Goal: Information Seeking & Learning: Learn about a topic

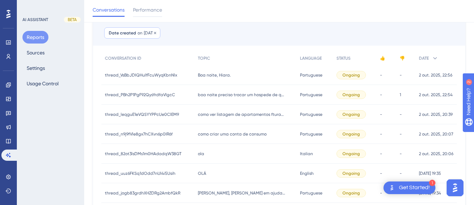
click at [155, 32] on span "[DATE]" at bounding box center [150, 33] width 12 height 6
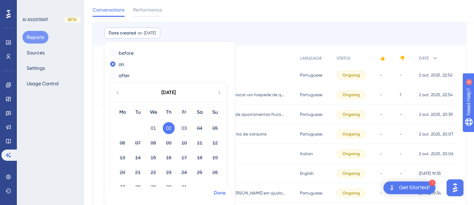
click at [217, 194] on span "Done" at bounding box center [220, 193] width 12 height 8
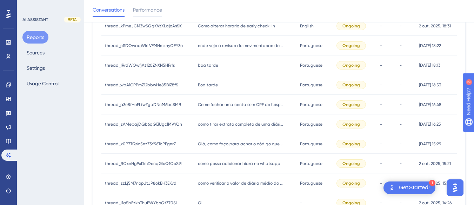
scroll to position [377, 0]
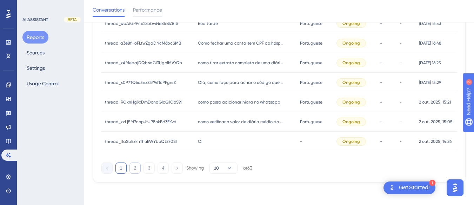
click at [137, 169] on button "2" at bounding box center [135, 168] width 11 height 11
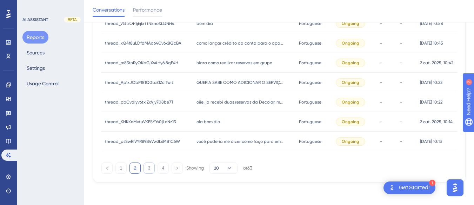
click at [145, 169] on button "3" at bounding box center [149, 168] width 11 height 11
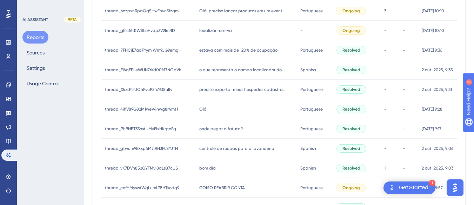
scroll to position [0, 0]
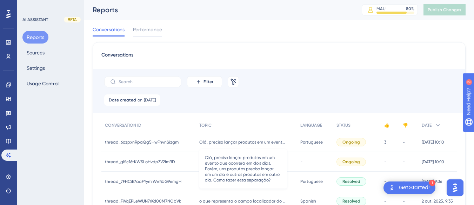
click at [219, 141] on span "Olá, preciso lançar produtos em um evento que ocorrerá em dois dias. Porém, uns…" at bounding box center [243, 142] width 88 height 6
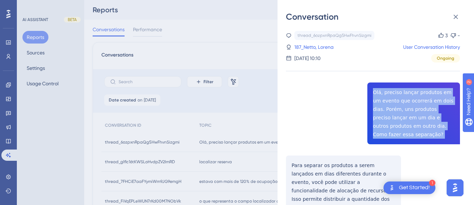
copy span "Olá, preciso lançar produtos em um evento que ocorrerá em dois dias. Porém, uns…"
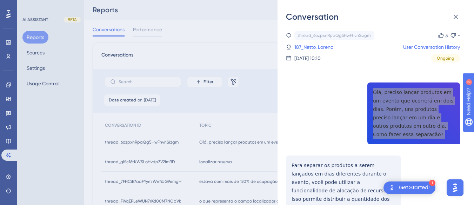
scroll to position [70, 0]
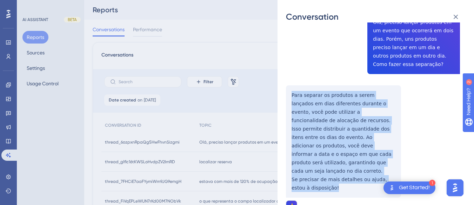
drag, startPoint x: 289, startPoint y: 87, endPoint x: 327, endPoint y: 182, distance: 102.7
copy div "Para separar os produtos a serem lançados em dias diferentes durante o evento, …"
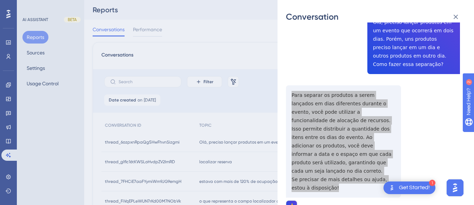
scroll to position [0, 0]
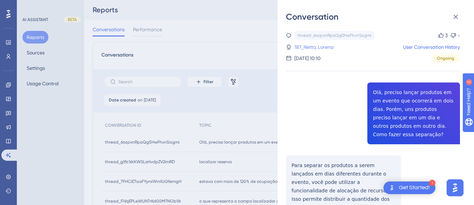
click at [314, 48] on link "187_Netto, Lorena" at bounding box center [314, 47] width 39 height 8
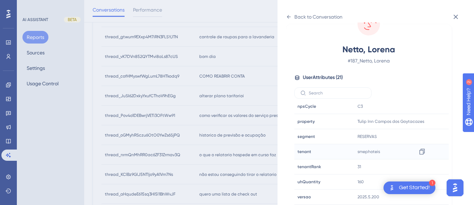
scroll to position [316, 0]
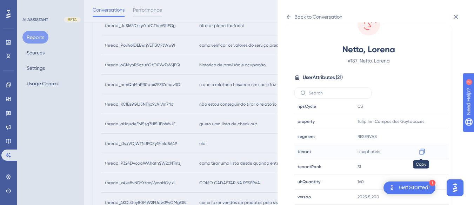
click at [422, 152] on icon at bounding box center [422, 151] width 7 height 7
click at [288, 16] on icon at bounding box center [289, 17] width 4 height 4
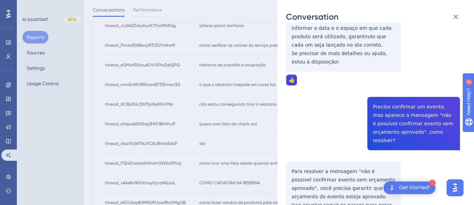
scroll to position [231, 0]
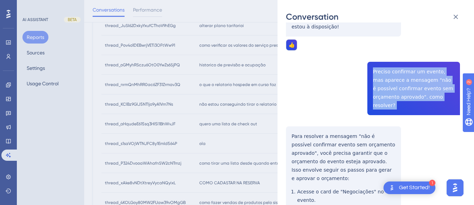
copy span "Preciso confirmar um evento, mas aparece a mensagem "não é possível confirmar e…"
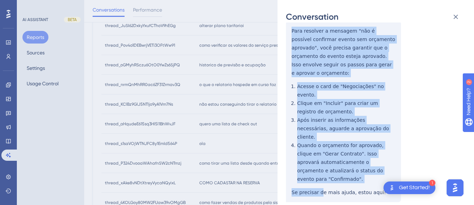
scroll to position [372, 0]
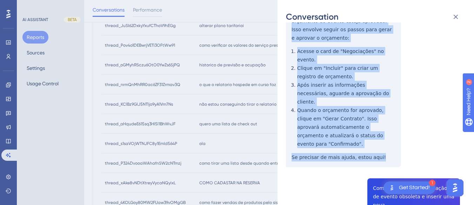
drag, startPoint x: 286, startPoint y: 79, endPoint x: 389, endPoint y: 115, distance: 109.6
click at [389, 115] on div "Conversation thread_6ozpxnRpaQg5HwFhvnSizgmi Copy 3 - 187_Netto, Lorena User Co…" at bounding box center [376, 102] width 197 height 205
copy div "Para resolver a mensagem "não é possível confirmar evento sem orçamento aprovad…"
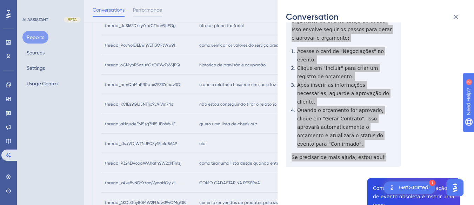
scroll to position [442, 0]
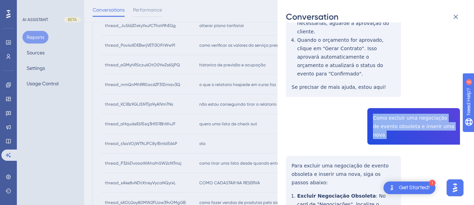
copy span "Como excluir uma negociação de evento obsoleta e inserir uma nova"
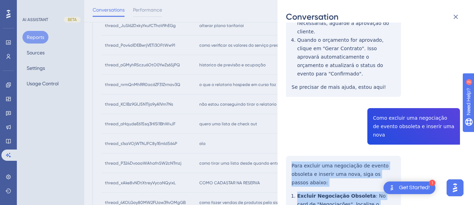
scroll to position [583, 0]
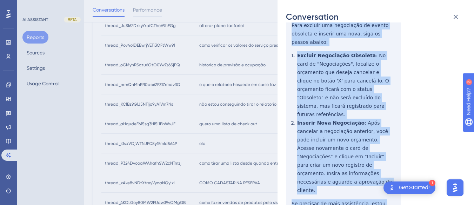
drag, startPoint x: 290, startPoint y: 104, endPoint x: 412, endPoint y: 125, distance: 123.1
click at [412, 125] on div "thread_6ozpxnRpaQg5HwFhvnSizgmi Copy 3 - 187_Netto, Lorena User Conversation Hi…" at bounding box center [373, 175] width 174 height 1454
copy div "Para excluir uma negociação de evento obsoleta e inserir uma nova, siga os pass…"
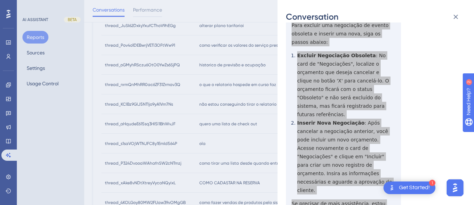
scroll to position [688, 0]
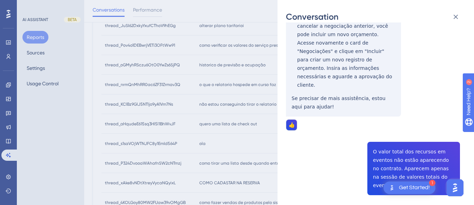
click at [390, 76] on div "thread_6ozpxnRpaQg5HwFhvnSizgmi Copy 3 - 187_Netto, Lorena User Conversation Hi…" at bounding box center [373, 70] width 174 height 1454
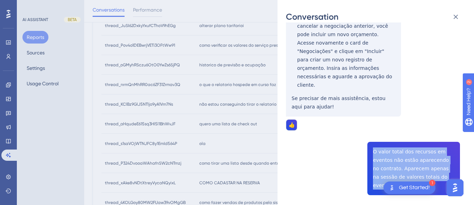
click at [390, 76] on div "thread_6ozpxnRpaQg5HwFhvnSizgmi Copy 3 - 187_Netto, Lorena User Conversation Hi…" at bounding box center [373, 70] width 174 height 1454
copy span "O valor total dos recursos em eventos não estão aparecendo no contrato. Aparece…"
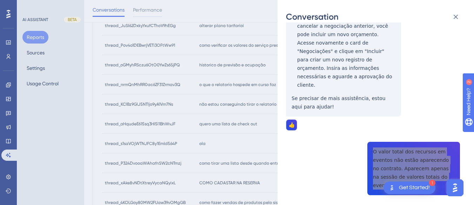
scroll to position [758, 0]
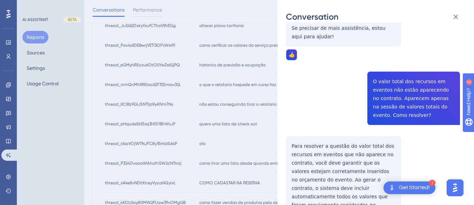
click at [299, 61] on div "thread_6ozpxnRpaQg5HwFhvnSizgmi Copy 3 - 187_Netto, Lorena User Conversation Hi…" at bounding box center [373, 0] width 174 height 1454
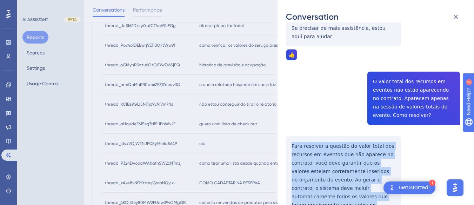
scroll to position [864, 0]
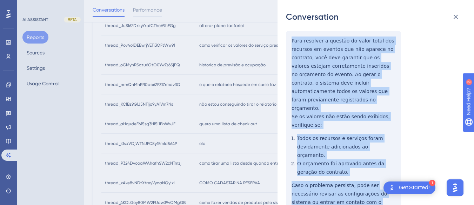
drag, startPoint x: 285, startPoint y: 59, endPoint x: 386, endPoint y: 114, distance: 115.1
click at [386, 114] on div "Conversation thread_6ozpxnRpaQg5HwFhvnSizgmi Copy 3 - 187_Netto, Lorena User Co…" at bounding box center [376, 102] width 197 height 205
copy div "Para resolver a questão do valor total dos recursos em eventos que não aparece …"
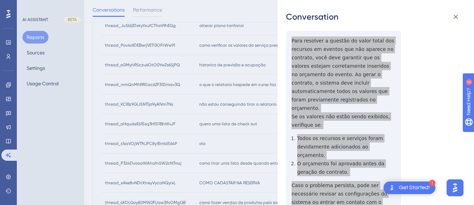
scroll to position [899, 0]
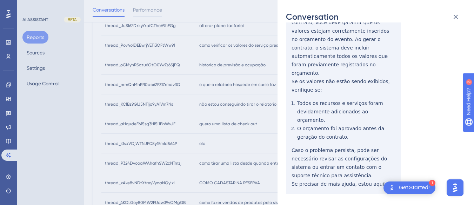
copy span "Os valores não aparecem na tabela de recursos alocados, apenas na tabela de val…"
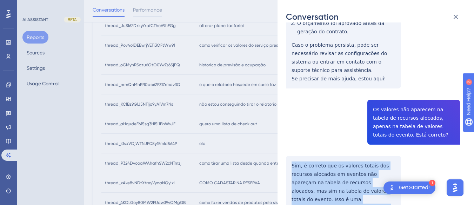
drag, startPoint x: 290, startPoint y: 54, endPoint x: 331, endPoint y: 136, distance: 91.2
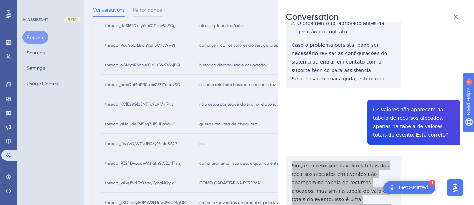
scroll to position [1109, 0]
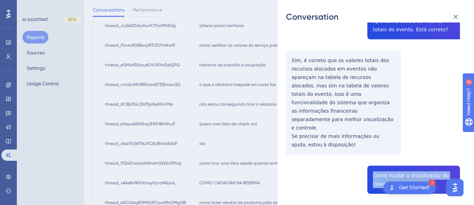
copy span "Como mudar a visualização do calendário de eventos"
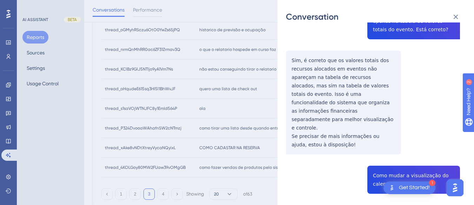
scroll to position [1140, 0]
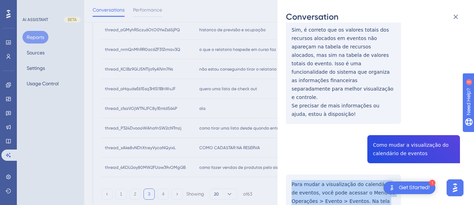
drag, startPoint x: 290, startPoint y: 84, endPoint x: 311, endPoint y: 173, distance: 92.3
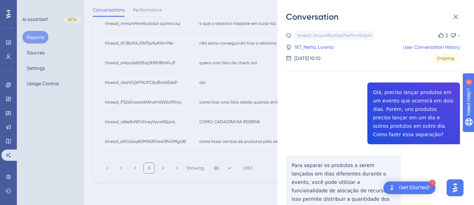
scroll to position [131, 0]
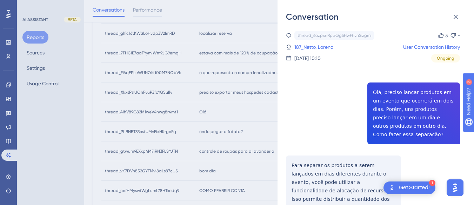
drag, startPoint x: 327, startPoint y: 46, endPoint x: 363, endPoint y: 56, distance: 38.1
click at [327, 46] on link "187_Netto, Lorena" at bounding box center [314, 47] width 39 height 8
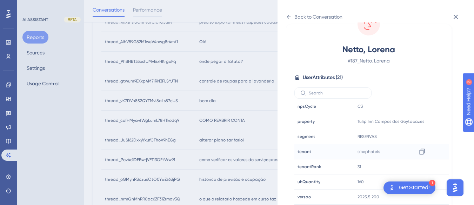
scroll to position [272, 0]
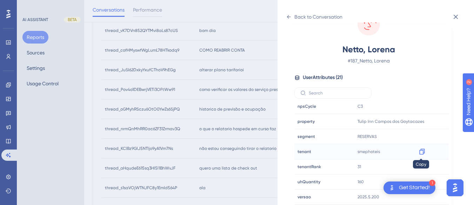
click at [423, 148] on div at bounding box center [422, 151] width 11 height 11
click at [287, 17] on icon at bounding box center [289, 17] width 6 height 6
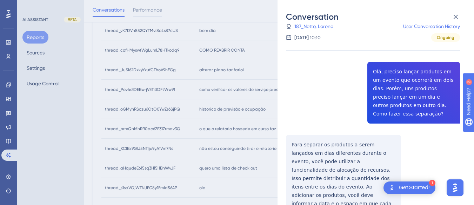
scroll to position [26, 0]
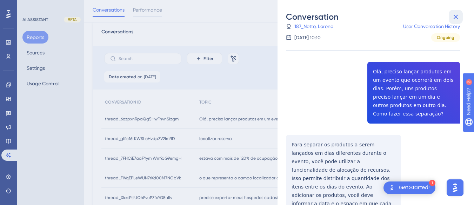
drag, startPoint x: 458, startPoint y: 15, endPoint x: 252, endPoint y: 81, distance: 216.1
click at [458, 16] on icon at bounding box center [456, 17] width 5 height 5
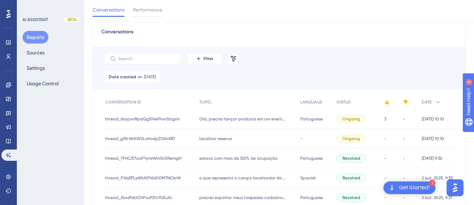
click at [206, 138] on span "localizar reserva" at bounding box center [215, 139] width 33 height 6
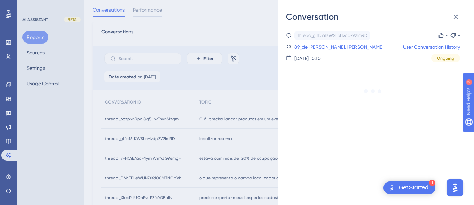
scroll to position [96, 0]
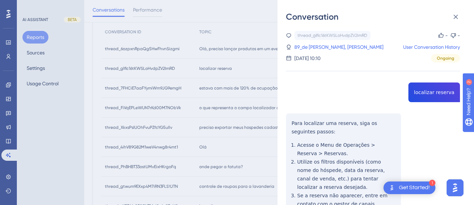
click at [431, 88] on div "thread_glflc16tKWSLoHvdpZV2ImRD Copy - - 89_de Paula Xavier, Eduardo User Conve…" at bounding box center [373, 159] width 174 height 257
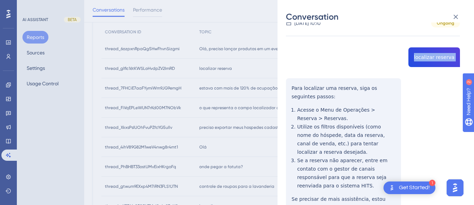
click at [280, 84] on div "Conversation thread_glflc16tKWSLoHvdpZV2ImRD Copy - - 89_de Paula Xavier, Eduar…" at bounding box center [376, 102] width 197 height 205
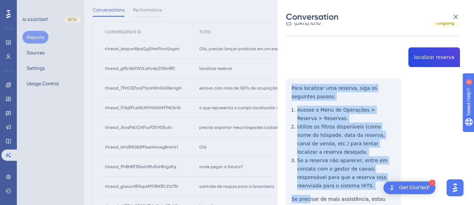
scroll to position [61, 0]
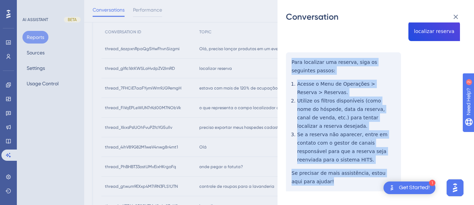
drag, startPoint x: 292, startPoint y: 85, endPoint x: 313, endPoint y: 99, distance: 25.1
click at [313, 158] on div "thread_glflc16tKWSLoHvdpZV2ImRD Copy - - 89_de Paula Xavier, Eduardo User Conve…" at bounding box center [373, 98] width 174 height 257
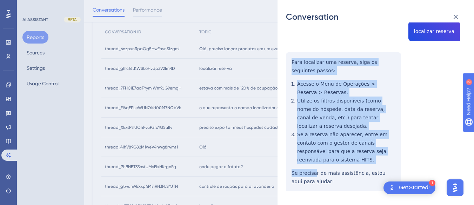
drag, startPoint x: 313, startPoint y: 97, endPoint x: 307, endPoint y: 151, distance: 54.5
click at [307, 151] on div "thread_glflc16tKWSLoHvdpZV2ImRD Copy - - 89_de Paula Xavier, Eduardo User Conve…" at bounding box center [373, 98] width 174 height 257
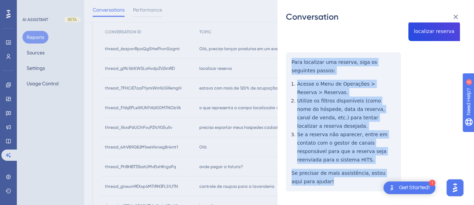
drag, startPoint x: 313, startPoint y: 168, endPoint x: 283, endPoint y: 62, distance: 110.2
click at [283, 62] on div "Conversation thread_glflc16tKWSLoHvdpZV2ImRD Copy - - 89_de Paula Xavier, Eduar…" at bounding box center [376, 102] width 197 height 205
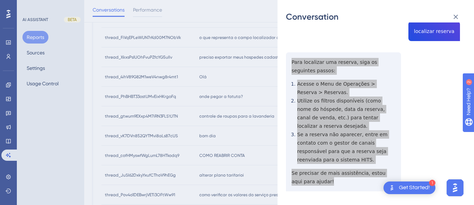
scroll to position [0, 0]
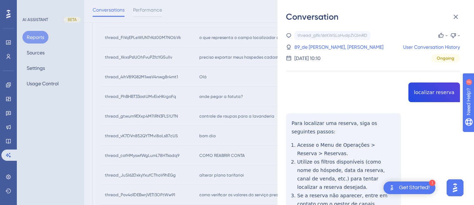
click at [325, 40] on div "thread_glflc16tKWSLoHvdpZV2ImRD Copy - - 89_de Paula Xavier, Eduardo User Conve…" at bounding box center [373, 47] width 174 height 32
click at [322, 46] on link "89_de Paula Xavier, Eduardo" at bounding box center [339, 47] width 89 height 8
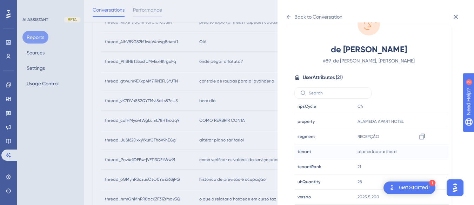
scroll to position [342, 0]
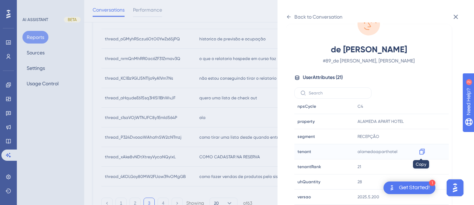
click at [421, 153] on icon at bounding box center [422, 151] width 7 height 7
click at [290, 14] on icon at bounding box center [289, 17] width 6 height 6
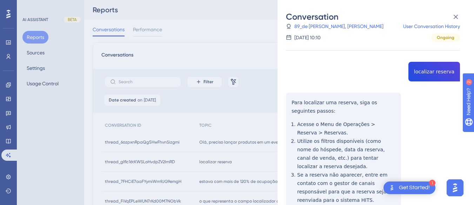
scroll to position [70, 0]
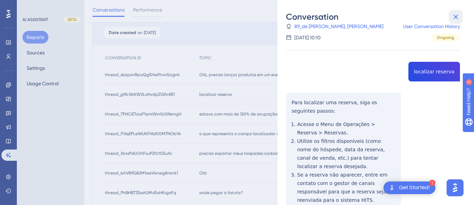
click at [458, 15] on icon at bounding box center [456, 17] width 8 height 8
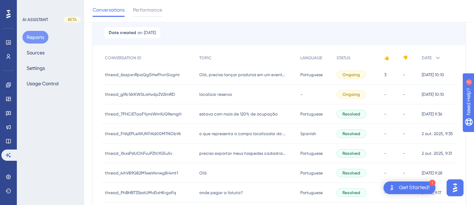
drag, startPoint x: 210, startPoint y: 114, endPoint x: 247, endPoint y: 112, distance: 36.6
click at [210, 115] on span "estava com mais de 120% de ocupação" at bounding box center [238, 114] width 78 height 6
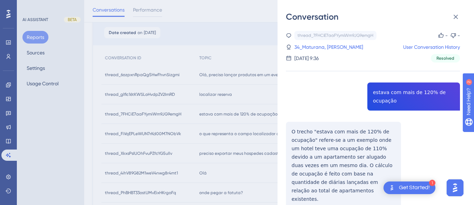
click at [386, 96] on div "thread_7FHCiE7aaFYymiWm9JG9emgH Copy - - 34_Maturana, Raquel User Conversation …" at bounding box center [373, 138] width 174 height 214
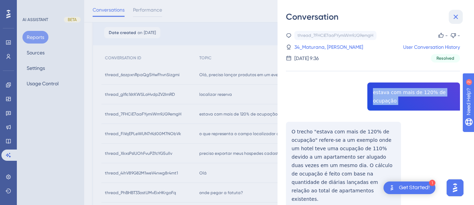
drag, startPoint x: 386, startPoint y: 96, endPoint x: 459, endPoint y: 11, distance: 112.0
click at [459, 11] on button at bounding box center [456, 17] width 14 height 14
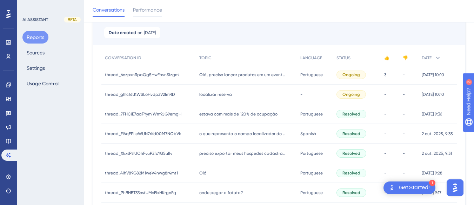
click at [213, 116] on span "estava com mais de 120% de ocupação" at bounding box center [238, 114] width 78 height 6
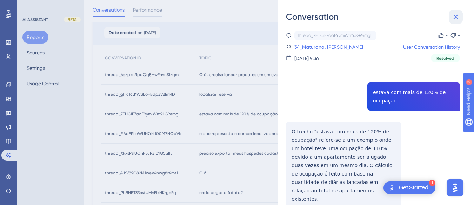
click at [457, 17] on icon at bounding box center [456, 17] width 5 height 5
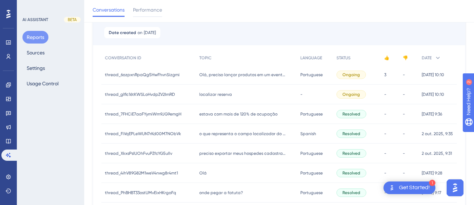
click at [189, 136] on div "thread_FiVqEPLeWUN7rKd00M7NObVk thread_FiVqEPLeWUN7rKd00M7NObVk" at bounding box center [148, 134] width 94 height 20
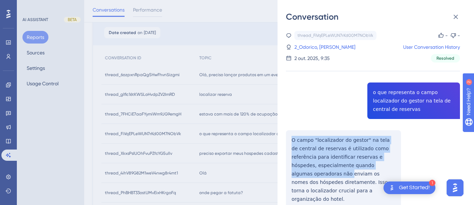
scroll to position [105, 0]
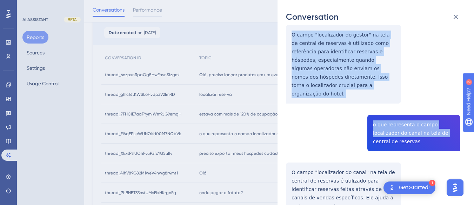
drag, startPoint x: 287, startPoint y: 138, endPoint x: 326, endPoint y: 34, distance: 110.8
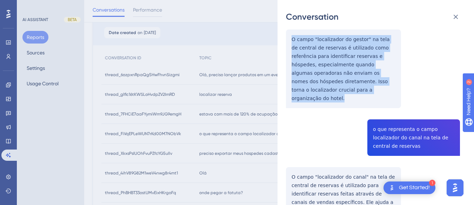
drag, startPoint x: 356, startPoint y: 87, endPoint x: 292, endPoint y: 29, distance: 86.0
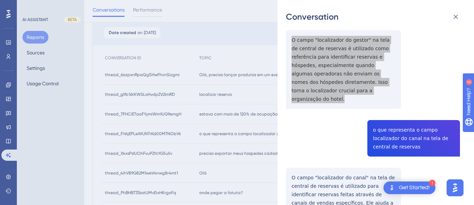
scroll to position [170, 0]
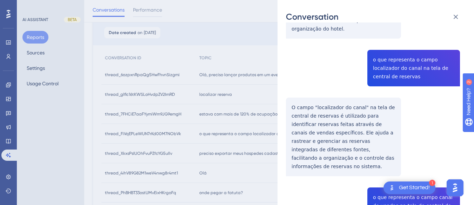
click at [397, 57] on div "thread_FiVqEPLeWUN7rKd00M7NObVk Copy - - 2_Odorico, Carlos Alberto User Convers…" at bounding box center [373, 174] width 174 height 627
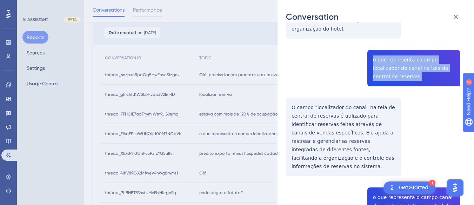
click at [397, 57] on div "thread_FiVqEPLeWUN7rKd00M7NObVk Copy - - 2_Odorico, Carlos Alberto User Convers…" at bounding box center [373, 174] width 174 height 627
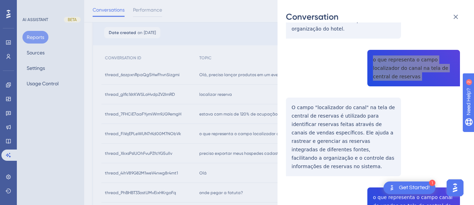
scroll to position [205, 0]
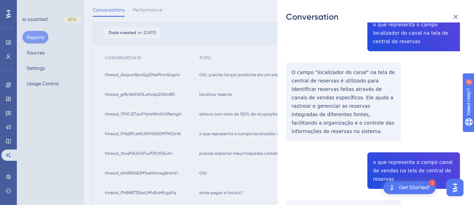
click at [316, 79] on div "thread_FiVqEPLeWUN7rKd00M7NObVk Copy - - 2_Odorico, Carlos Alberto User Convers…" at bounding box center [373, 138] width 174 height 627
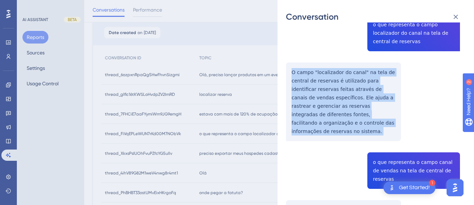
click at [316, 79] on div "thread_FiVqEPLeWUN7rKd00M7NObVk Copy - - 2_Odorico, Carlos Alberto User Convers…" at bounding box center [373, 138] width 174 height 627
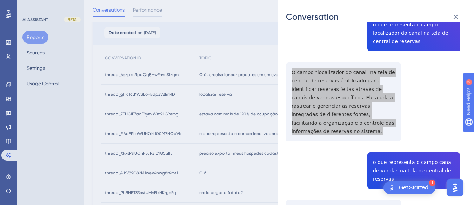
scroll to position [276, 0]
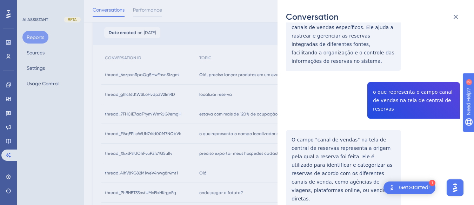
click at [392, 82] on div "thread_FiVqEPLeWUN7rKd00M7NObVk Copy - - 2_Odorico, Carlos Alberto User Convers…" at bounding box center [373, 68] width 174 height 627
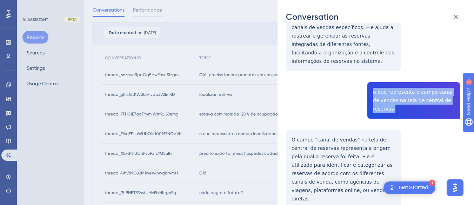
click at [392, 82] on div "thread_FiVqEPLeWUN7rKd00M7NObVk Copy - - 2_Odorico, Carlos Alberto User Convers…" at bounding box center [373, 68] width 174 height 627
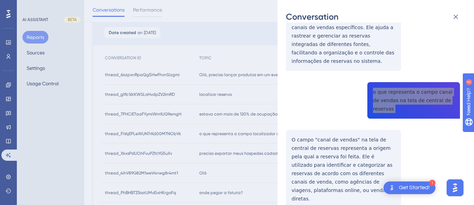
scroll to position [346, 0]
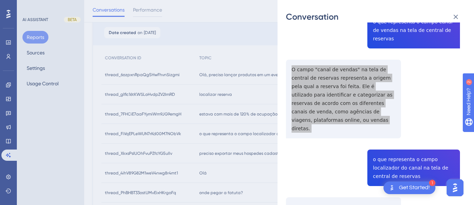
scroll to position [381, 0]
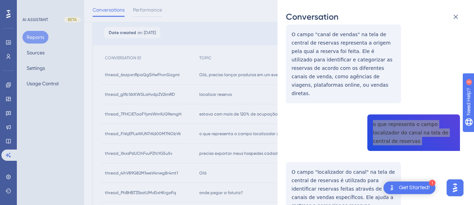
scroll to position [397, 0]
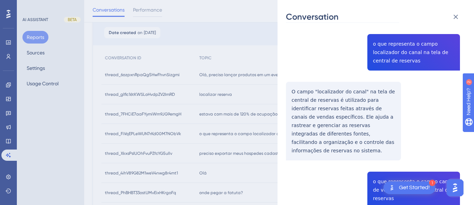
scroll to position [0, 0]
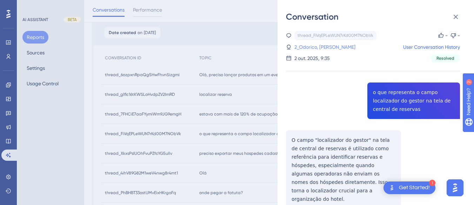
click at [339, 48] on link "2_Odorico, Carlos Alberto" at bounding box center [325, 47] width 61 height 8
click at [313, 48] on link "2_Odorico, Carlos Alberto" at bounding box center [325, 47] width 61 height 8
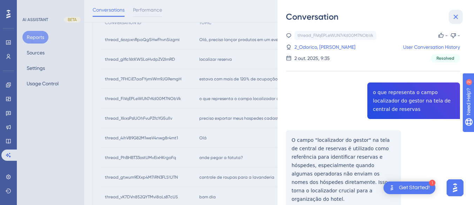
drag, startPoint x: 458, startPoint y: 18, endPoint x: 230, endPoint y: 60, distance: 231.1
click at [457, 18] on icon at bounding box center [456, 17] width 5 height 5
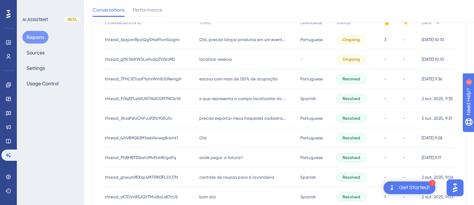
click at [256, 119] on span "preciso exportar meus hospedes cadastrados" at bounding box center [243, 119] width 88 height 6
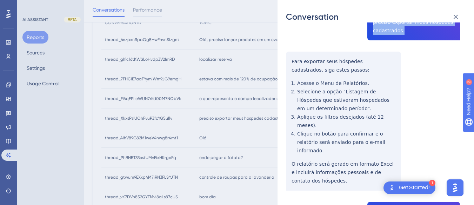
click at [292, 59] on div "thread_XkxsPsIUOhFvuPZfcYG5uIlv Copy - - 2_Dallas, Ademir User Conversation His…" at bounding box center [373, 193] width 174 height 464
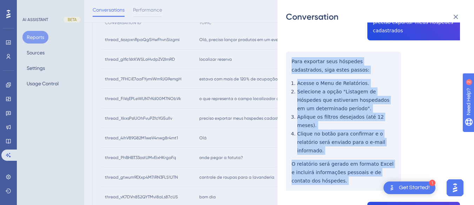
drag, startPoint x: 292, startPoint y: 59, endPoint x: 309, endPoint y: 98, distance: 42.8
click at [323, 172] on div "thread_XkxsPsIUOhFvuPZfcYG5uIlv Copy - - 2_Dallas, Ademir User Conversation His…" at bounding box center [373, 193] width 174 height 464
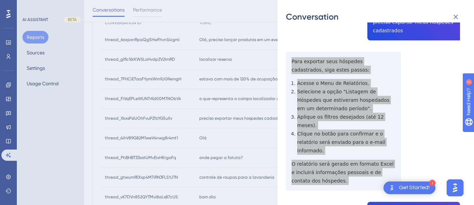
scroll to position [140, 0]
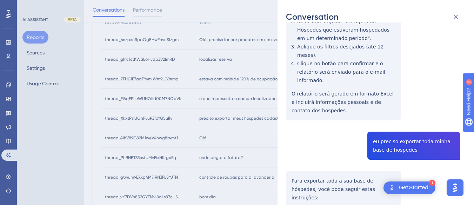
click at [383, 125] on div "thread_XkxsPsIUOhFvuPZfcYG5uIlv Copy - - 2_Dallas, Ademir User Conversation His…" at bounding box center [373, 122] width 174 height 464
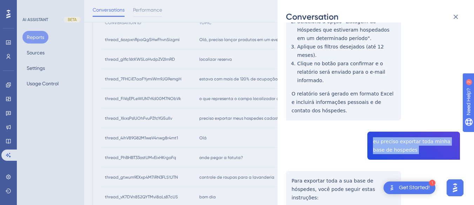
click at [383, 125] on div "thread_XkxsPsIUOhFvuPZfcYG5uIlv Copy - - 2_Dallas, Ademir User Conversation His…" at bounding box center [373, 122] width 174 height 464
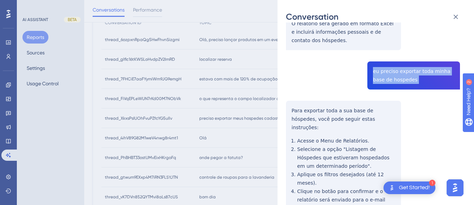
click at [289, 90] on div "thread_XkxsPsIUOhFvuPZfcYG5uIlv Copy - - 2_Dallas, Ademir User Conversation His…" at bounding box center [373, 52] width 174 height 464
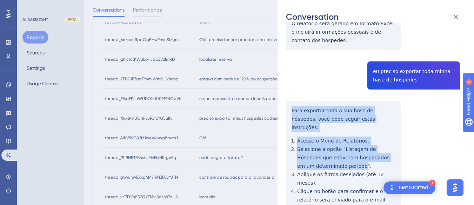
scroll to position [234, 0]
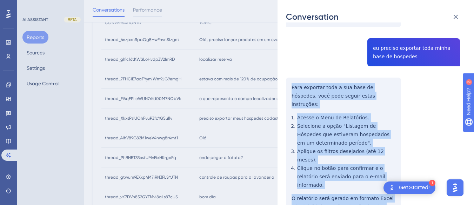
drag, startPoint x: 289, startPoint y: 90, endPoint x: 339, endPoint y: 122, distance: 58.8
click at [394, 170] on div "thread_XkxsPsIUOhFvuPZfcYG5uIlv Copy - - 2_Dallas, Ademir User Conversation His…" at bounding box center [373, 29] width 174 height 464
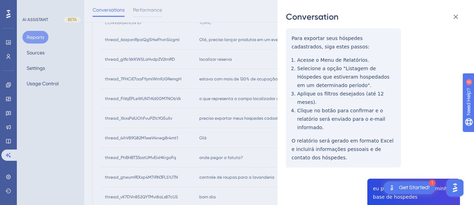
scroll to position [0, 0]
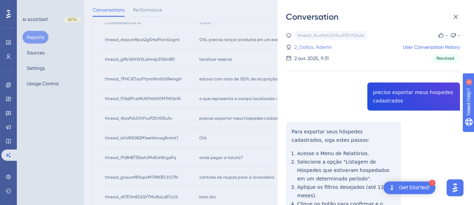
click at [300, 46] on link "2_Dallas, Ademir" at bounding box center [314, 47] width 38 height 8
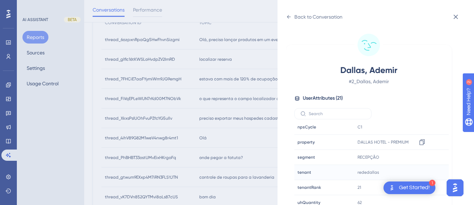
scroll to position [21, 0]
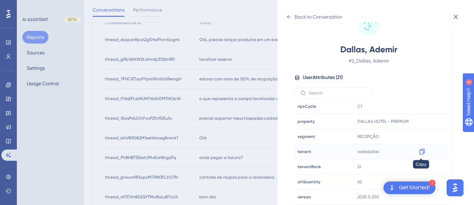
click at [420, 155] on icon at bounding box center [422, 151] width 7 height 7
click at [421, 122] on icon at bounding box center [422, 121] width 7 height 7
click at [424, 150] on icon at bounding box center [422, 151] width 7 height 7
click at [424, 119] on icon at bounding box center [422, 122] width 5 height 6
click at [293, 14] on div "Back to Conversation" at bounding box center [314, 16] width 57 height 11
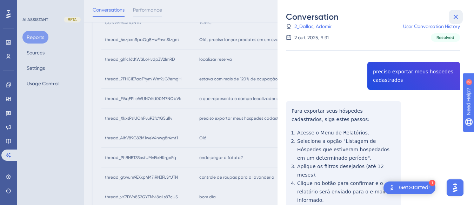
click at [460, 11] on button at bounding box center [456, 17] width 14 height 14
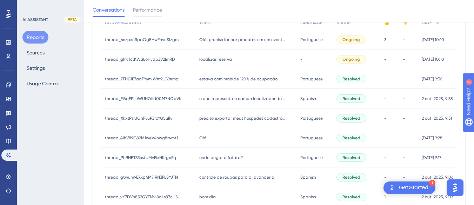
scroll to position [176, 0]
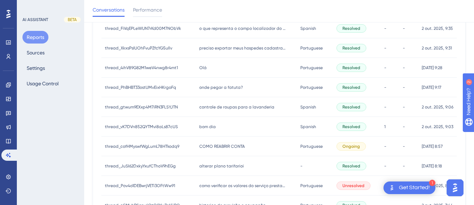
click at [221, 65] on div "Olá Olá" at bounding box center [246, 68] width 101 height 20
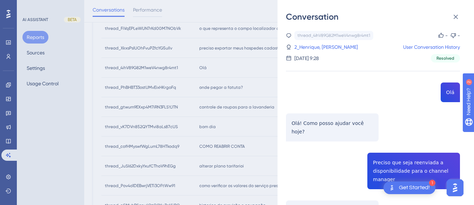
scroll to position [70, 0]
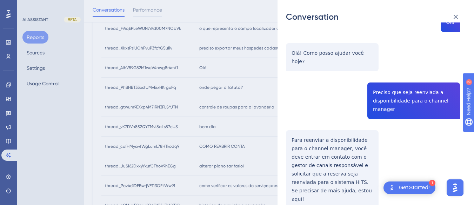
click at [395, 91] on div "thread_4ihV89G82M1weV4nwg8r4mt1 Copy - - 2_Henrique, Pedro User Conversation Hi…" at bounding box center [373, 103] width 174 height 284
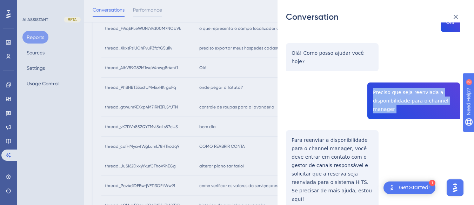
click at [395, 91] on div "thread_4ihV89G82M1weV4nwg8r4mt1 Copy - - 2_Henrique, Pedro User Conversation Hi…" at bounding box center [373, 103] width 174 height 284
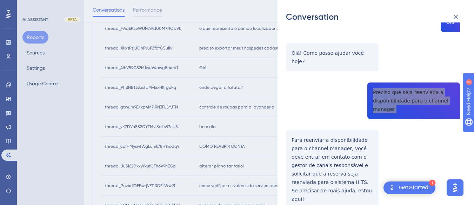
scroll to position [79, 0]
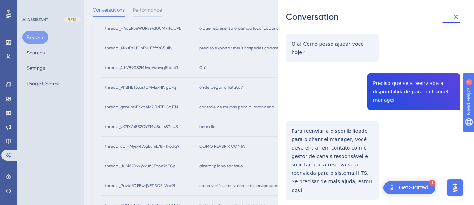
click at [294, 110] on div "thread_4ihV89G82M1weV4nwg8r4mt1 Copy - - 2_Henrique, Pedro User Conversation Hi…" at bounding box center [373, 94] width 174 height 284
click at [310, 125] on div "thread_4ihV89G82M1weV4nwg8r4mt1 Copy - - 2_Henrique, Pedro User Conversation Hi…" at bounding box center [373, 94] width 174 height 284
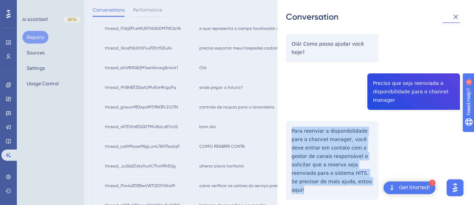
click at [310, 125] on div "thread_4ihV89G82M1weV4nwg8r4mt1 Copy - - 2_Henrique, Pedro User Conversation Hi…" at bounding box center [373, 94] width 174 height 284
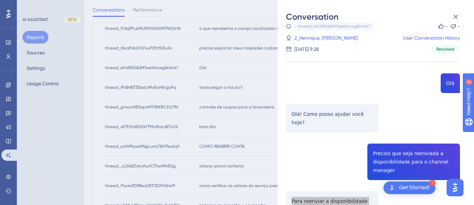
scroll to position [0, 0]
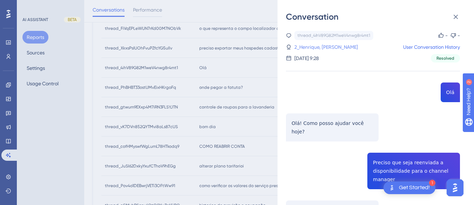
click at [309, 43] on link "2_Henrique, Pedro" at bounding box center [327, 47] width 64 height 8
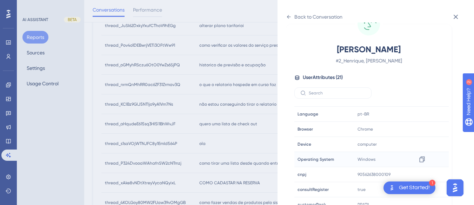
scroll to position [214, 0]
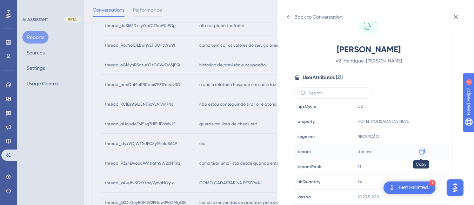
click at [422, 153] on icon at bounding box center [422, 151] width 7 height 7
click at [291, 14] on icon at bounding box center [289, 17] width 6 height 6
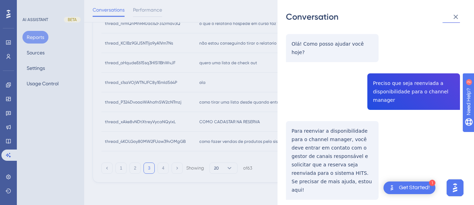
scroll to position [0, 0]
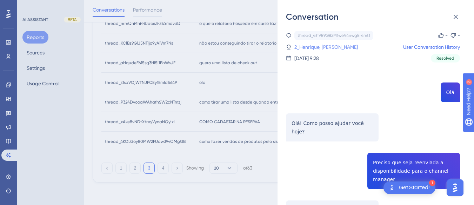
click at [320, 45] on link "2_Henrique, Pedro" at bounding box center [327, 47] width 64 height 8
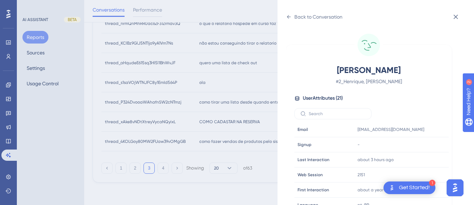
scroll to position [214, 0]
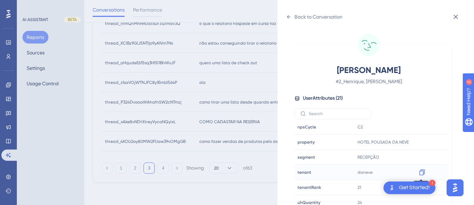
click at [422, 170] on icon at bounding box center [422, 172] width 7 height 7
click at [299, 16] on div "Back to Conversation" at bounding box center [319, 17] width 48 height 8
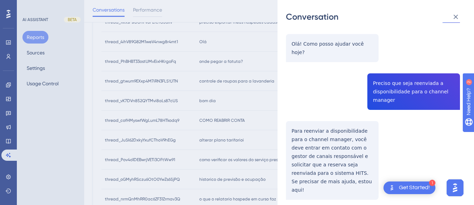
scroll to position [0, 0]
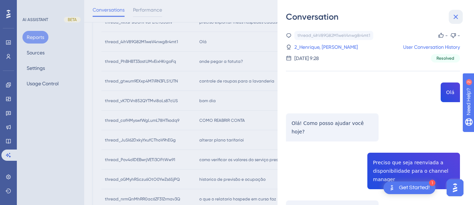
drag, startPoint x: 455, startPoint y: 16, endPoint x: 215, endPoint y: 59, distance: 244.1
click at [455, 16] on icon at bounding box center [456, 17] width 5 height 5
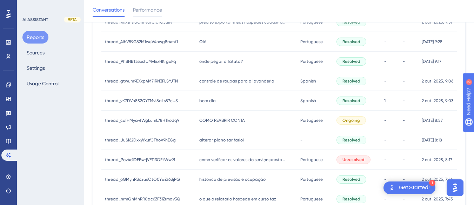
click at [207, 63] on span "onde pegar a fatuta?" at bounding box center [221, 62] width 44 height 6
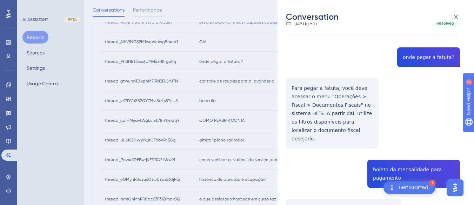
click at [312, 82] on div "thread_PhBHBT33ostUMvEixHKrgoFq Copy - - 4_Torres, Angélica User Conversation H…" at bounding box center [373, 176] width 174 height 360
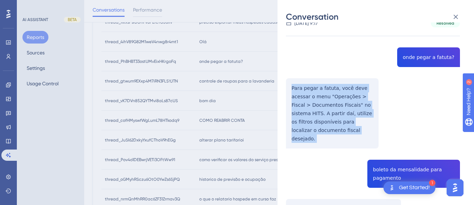
click at [312, 82] on div "thread_PhBHBT33ostUMvEixHKrgoFq Copy - - 4_Torres, Angélica User Conversation H…" at bounding box center [373, 176] width 174 height 360
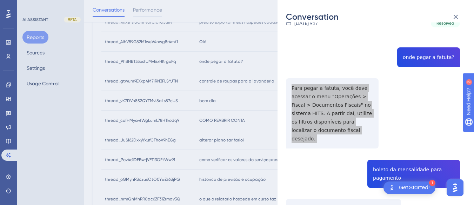
scroll to position [105, 0]
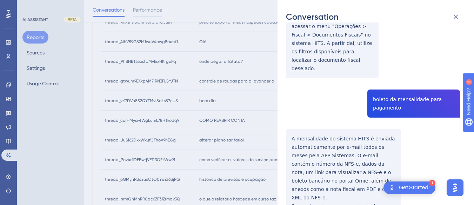
click at [379, 95] on div "thread_PhBHBT33ostUMvEixHKrgoFq Copy - - 4_Torres, Angélica User Conversation H…" at bounding box center [373, 106] width 174 height 360
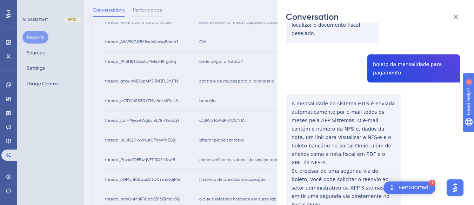
click at [295, 91] on div "thread_PhBHBT33ostUMvEixHKrgoFq Copy - - 4_Torres, Angélica User Conversation H…" at bounding box center [373, 70] width 174 height 360
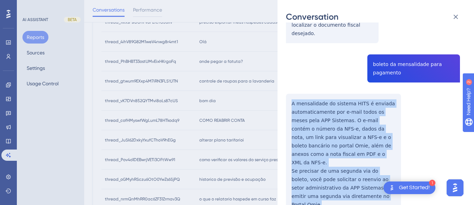
drag, startPoint x: 300, startPoint y: 108, endPoint x: 326, endPoint y: 140, distance: 41.2
click at [359, 182] on div "thread_PhBHBT33ostUMvEixHKrgoFq Copy - - 4_Torres, Angélica User Conversation H…" at bounding box center [373, 70] width 174 height 360
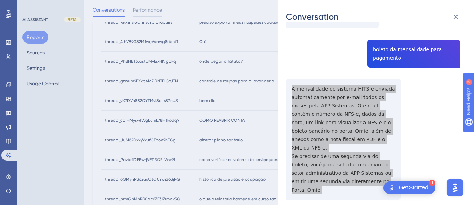
scroll to position [0, 0]
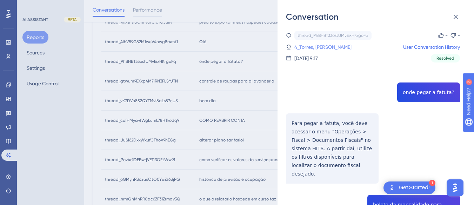
click at [310, 48] on link "4_Torres, Angélica" at bounding box center [323, 47] width 57 height 8
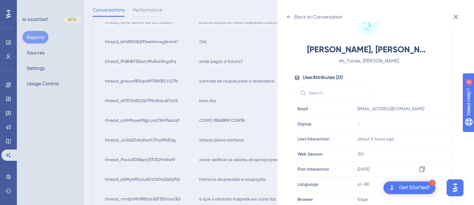
scroll to position [214, 0]
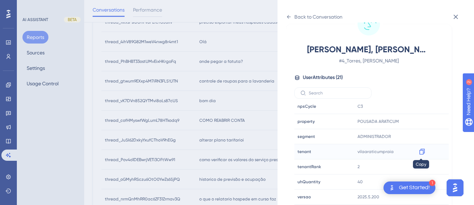
click at [420, 151] on icon at bounding box center [422, 151] width 7 height 7
click at [291, 20] on div "Back to Conversation" at bounding box center [314, 16] width 57 height 11
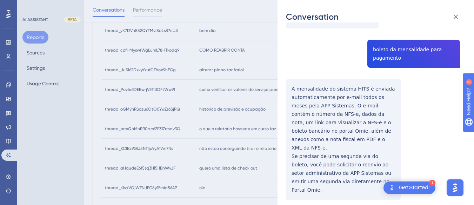
scroll to position [0, 0]
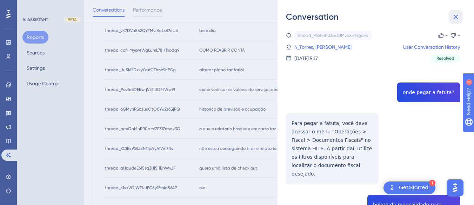
click at [457, 15] on icon at bounding box center [456, 17] width 8 height 8
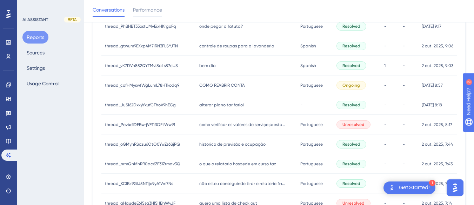
scroll to position [202, 0]
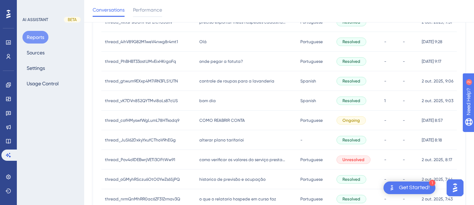
click at [210, 78] on span "controle de roupas para a lavanderia" at bounding box center [236, 81] width 75 height 6
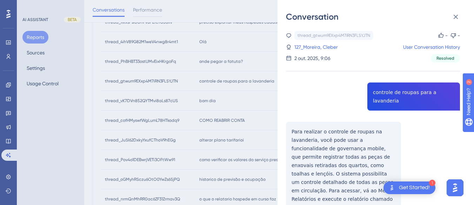
click at [408, 99] on div "thread_gtwum9EXxp4M7iRN3FLSYJTN Copy - - 127_Moreira, Cleber User Conversation …" at bounding box center [373, 142] width 174 height 222
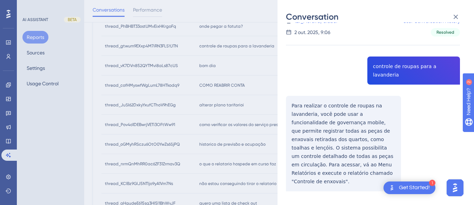
click at [294, 93] on div "thread_gtwum9EXxp4M7iRN3FLSYJTN Copy - - 127_Moreira, Cleber User Conversation …" at bounding box center [373, 116] width 174 height 222
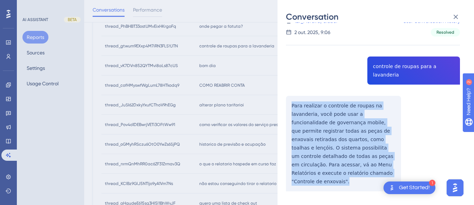
click at [294, 93] on div "thread_gtwum9EXxp4M7iRN3FLSYJTN Copy - - 127_Moreira, Cleber User Conversation …" at bounding box center [373, 116] width 174 height 222
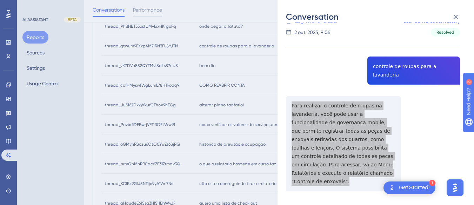
scroll to position [0, 0]
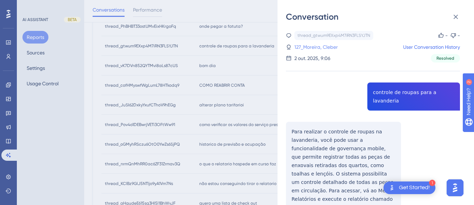
click at [307, 46] on link "127_Moreira, Cleber" at bounding box center [317, 47] width 44 height 8
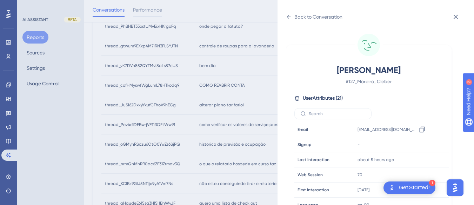
scroll to position [21, 0]
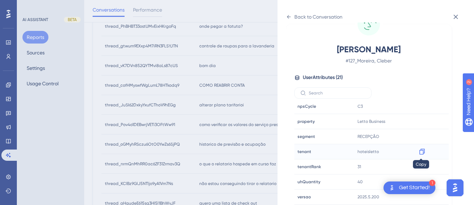
click at [424, 151] on icon at bounding box center [422, 151] width 7 height 7
click at [291, 20] on div "Back to Conversation" at bounding box center [314, 16] width 57 height 11
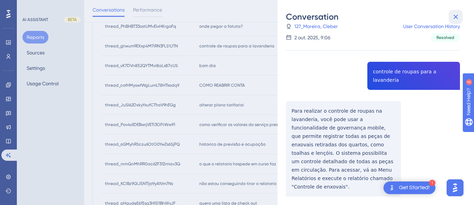
click at [459, 15] on icon at bounding box center [456, 17] width 8 height 8
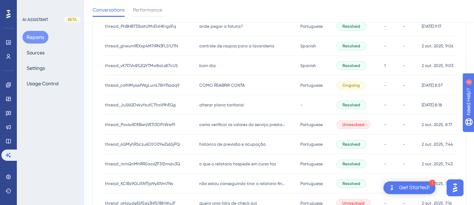
click at [237, 67] on div "bom dia bom dia" at bounding box center [246, 66] width 101 height 20
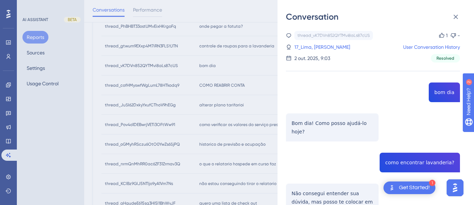
scroll to position [70, 0]
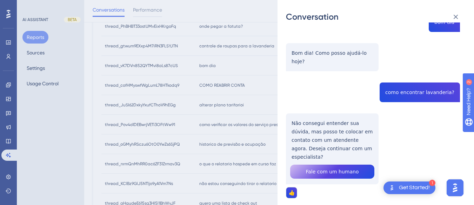
click at [414, 90] on div "thread_vK7DVn852QYTMvi8aLs87cUS Copy 1 - 17_Lima, Marcos User Conversation Hist…" at bounding box center [373, 98] width 174 height 274
click at [318, 114] on div "thread_vK7DVn852QYTMvi8aLs87cUS Copy 1 - 17_Lima, Marcos User Conversation Hist…" at bounding box center [373, 98] width 174 height 274
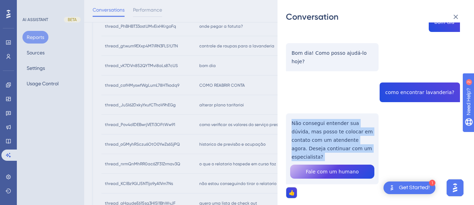
click at [319, 114] on div "thread_vK7DVn852QYTMvi8aLs87cUS Copy 1 - 17_Lima, Marcos User Conversation Hist…" at bounding box center [373, 98] width 174 height 274
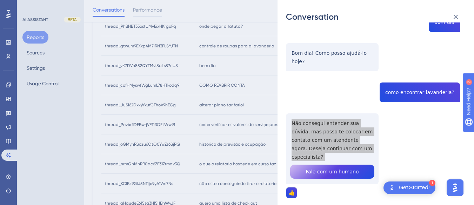
scroll to position [0, 0]
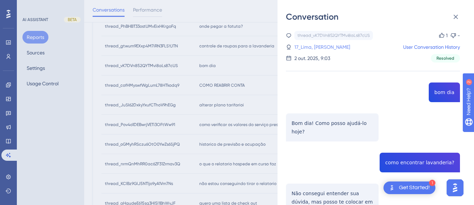
click at [309, 47] on link "17_Lima, Marcos" at bounding box center [323, 47] width 56 height 8
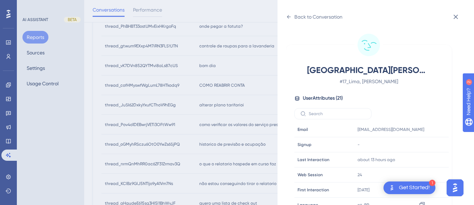
scroll to position [214, 0]
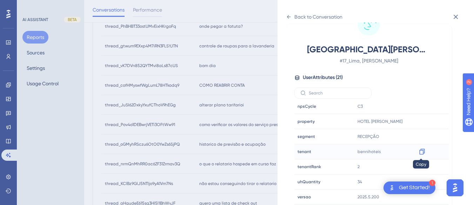
click at [421, 150] on icon at bounding box center [422, 152] width 5 height 6
click at [289, 16] on icon at bounding box center [289, 17] width 6 height 6
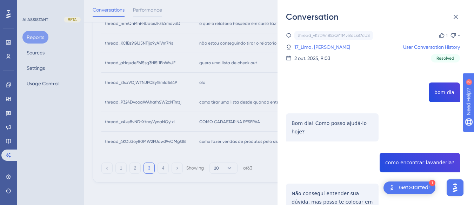
scroll to position [342, 0]
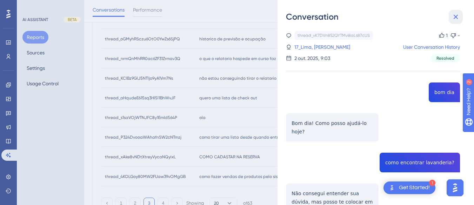
click at [454, 16] on icon at bounding box center [456, 17] width 8 height 8
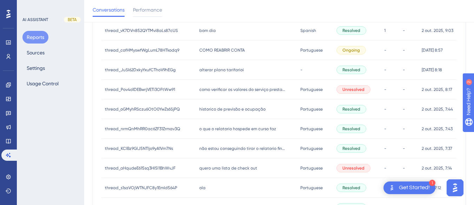
scroll to position [237, 0]
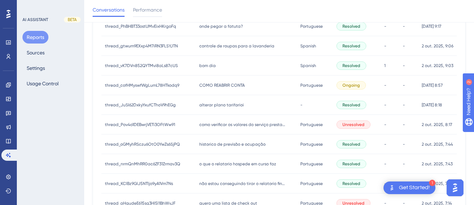
click at [211, 87] on span "COMO REABRIR CONTA" at bounding box center [222, 86] width 46 height 6
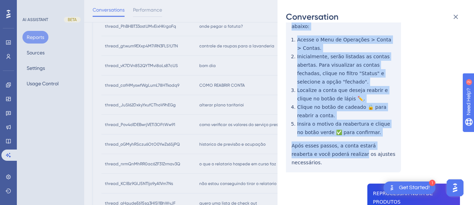
scroll to position [140, 0]
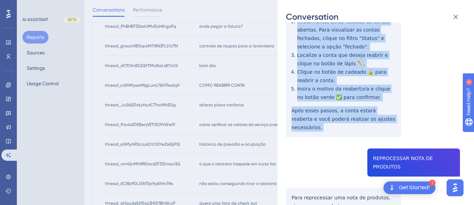
drag, startPoint x: 288, startPoint y: 83, endPoint x: 394, endPoint y: 105, distance: 108.5
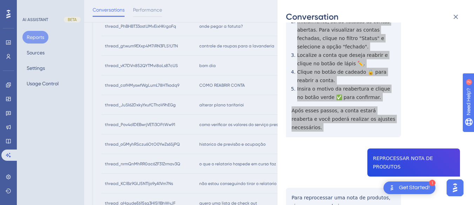
scroll to position [246, 0]
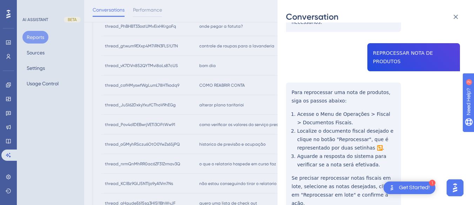
click at [402, 21] on div "Conversation" at bounding box center [376, 16] width 180 height 11
click at [397, 26] on div "thread_cofHMyswfWgLumL78HTkodq9 Copy - - 141_Sousa, Danilo User Conversation Hi…" at bounding box center [373, 145] width 174 height 721
drag, startPoint x: 282, startPoint y: 54, endPoint x: 286, endPoint y: 57, distance: 4.2
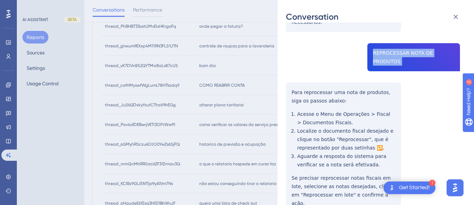
click at [282, 54] on div "Conversation thread_cofHMyswfWgLumL78HTkodq9 Copy - - 141_Sousa, Danilo User Co…" at bounding box center [376, 102] width 197 height 205
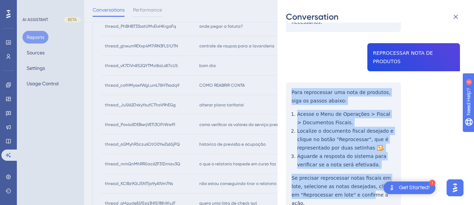
scroll to position [281, 0]
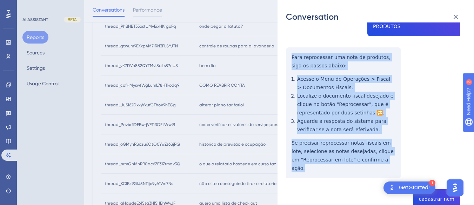
drag, startPoint x: 288, startPoint y: 58, endPoint x: 348, endPoint y: 97, distance: 71.7
click at [399, 131] on div "thread_cofHMyswfWgLumL78HTkodq9 Copy - - 141_Sousa, Danilo User Conversation Hi…" at bounding box center [373, 110] width 174 height 721
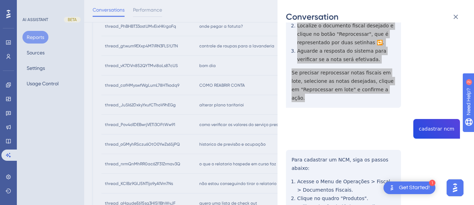
scroll to position [386, 0]
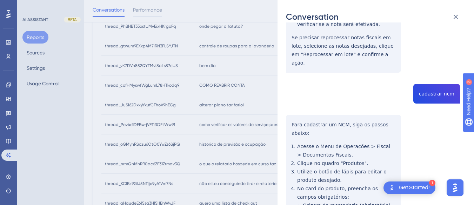
click at [431, 59] on div "thread_cofHMyswfWgLumL78HTkodq9 Copy - - 141_Sousa, Danilo User Conversation Hi…" at bounding box center [373, 5] width 174 height 721
click at [292, 82] on div "thread_cofHMyswfWgLumL78HTkodq9 Copy - - 141_Sousa, Danilo User Conversation Hi…" at bounding box center [373, 5] width 174 height 721
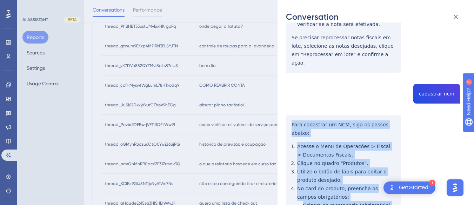
scroll to position [466, 0]
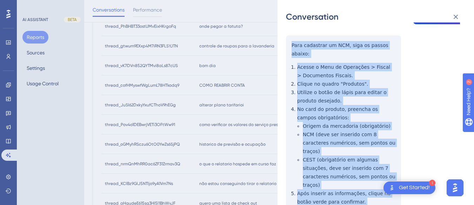
drag, startPoint x: 287, startPoint y: 77, endPoint x: 381, endPoint y: 167, distance: 129.6
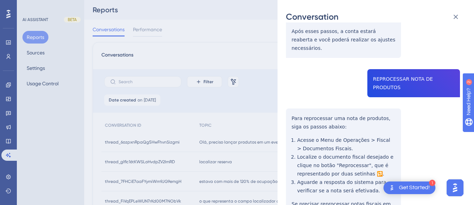
scroll to position [0, 0]
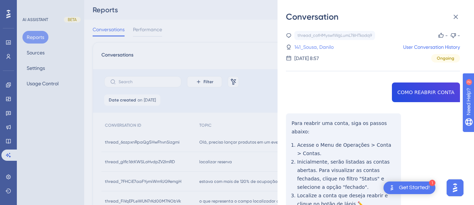
click at [326, 45] on link "141_Sousa, Danilo" at bounding box center [314, 47] width 39 height 8
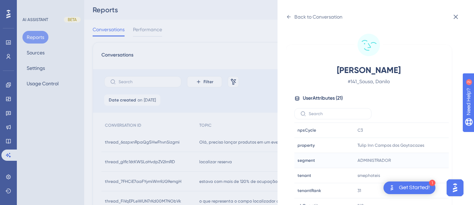
scroll to position [214, 0]
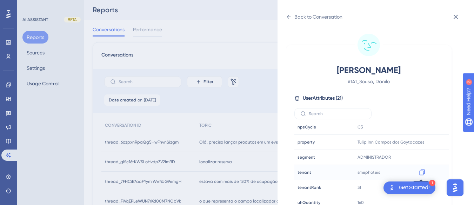
click at [423, 171] on icon at bounding box center [422, 172] width 7 height 7
click at [293, 16] on div "Back to Conversation" at bounding box center [314, 16] width 57 height 11
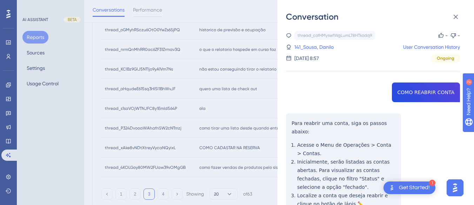
scroll to position [246, 0]
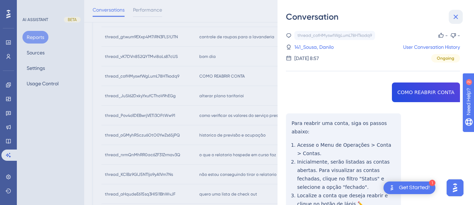
click at [459, 16] on icon at bounding box center [456, 17] width 8 height 8
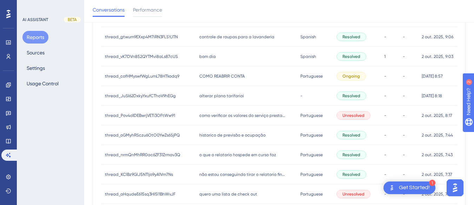
click at [199, 97] on span "alterar plano tarifarioi" at bounding box center [221, 96] width 45 height 6
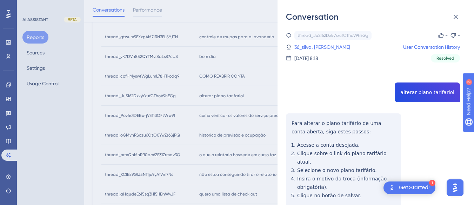
click at [411, 88] on div "thread_JuSI62DxkyYxufCThoV9hEGg Copy - - 36_silva, Marco User Conversation Hist…" at bounding box center [373, 155] width 174 height 249
click at [286, 125] on div "thread_JuSI62DxkyYxufCThoV9hEGg Copy - - 36_silva, Marco User Conversation Hist…" at bounding box center [373, 155] width 174 height 249
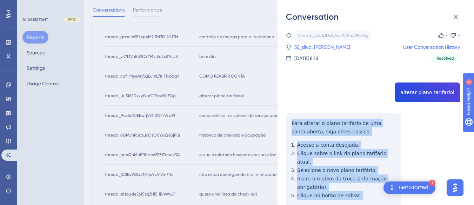
scroll to position [61, 0]
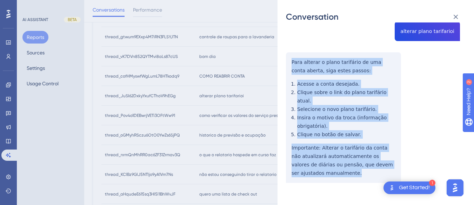
drag, startPoint x: 289, startPoint y: 121, endPoint x: 357, endPoint y: 176, distance: 87.7
click at [357, 176] on div "thread_JuSI62DxkyYxufCThoV9hEGg Copy - - 36_silva, Marco User Conversation Hist…" at bounding box center [373, 94] width 174 height 249
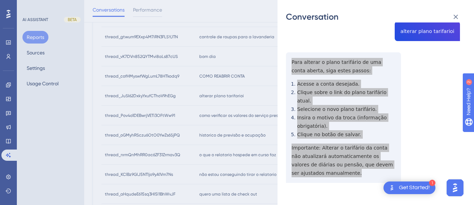
scroll to position [0, 0]
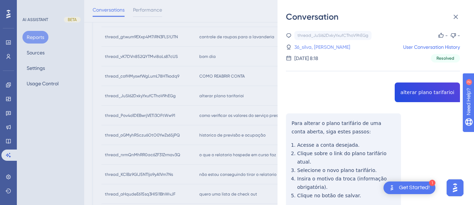
click at [310, 46] on link "36_silva, Marco" at bounding box center [323, 47] width 56 height 8
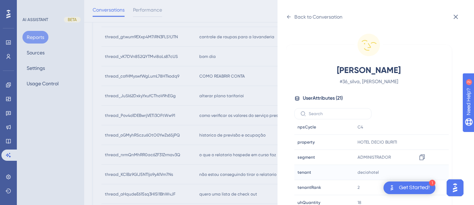
scroll to position [21, 0]
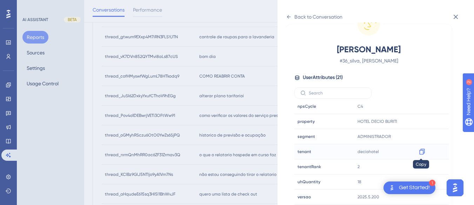
click at [422, 152] on icon at bounding box center [422, 151] width 7 height 7
click at [286, 18] on icon at bounding box center [289, 17] width 6 height 6
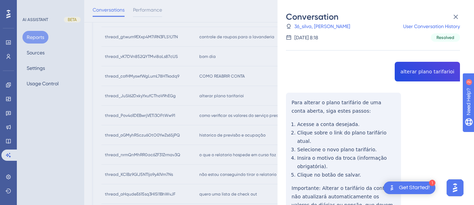
click at [465, 7] on div "Conversation thread_JuSI62DxkyYxufCThoV9hEGg Copy - - 36_silva, Marco User Conv…" at bounding box center [376, 102] width 197 height 205
click at [449, 17] on div "Conversation" at bounding box center [376, 16] width 180 height 11
click at [457, 15] on icon at bounding box center [456, 17] width 8 height 8
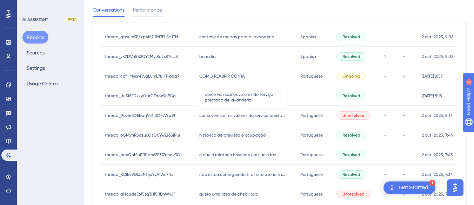
click at [236, 114] on span "como verificar os valores do serviço prestado de lavanderia" at bounding box center [243, 116] width 88 height 6
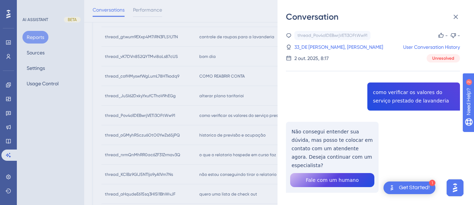
click at [388, 87] on div "thread_Pov4o1DEBwrjVETi3OFtWw91 Copy - - 33_DE ALMEIDA, LAVINIA DESIREE User Co…" at bounding box center [373, 130] width 174 height 198
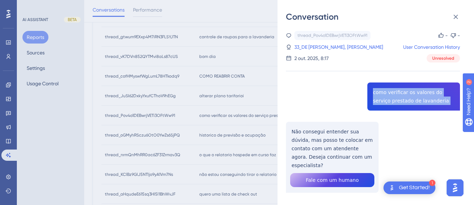
click at [388, 87] on div "thread_Pov4o1DEBwrjVETi3OFtWw91 Copy - - 33_DE ALMEIDA, LAVINIA DESIREE User Co…" at bounding box center [373, 130] width 174 height 198
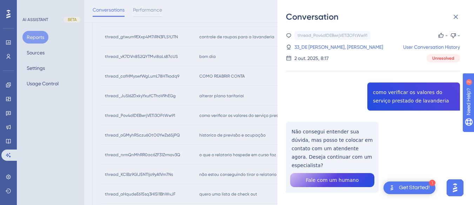
click at [293, 149] on div "thread_Pov4o1DEBwrjVETi3OFtWw91 Copy - - 33_DE ALMEIDA, LAVINIA DESIREE User Co…" at bounding box center [373, 130] width 174 height 198
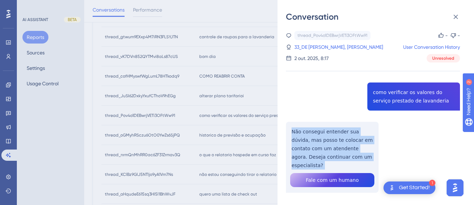
click at [293, 149] on div "thread_Pov4o1DEBwrjVETi3OFtWw91 Copy - - 33_DE ALMEIDA, LAVINIA DESIREE User Co…" at bounding box center [373, 130] width 174 height 198
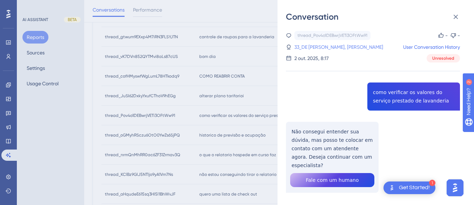
click at [315, 50] on link "33_DE ALMEIDA, LAVINIA DESIREE" at bounding box center [339, 47] width 89 height 8
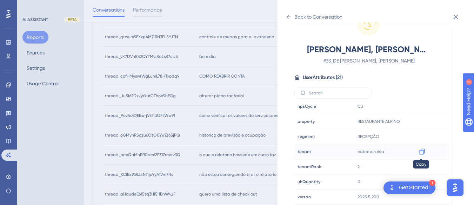
click at [421, 149] on icon at bounding box center [422, 152] width 5 height 6
click at [292, 17] on div "Back to Conversation" at bounding box center [314, 16] width 57 height 11
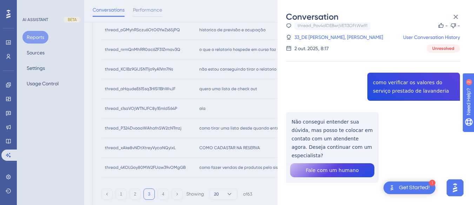
scroll to position [281, 0]
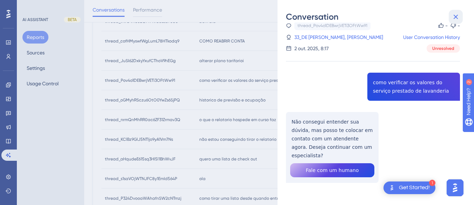
click at [455, 17] on icon at bounding box center [456, 17] width 8 height 8
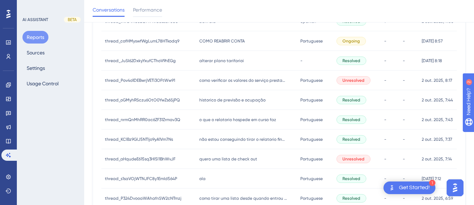
click at [230, 101] on span "historico de previsão e ocupação" at bounding box center [232, 100] width 66 height 6
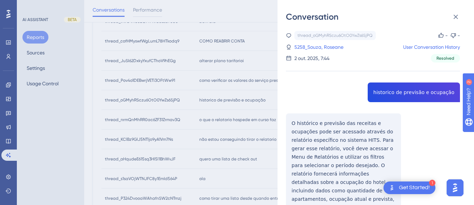
click at [406, 103] on div "thread_oGMyhRSczu6OtO0YwZs6SjPQ Copy - - 5258_Souza, Roseane User Conversation …" at bounding box center [373, 155] width 174 height 248
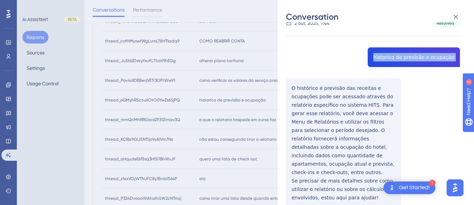
click at [289, 83] on div "thread_oGMyhRSczu6OtO0YwZs6SjPQ Copy - - 5258_Souza, Roseane User Conversation …" at bounding box center [373, 120] width 174 height 248
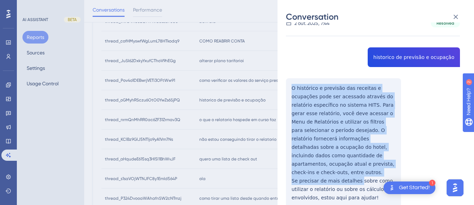
scroll to position [60, 0]
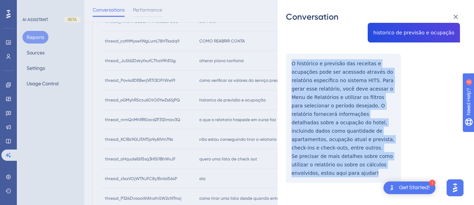
drag, startPoint x: 289, startPoint y: 83, endPoint x: 352, endPoint y: 122, distance: 73.6
click at [393, 179] on div "thread_oGMyhRSczu6OtO0YwZs6SjPQ Copy - - 5258_Souza, Roseane User Conversation …" at bounding box center [373, 95] width 174 height 248
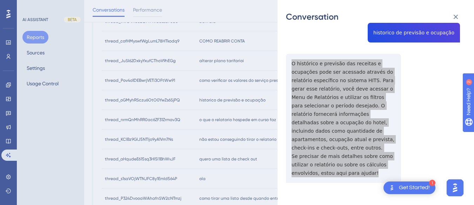
scroll to position [0, 0]
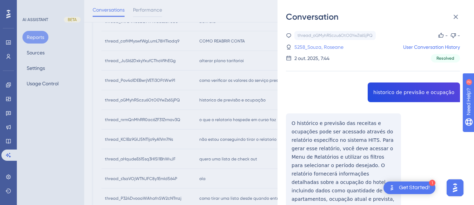
click at [320, 49] on link "5258_Souza, Roseane" at bounding box center [319, 47] width 49 height 8
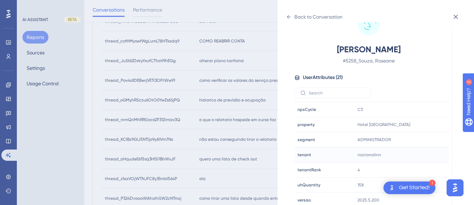
scroll to position [214, 0]
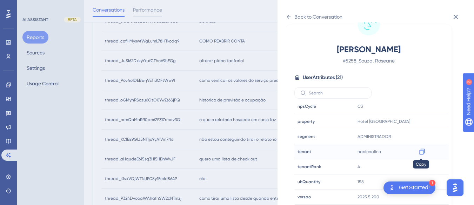
click at [426, 150] on div at bounding box center [422, 151] width 11 height 11
click at [420, 153] on icon at bounding box center [422, 151] width 7 height 7
click at [425, 119] on div at bounding box center [422, 121] width 11 height 11
click at [420, 121] on icon at bounding box center [422, 121] width 7 height 7
click at [293, 14] on div "Back to Conversation" at bounding box center [314, 16] width 57 height 11
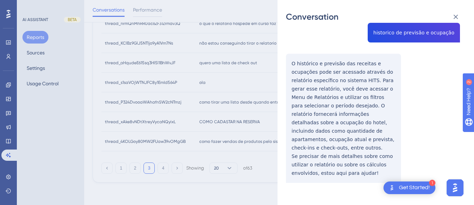
scroll to position [0, 0]
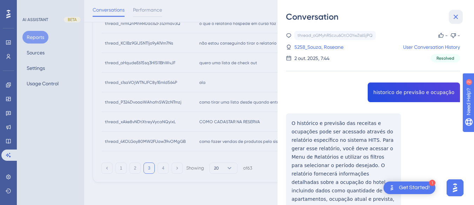
click at [457, 15] on icon at bounding box center [456, 17] width 8 height 8
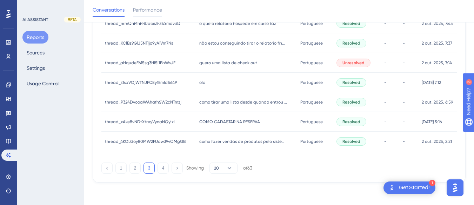
scroll to position [342, 0]
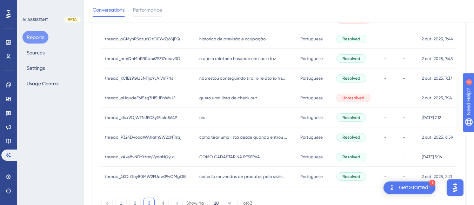
click at [238, 58] on span "o que o relatorio hospede em curso faz" at bounding box center [237, 59] width 77 height 6
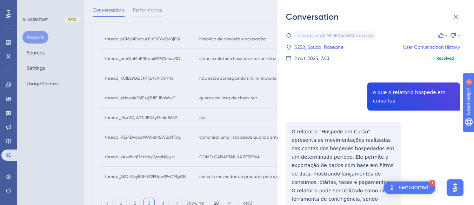
click at [381, 90] on div "thread_nrmQnMhRR0ac6ZF31Zrmav3Q Copy - - 5258_Souza, Roseane User Conversation …" at bounding box center [373, 146] width 174 height 231
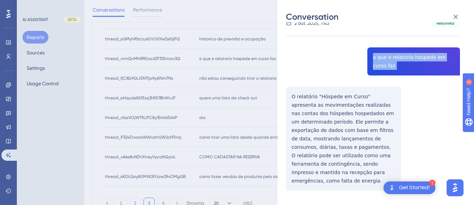
click at [293, 98] on div "thread_nrmQnMhRR0ac6ZF31Zrmav3Q Copy - - 5258_Souza, Roseane User Conversation …" at bounding box center [373, 111] width 174 height 231
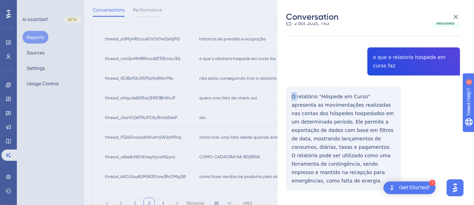
click at [293, 97] on div "thread_nrmQnMhRR0ac6ZF31Zrmav3Q Copy - - 5258_Souza, Roseane User Conversation …" at bounding box center [373, 111] width 174 height 231
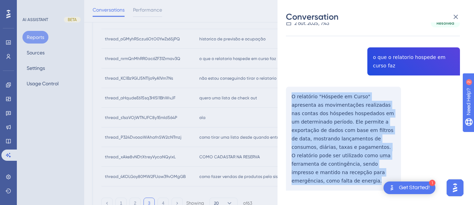
click at [293, 97] on div "thread_nrmQnMhRR0ac6ZF31Zrmav3Q Copy - - 5258_Souza, Roseane User Conversation …" at bounding box center [373, 111] width 174 height 231
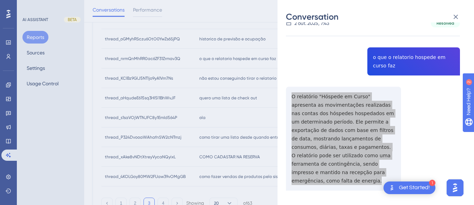
scroll to position [0, 0]
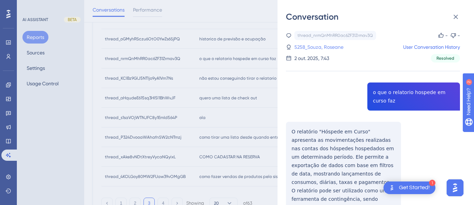
click at [301, 47] on link "5258_Souza, Roseane" at bounding box center [319, 47] width 49 height 8
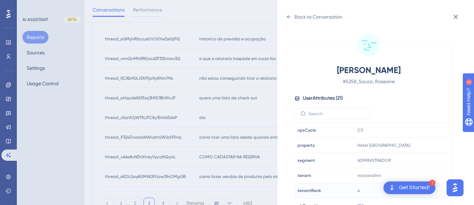
scroll to position [21, 0]
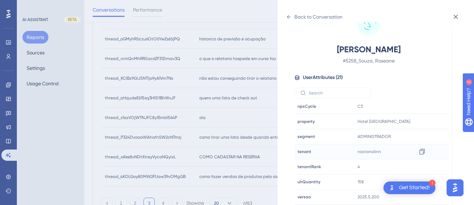
click at [428, 150] on div "nacionalinn Copy nacionalinn" at bounding box center [393, 152] width 76 height 14
click at [422, 150] on icon at bounding box center [422, 152] width 5 height 6
click at [291, 17] on icon at bounding box center [289, 17] width 6 height 6
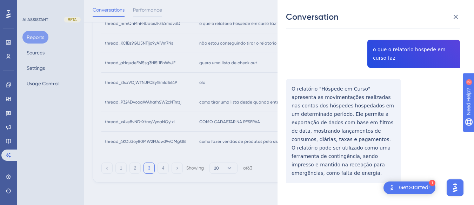
scroll to position [0, 0]
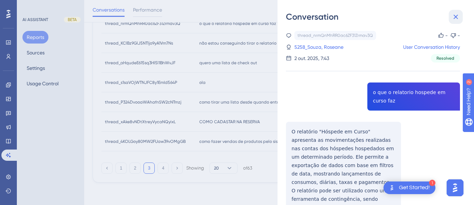
click at [458, 15] on icon at bounding box center [456, 17] width 8 height 8
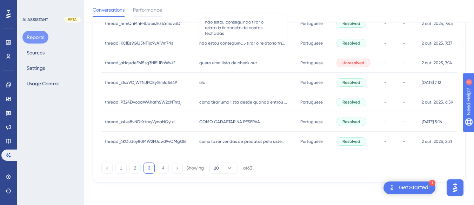
click at [249, 44] on span "não estou conseguindo tirar o relatorio financeiro de contas fechadas" at bounding box center [243, 43] width 88 height 6
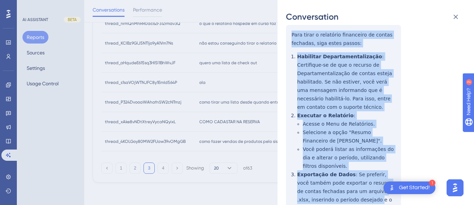
scroll to position [176, 0]
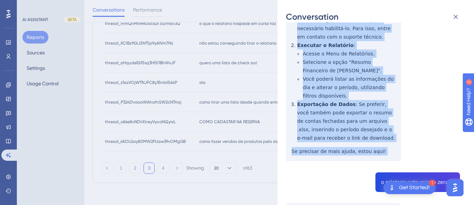
drag, startPoint x: 288, startPoint y: 105, endPoint x: 371, endPoint y: 133, distance: 87.8
click at [380, 144] on div "thread_KClBz9GlJ5NTljo9yA1Vm7Ns Copy - - 1981_Santos, Odete User Conversation H…" at bounding box center [373, 167] width 174 height 624
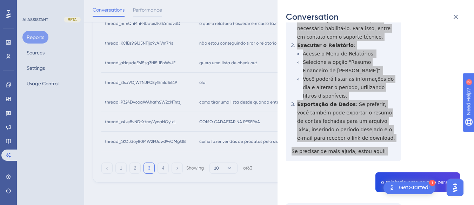
scroll to position [281, 0]
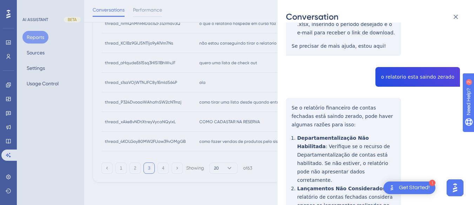
click at [401, 62] on div "thread_KClBz9GlJ5NTljo9yA1Vm7Ns Copy - - 1981_Santos, Odete User Conversation H…" at bounding box center [373, 62] width 174 height 624
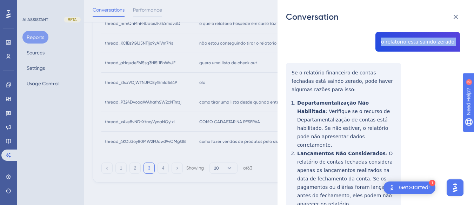
click at [290, 65] on div "thread_KClBz9GlJ5NTljo9yA1Vm7Ns Copy - - 1981_Santos, Odete User Conversation H…" at bounding box center [373, 27] width 174 height 624
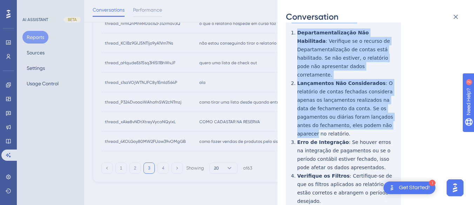
scroll to position [411, 0]
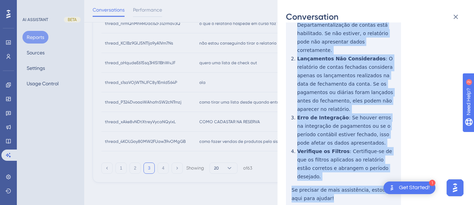
drag, startPoint x: 290, startPoint y: 65, endPoint x: 317, endPoint y: 112, distance: 54.4
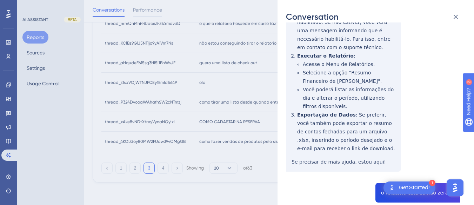
scroll to position [0, 0]
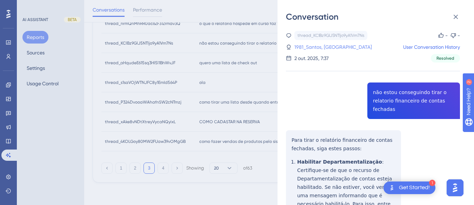
click at [306, 50] on link "1981_Santos, Odete" at bounding box center [334, 47] width 78 height 8
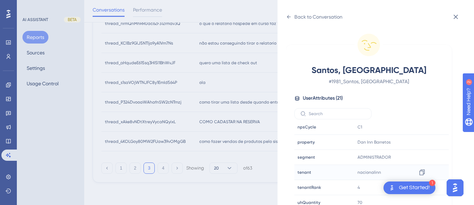
scroll to position [21, 0]
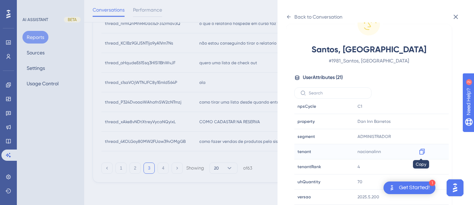
click at [421, 150] on icon at bounding box center [422, 151] width 7 height 7
click at [419, 123] on icon at bounding box center [422, 121] width 7 height 7
click at [293, 18] on div "Back to Conversation" at bounding box center [314, 16] width 57 height 11
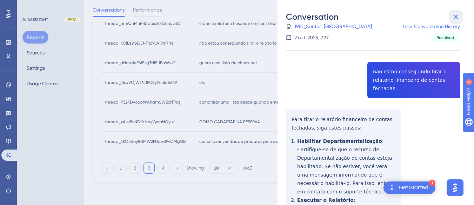
click at [459, 14] on icon at bounding box center [456, 17] width 8 height 8
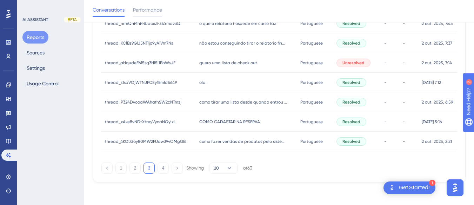
click at [256, 60] on div "quero uma lista de check out quero uma lista de check out" at bounding box center [246, 63] width 101 height 20
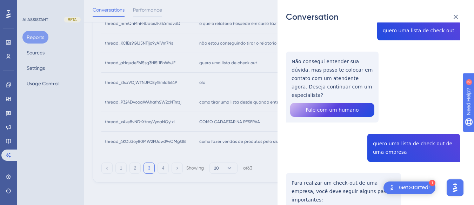
click at [316, 67] on div "thread_aHqudeE615sq3Hl5l1BhWvJF Copy - - 7_CRISTINA - GRANDE HOTEL HAVANA, JESS…" at bounding box center [373, 180] width 174 height 438
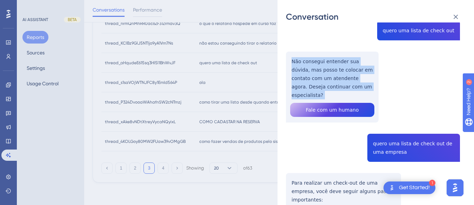
click at [316, 67] on div "thread_aHqudeE615sq3Hl5l1BhWvJF Copy - - 7_CRISTINA - GRANDE HOTEL HAVANA, JESS…" at bounding box center [373, 180] width 174 height 438
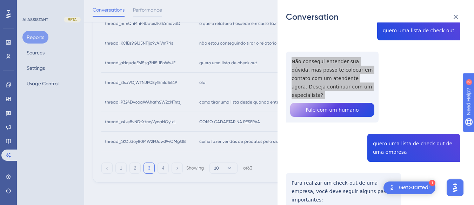
scroll to position [140, 0]
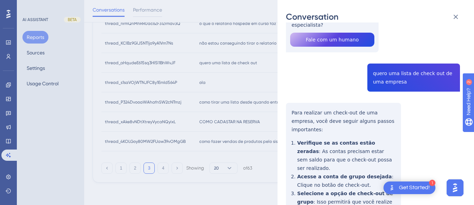
click at [390, 67] on div "thread_aHqudeE615sq3Hl5l1BhWvJF Copy - - 7_CRISTINA - GRANDE HOTEL HAVANA, JESS…" at bounding box center [373, 109] width 174 height 438
click at [289, 104] on div "thread_aHqudeE615sq3Hl5l1BhWvJF Copy - - 7_CRISTINA - GRANDE HOTEL HAVANA, JESS…" at bounding box center [373, 109] width 174 height 438
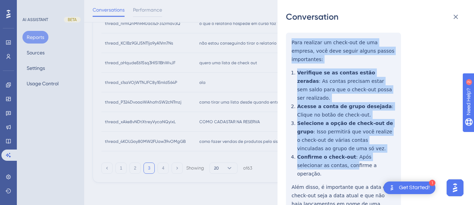
scroll to position [225, 0]
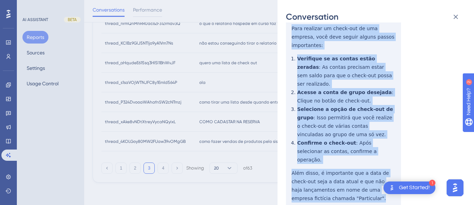
drag, startPoint x: 289, startPoint y: 103, endPoint x: 347, endPoint y: 163, distance: 83.4
click at [347, 163] on div "thread_aHqudeE615sq3Hl5l1BhWvJF Copy - - 7_CRISTINA - GRANDE HOTEL HAVANA, JESS…" at bounding box center [373, 25] width 174 height 438
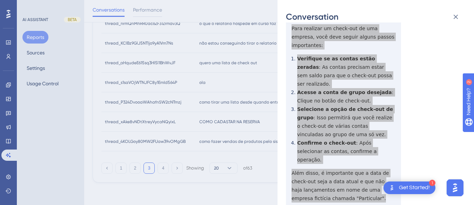
scroll to position [0, 0]
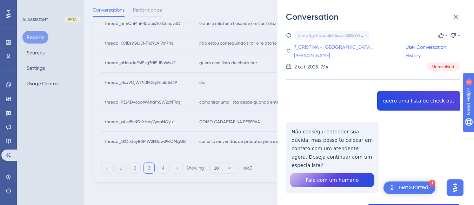
click at [316, 48] on link "7_CRISTINA - GRANDE HOTEL HAVANA, JESSICA" at bounding box center [349, 51] width 111 height 17
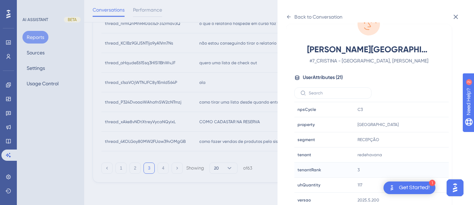
scroll to position [214, 0]
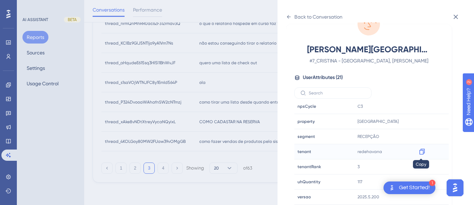
click at [424, 151] on icon at bounding box center [422, 152] width 5 height 6
click at [424, 123] on icon at bounding box center [422, 122] width 5 height 6
click at [287, 15] on icon at bounding box center [289, 17] width 6 height 6
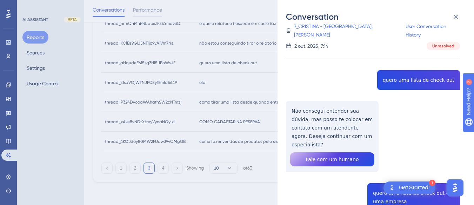
click at [455, 9] on div "Conversation thread_aHqudeE615sq3Hl5l1BhWvJF Copy - - 7_CRISTINA - GRANDE HOTEL…" at bounding box center [376, 102] width 197 height 205
click at [454, 13] on icon at bounding box center [456, 17] width 8 height 8
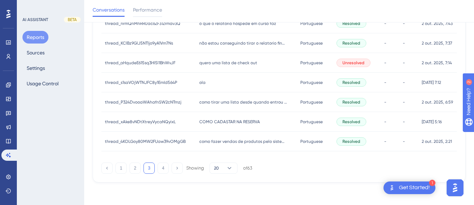
click at [199, 78] on div "ola ola" at bounding box center [246, 83] width 101 height 20
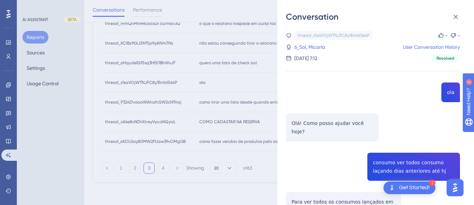
scroll to position [88, 0]
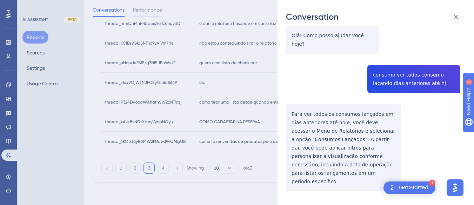
click at [394, 72] on div "thread_s1saVOjWTNJFC8y1EmId564P Copy - - 6_Sol, Micarla User Conversation Histo…" at bounding box center [373, 85] width 174 height 284
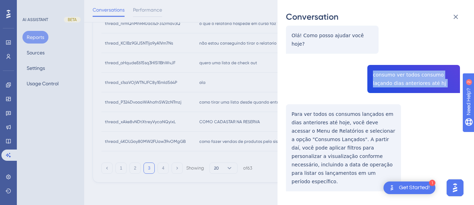
click at [394, 72] on div "thread_s1saVOjWTNJFC8y1EmId564P Copy - - 6_Sol, Micarla User Conversation Histo…" at bounding box center [373, 85] width 174 height 284
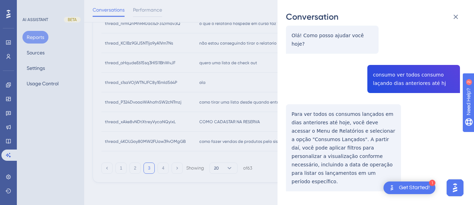
click at [300, 103] on div "thread_s1saVOjWTNJFC8y1EmId564P Copy - - 6_Sol, Micarla User Conversation Histo…" at bounding box center [373, 85] width 174 height 284
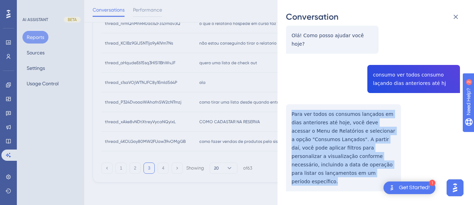
click at [300, 103] on div "thread_s1saVOjWTNJFC8y1EmId564P Copy - - 6_Sol, Micarla User Conversation Histo…" at bounding box center [373, 85] width 174 height 284
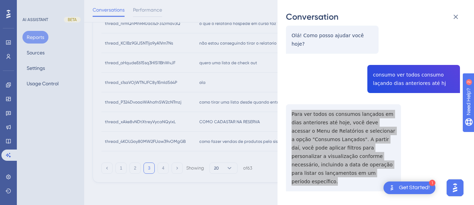
scroll to position [0, 0]
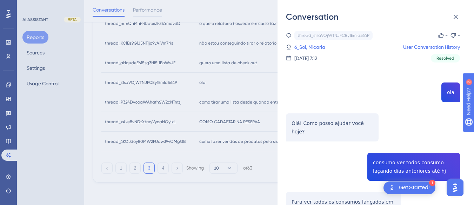
click at [303, 42] on div "thread_s1saVOjWTNJFC8y1EmId564P Copy - - 6_Sol, Micarla User Conversation Histo…" at bounding box center [373, 47] width 174 height 32
click at [308, 45] on link "6_Sol, Micarla" at bounding box center [310, 47] width 31 height 8
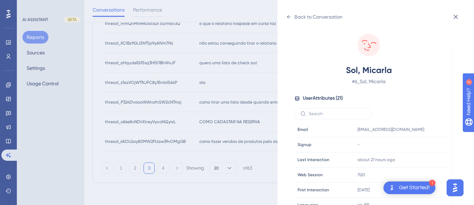
scroll to position [214, 0]
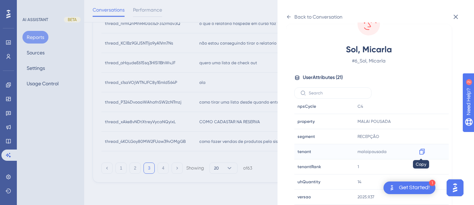
click at [420, 151] on icon at bounding box center [422, 151] width 7 height 7
click at [289, 17] on icon at bounding box center [289, 17] width 6 height 6
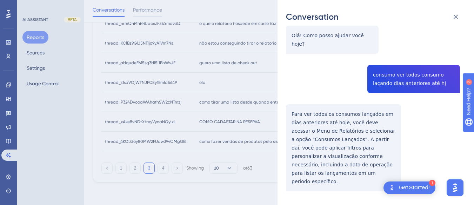
scroll to position [0, 0]
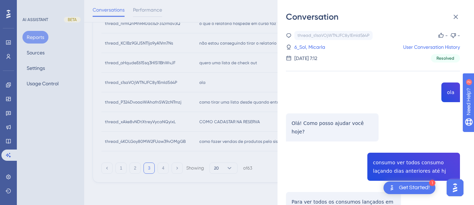
click at [453, 9] on div "Conversation thread_s1saVOjWTNJFC8y1EmId564P Copy - - 6_Sol, Micarla User Conve…" at bounding box center [376, 102] width 197 height 205
click at [456, 17] on icon at bounding box center [456, 17] width 5 height 5
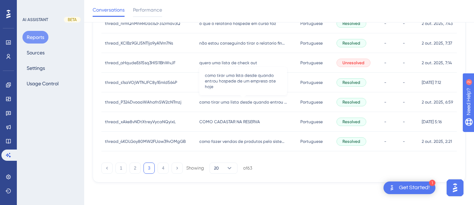
click at [217, 101] on span "como tirar uma lista desde quando entrou hospede de um empresa ate hoje" at bounding box center [243, 102] width 88 height 6
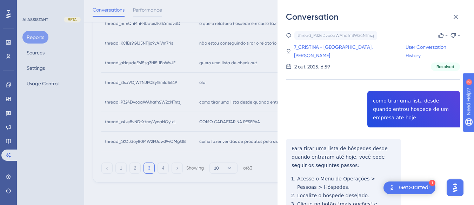
click at [404, 111] on div "thread_P324DvooaWAhafnSW2cNTmzj Copy - - 7_CRISTINA - GRANDE HOTEL HAVANA, JESS…" at bounding box center [373, 159] width 174 height 257
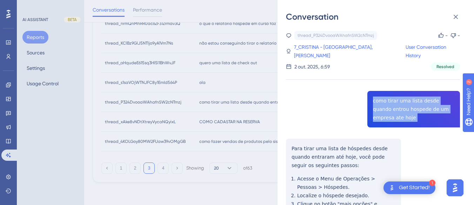
click at [404, 111] on div "thread_P324DvooaWAhafnSW2cNTmzj Copy - - 7_CRISTINA - GRANDE HOTEL HAVANA, JESS…" at bounding box center [373, 159] width 174 height 257
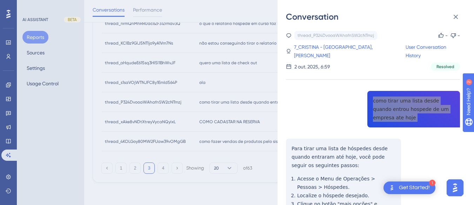
scroll to position [35, 0]
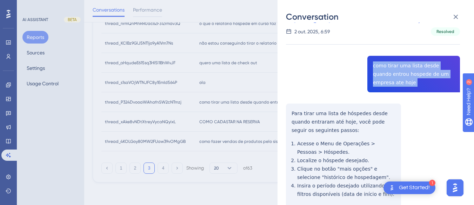
click at [293, 114] on div "thread_P324DvooaWAhafnSW2cNTmzj Copy - - 7_CRISTINA - GRANDE HOTEL HAVANA, JESS…" at bounding box center [373, 124] width 174 height 257
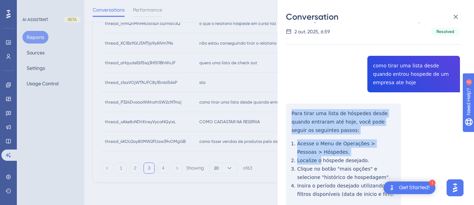
scroll to position [78, 0]
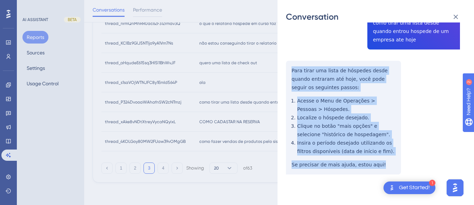
drag, startPoint x: 286, startPoint y: 109, endPoint x: 356, endPoint y: 141, distance: 77.6
click at [381, 166] on div "Conversation thread_P324DvooaWAhafnSW2cNTmzj Copy - - 7_CRISTINA - GRANDE HOTEL…" at bounding box center [376, 102] width 197 height 205
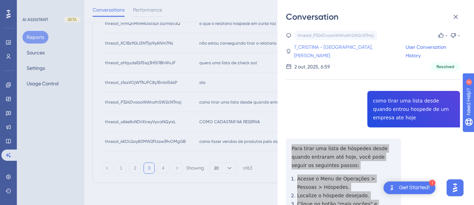
scroll to position [237, 0]
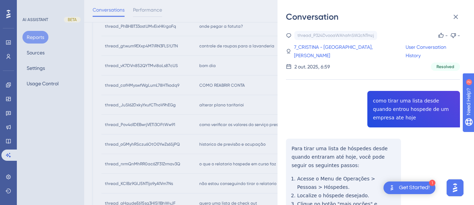
drag, startPoint x: 330, startPoint y: 45, endPoint x: 332, endPoint y: 77, distance: 32.8
click at [330, 45] on link "7_CRISTINA - GRANDE HOTEL HAVANA, JESSICA" at bounding box center [349, 51] width 111 height 17
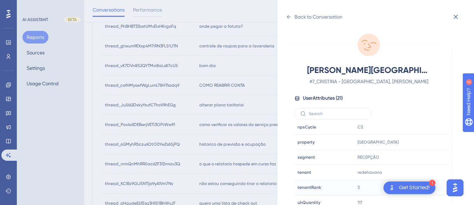
scroll to position [21, 0]
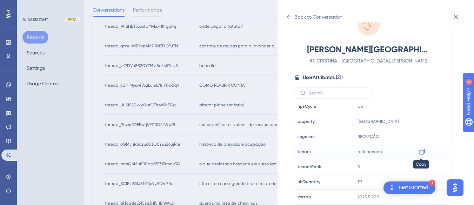
click at [422, 152] on icon at bounding box center [422, 151] width 7 height 7
click at [291, 14] on icon at bounding box center [289, 17] width 6 height 6
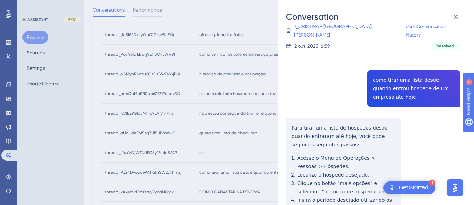
scroll to position [342, 0]
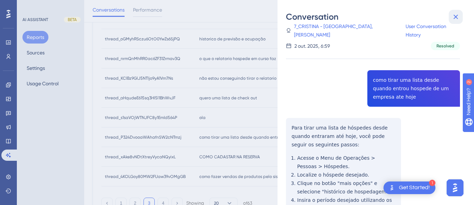
click at [457, 17] on icon at bounding box center [456, 17] width 5 height 5
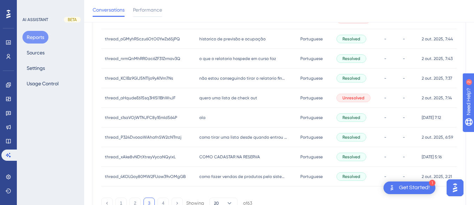
click at [226, 160] on div "COMO CADASTAR NA RESERVA COMO CADASTAR NA RESERVA" at bounding box center [246, 157] width 101 height 20
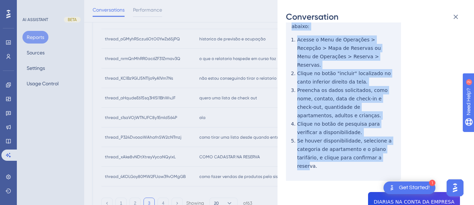
scroll to position [140, 0]
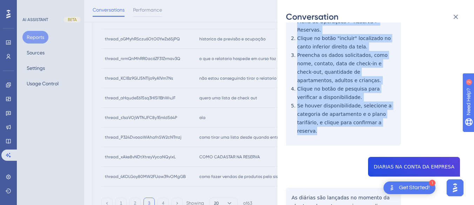
drag, startPoint x: 286, startPoint y: 87, endPoint x: 343, endPoint y: 96, distance: 58.0
click at [386, 119] on div "Conversation thread_xAke8vNDtXtreyVycaNQyixL Copy - - 332_Dias, Davi User Conve…" at bounding box center [376, 102] width 197 height 205
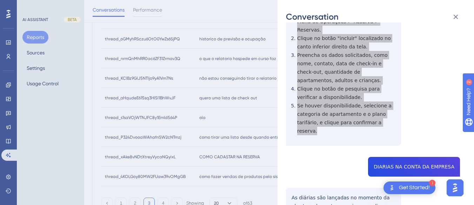
scroll to position [176, 0]
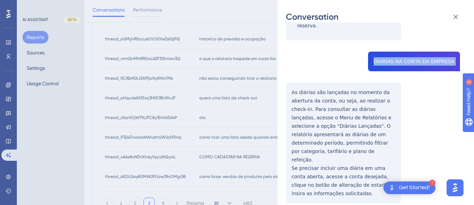
click at [292, 64] on div "thread_xAke8vNDtXtreyVycaNQyixL Copy - - 332_Dias, Davi User Conversation Histo…" at bounding box center [373, 182] width 174 height 795
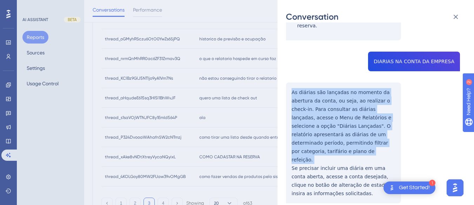
click at [292, 64] on div "thread_xAke8vNDtXtreyVycaNQyixL Copy - - 332_Dias, Davi User Conversation Histo…" at bounding box center [373, 182] width 174 height 795
drag, startPoint x: 292, startPoint y: 64, endPoint x: 287, endPoint y: 66, distance: 6.0
click at [287, 66] on div "thread_xAke8vNDtXtreyVycaNQyixL Copy - - 332_Dias, Davi User Conversation Histo…" at bounding box center [373, 182] width 174 height 795
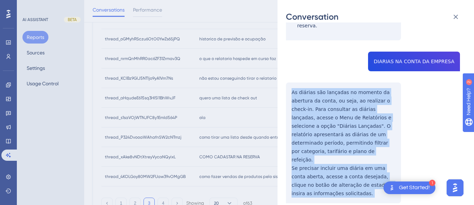
drag, startPoint x: 287, startPoint y: 66, endPoint x: 361, endPoint y: 157, distance: 117.8
click at [365, 168] on div "thread_xAke8vNDtXtreyVycaNQyixL Copy - - 332_Dias, Davi User Conversation Histo…" at bounding box center [373, 182] width 174 height 795
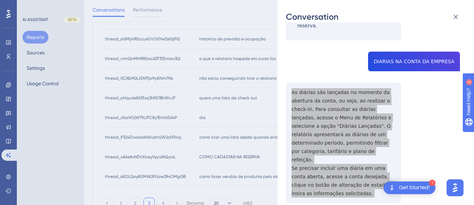
scroll to position [316, 0]
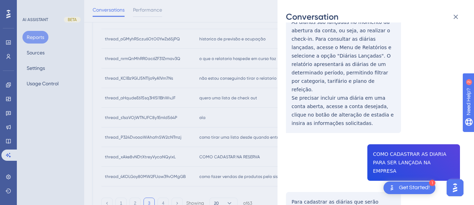
click at [403, 119] on div "thread_xAke8vNDtXtreyVycaNQyixL Copy - - 332_Dias, Davi User Conversation Histo…" at bounding box center [373, 112] width 174 height 795
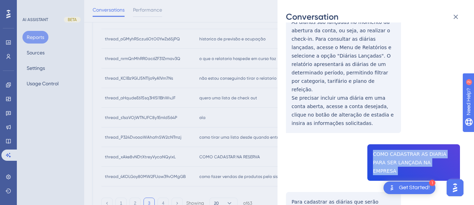
click at [403, 119] on div "thread_xAke8vNDtXtreyVycaNQyixL Copy - - 332_Dias, Davi User Conversation Histo…" at bounding box center [373, 112] width 174 height 795
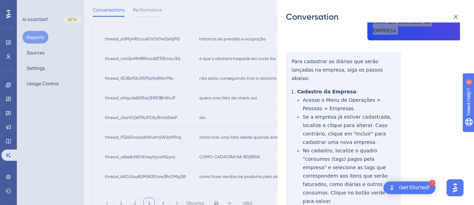
scroll to position [421, 0]
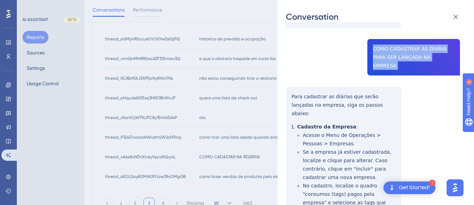
click at [287, 55] on div "thread_xAke8vNDtXtreyVycaNQyixL Copy - - 332_Dias, Davi User Conversation Histo…" at bounding box center [373, 6] width 174 height 795
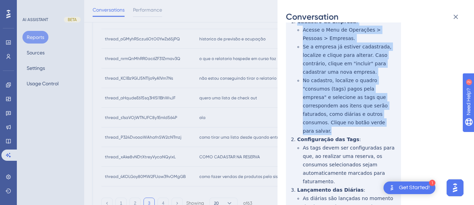
scroll to position [540, 0]
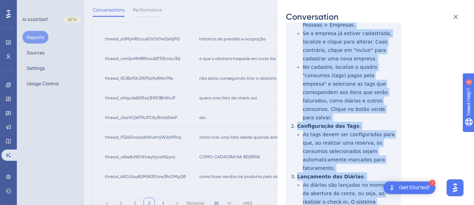
drag, startPoint x: 287, startPoint y: 51, endPoint x: 363, endPoint y: 170, distance: 141.6
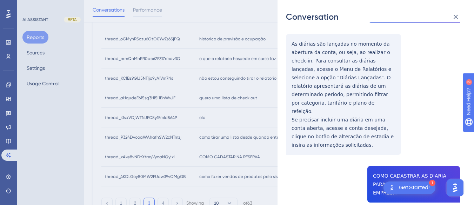
scroll to position [13, 0]
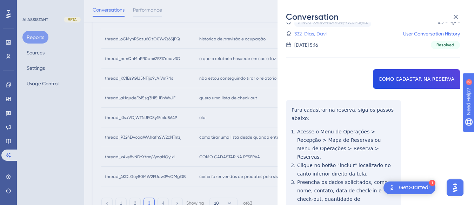
click at [307, 34] on link "332_Dias, Davi" at bounding box center [311, 33] width 32 height 8
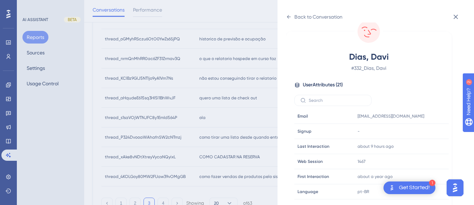
scroll to position [214, 0]
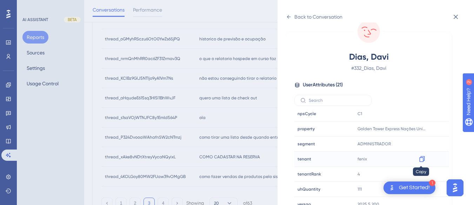
click at [419, 158] on icon at bounding box center [422, 159] width 7 height 7
click at [422, 128] on icon at bounding box center [422, 128] width 7 height 7
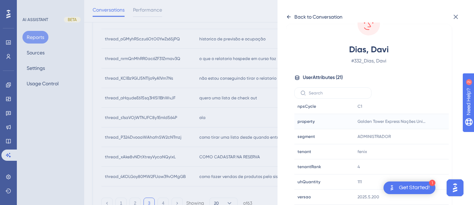
click at [287, 15] on icon at bounding box center [289, 17] width 6 height 6
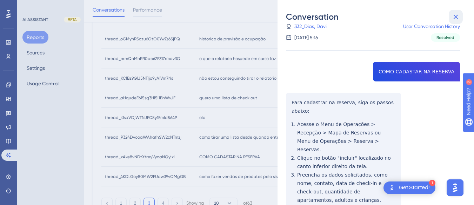
click at [455, 14] on icon at bounding box center [456, 17] width 8 height 8
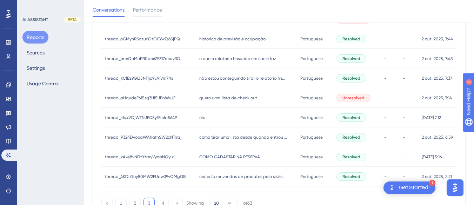
scroll to position [377, 0]
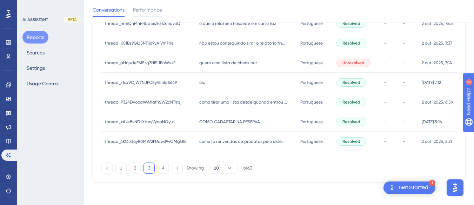
click at [217, 145] on div "como fazer vendas de produtos pelo sistema como fazer vendas de produtos pelo s…" at bounding box center [246, 142] width 101 height 20
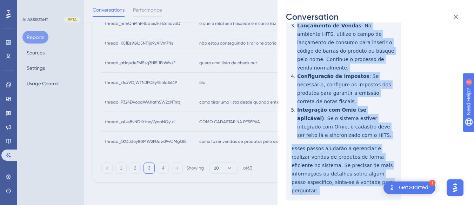
scroll to position [281, 0]
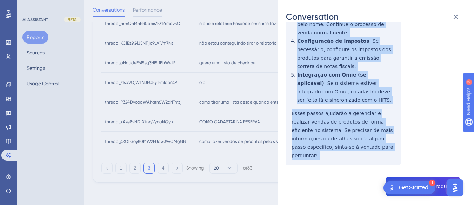
drag, startPoint x: 290, startPoint y: 91, endPoint x: 361, endPoint y: 137, distance: 83.9
click at [361, 137] on div "thread_4KOLGoy80MW2FUaw39vOMgGB Copy - - 4_Recepção, Francisco Alves de Araújo …" at bounding box center [373, 112] width 174 height 725
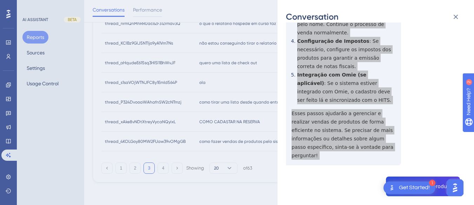
scroll to position [351, 0]
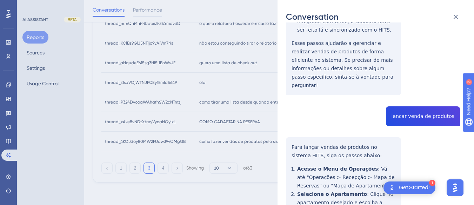
click at [423, 72] on div "thread_4KOLGoy80MW2FUaw39vOMgGB Copy - - 4_Recepção, Francisco Alves de Araújo …" at bounding box center [373, 42] width 174 height 725
click at [282, 100] on div "Conversation thread_4KOLGoy80MW2FUaw39vOMgGB Copy - - 4_Recepção, Francisco Alv…" at bounding box center [376, 102] width 197 height 205
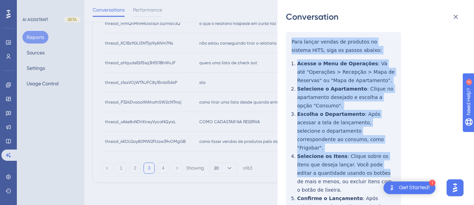
scroll to position [470, 0]
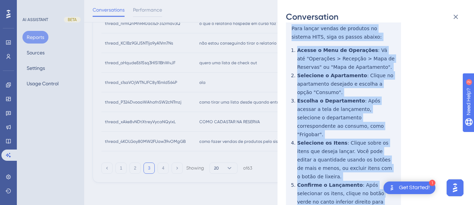
drag, startPoint x: 287, startPoint y: 102, endPoint x: 399, endPoint y: 163, distance: 127.6
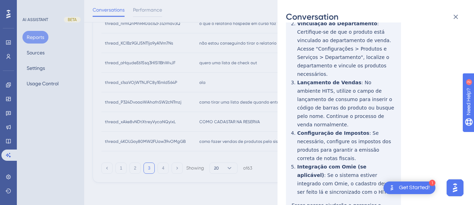
scroll to position [0, 0]
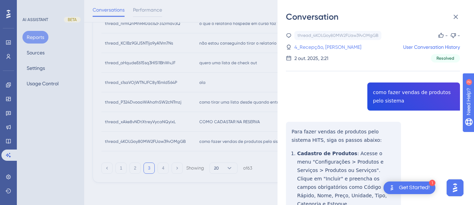
click at [319, 46] on link "4_Recepção, Francisco Alves de Araújo Junior" at bounding box center [328, 47] width 67 height 8
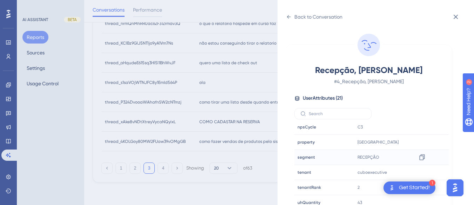
scroll to position [21, 0]
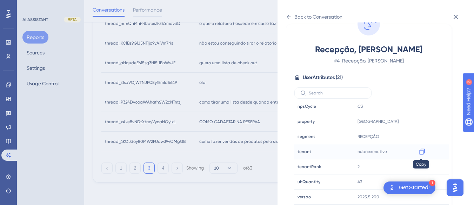
click at [421, 150] on icon at bounding box center [422, 152] width 5 height 6
click at [293, 18] on div "Back to Conversation" at bounding box center [314, 16] width 57 height 11
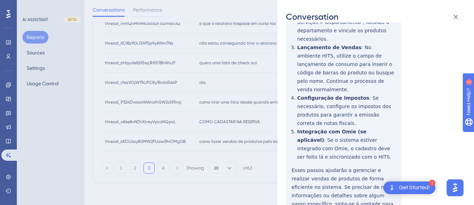
scroll to position [0, 0]
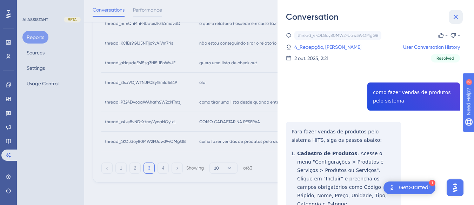
drag, startPoint x: 459, startPoint y: 13, endPoint x: 214, endPoint y: 110, distance: 264.2
click at [459, 13] on icon at bounding box center [456, 17] width 8 height 8
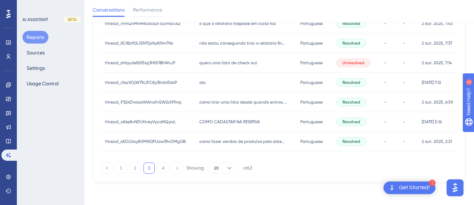
click at [156, 166] on div "1 2 3 4 Showing 20 of 63" at bounding box center [176, 168] width 151 height 11
click at [158, 167] on button "4" at bounding box center [163, 168] width 11 height 11
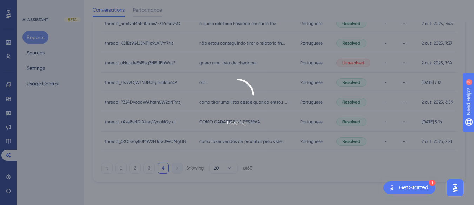
scroll to position [43, 0]
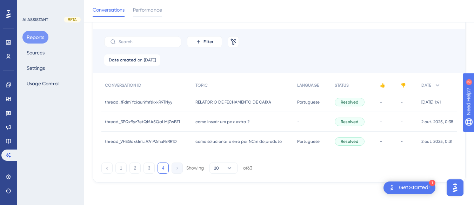
click at [230, 104] on span "RELATÓRIO DE FECHAMENTO DE CAIXA" at bounding box center [234, 102] width 76 height 6
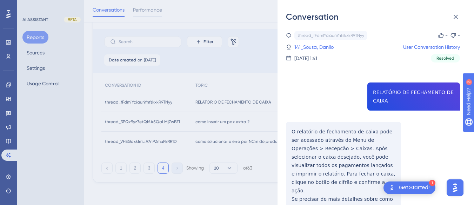
click at [411, 87] on div "thread_fFdmlYciaunYnfskxkR9TNyy Copy - - 141_Sousa, Danilo User Conversation Hi…" at bounding box center [373, 146] width 174 height 231
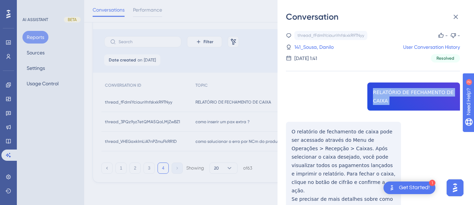
click at [411, 87] on div "thread_fFdmlYciaunYnfskxkR9TNyy Copy - - 141_Sousa, Danilo User Conversation Hi…" at bounding box center [373, 146] width 174 height 231
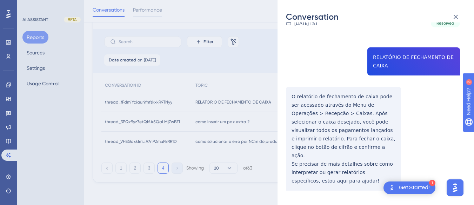
click at [300, 96] on div "thread_fFdmlYciaunYnfskxkR9TNyy Copy - - 141_Sousa, Danilo User Conversation Hi…" at bounding box center [373, 111] width 174 height 231
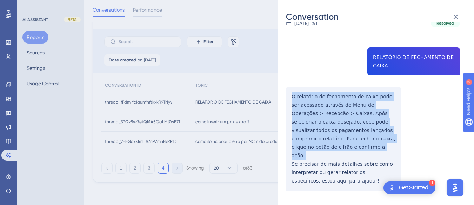
click at [300, 96] on div "thread_fFdmlYciaunYnfskxkR9TNyy Copy - - 141_Sousa, Danilo User Conversation Hi…" at bounding box center [373, 111] width 174 height 231
drag, startPoint x: 300, startPoint y: 96, endPoint x: 282, endPoint y: 97, distance: 17.2
click at [282, 97] on div "Conversation thread_fFdmlYciaunYnfskxkR9TNyy Copy - - 141_Sousa, Danilo User Co…" at bounding box center [376, 102] width 197 height 205
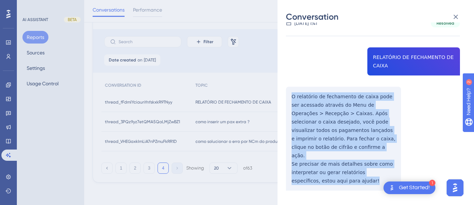
drag, startPoint x: 292, startPoint y: 93, endPoint x: 308, endPoint y: 98, distance: 16.4
click at [334, 179] on div "thread_fFdmlYciaunYnfskxkR9TNyy Copy - - 141_Sousa, Danilo User Conversation Hi…" at bounding box center [373, 111] width 174 height 231
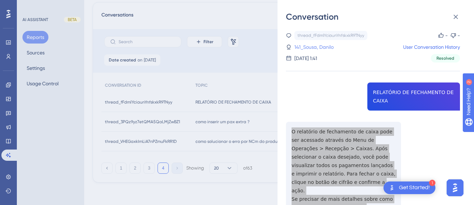
scroll to position [8, 0]
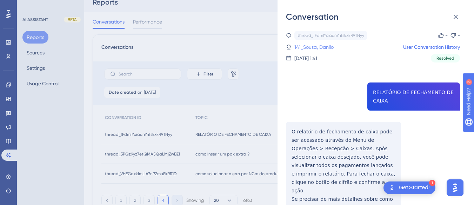
click at [302, 49] on link "141_Sousa, Danilo" at bounding box center [314, 47] width 39 height 8
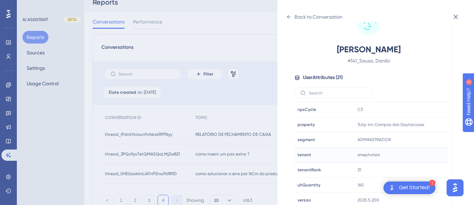
scroll to position [214, 0]
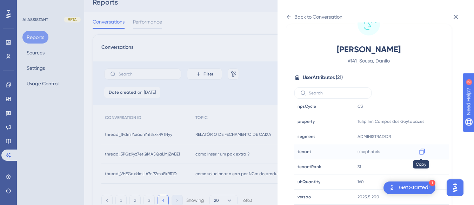
click at [423, 150] on icon at bounding box center [422, 151] width 7 height 7
drag, startPoint x: 268, startPoint y: 188, endPoint x: 345, endPoint y: 7, distance: 196.5
click at [268, 188] on div "Back to Conversation Sousa, Danilo # 141_Sousa, Danilo User Attributes ( 21 ) E…" at bounding box center [237, 102] width 474 height 205
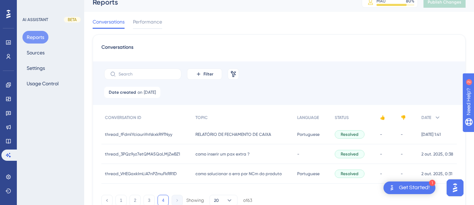
drag, startPoint x: 216, startPoint y: 155, endPoint x: 345, endPoint y: 104, distance: 138.6
click at [216, 155] on span "como inserir um pax extra ?" at bounding box center [223, 154] width 54 height 6
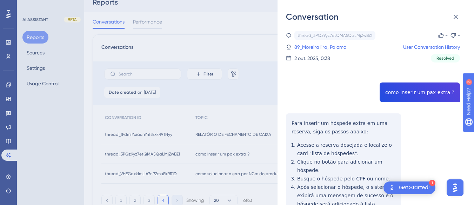
click at [395, 88] on div "thread_3PQz9yz7etQMA5QaLMjZwBZ1 Copy - - 89_Moreira lira, Paloma User Conversat…" at bounding box center [373, 185] width 174 height 308
click at [288, 123] on div "thread_3PQz9yz7etQMA5QaLMjZwBZ1 Copy - - 89_Moreira lira, Paloma User Conversat…" at bounding box center [373, 185] width 174 height 308
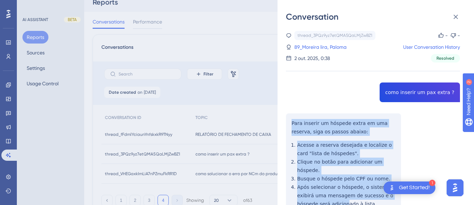
scroll to position [105, 0]
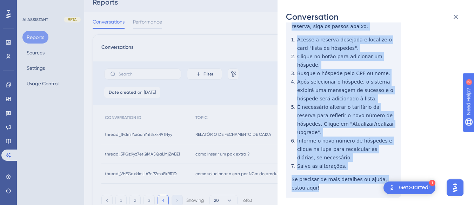
drag, startPoint x: 288, startPoint y: 120, endPoint x: 324, endPoint y: 79, distance: 55.2
click at [336, 179] on div "thread_3PQz9yz7etQMA5QaLMjZwBZ1 Copy - - 89_Moreira lira, Paloma User Conversat…" at bounding box center [373, 80] width 174 height 308
drag, startPoint x: 457, startPoint y: 18, endPoint x: 265, endPoint y: 145, distance: 230.5
click at [457, 18] on icon at bounding box center [456, 17] width 5 height 5
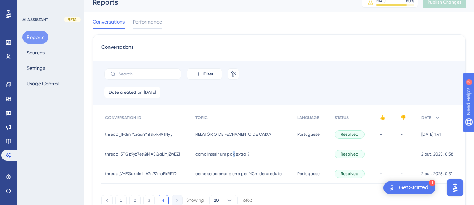
click at [232, 152] on span "como inserir um pax extra ?" at bounding box center [223, 154] width 54 height 6
click at [235, 157] on div "como inserir um pax extra ? como inserir um pax extra ?" at bounding box center [243, 154] width 102 height 20
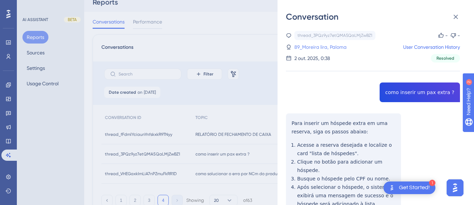
click at [324, 47] on link "89_Moreira lira, Paloma" at bounding box center [321, 47] width 52 height 8
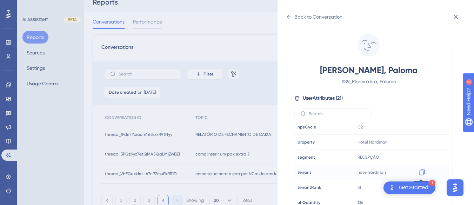
scroll to position [21, 0]
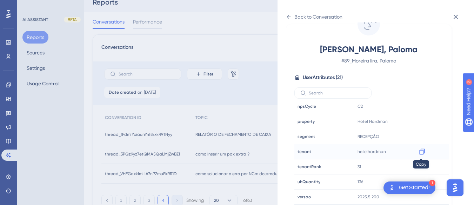
click at [420, 152] on icon at bounding box center [422, 151] width 7 height 7
click at [291, 15] on icon at bounding box center [289, 17] width 6 height 6
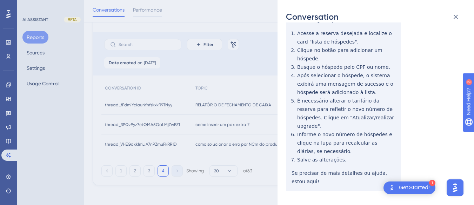
scroll to position [0, 0]
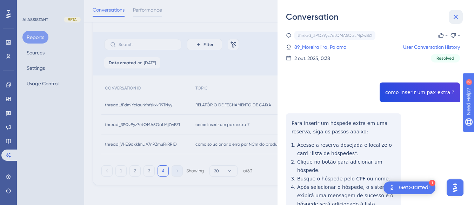
click at [457, 17] on icon at bounding box center [456, 17] width 5 height 5
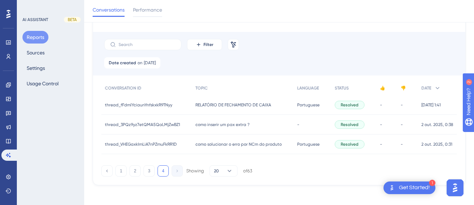
click at [199, 143] on span "como solucionar o erro por NCm do produto" at bounding box center [239, 145] width 86 height 6
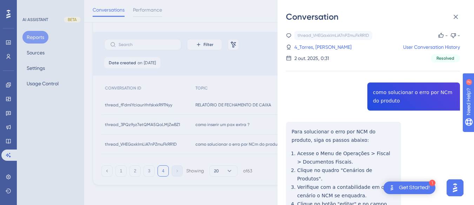
click at [369, 80] on div "thread_VHEGaxkImLiA7nPZmuFkRR1D Copy - - 4_Torres, Angélica User Conversation H…" at bounding box center [373, 189] width 174 height 316
click at [374, 87] on div "thread_VHEGaxkImLiA7nPZmuFkRR1D Copy - - 4_Torres, Angélica User Conversation H…" at bounding box center [373, 189] width 174 height 316
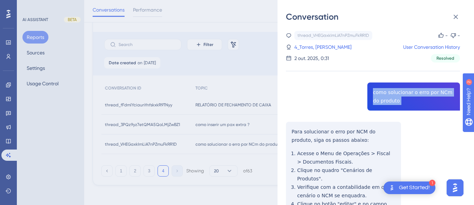
click at [374, 87] on div "thread_VHEGaxkImLiA7nPZmuFkRR1D Copy - - 4_Torres, Angélica User Conversation H…" at bounding box center [373, 189] width 174 height 316
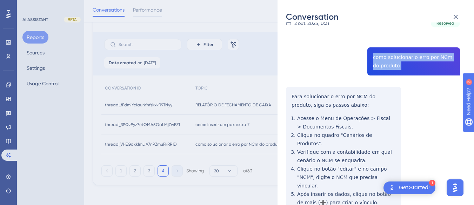
click at [290, 90] on div "thread_VHEGaxkImLiA7nPZmuFkRR1D Copy - - 4_Torres, Angélica User Conversation H…" at bounding box center [373, 154] width 174 height 316
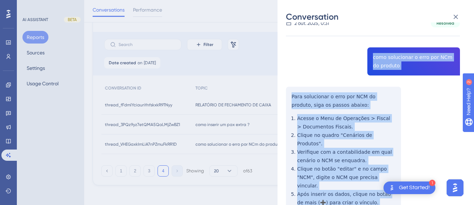
scroll to position [120, 0]
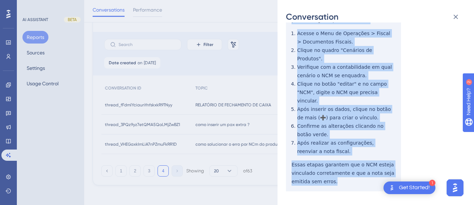
drag, startPoint x: 301, startPoint y: 99, endPoint x: 338, endPoint y: 163, distance: 74.0
click at [338, 163] on div "thread_VHEGaxkImLiA7nPZmuFkRR1D Copy - - 4_Torres, Angélica User Conversation H…" at bounding box center [373, 69] width 174 height 316
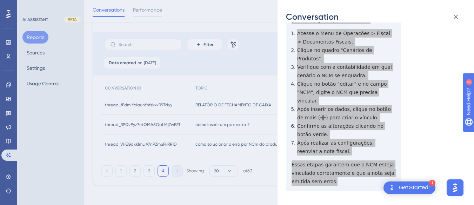
scroll to position [0, 0]
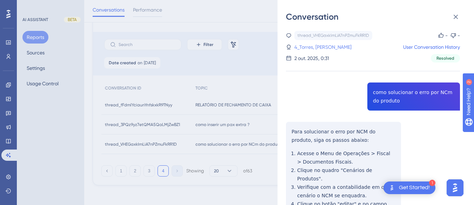
click at [314, 52] on div "thread_VHEGaxkImLiA7nPZmuFkRR1D Copy - - 4_Torres, Angélica User Conversation H…" at bounding box center [373, 47] width 174 height 32
click at [313, 49] on link "4_Torres, Angélica" at bounding box center [323, 47] width 57 height 8
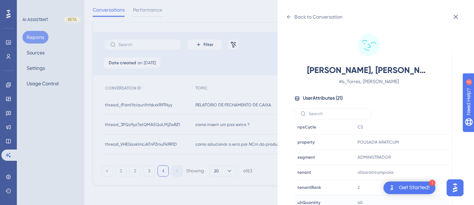
scroll to position [21, 0]
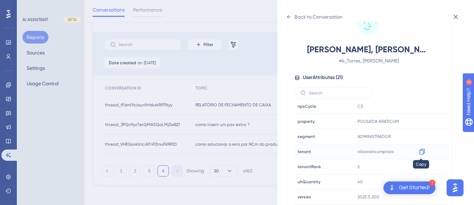
click at [420, 151] on icon at bounding box center [422, 151] width 7 height 7
drag, startPoint x: 459, startPoint y: 20, endPoint x: 475, endPoint y: 74, distance: 56.2
click at [459, 20] on icon at bounding box center [456, 17] width 8 height 8
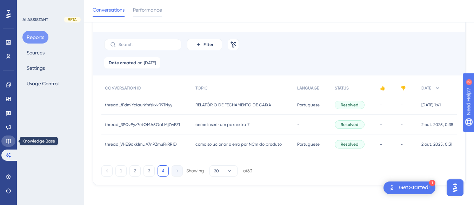
click at [12, 139] on link at bounding box center [8, 141] width 14 height 11
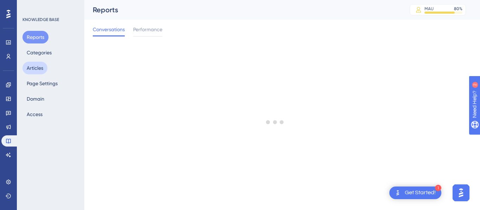
click at [34, 71] on button "Articles" at bounding box center [34, 68] width 25 height 13
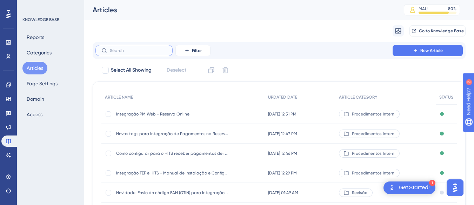
click at [150, 49] on input "text" at bounding box center [138, 50] width 57 height 5
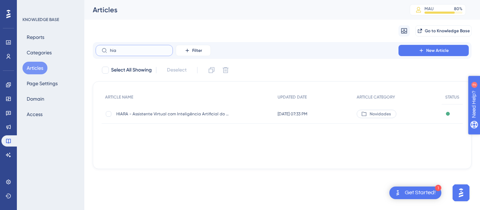
type input "hia"
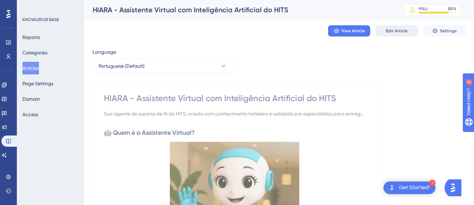
click at [400, 27] on button "Edit Article" at bounding box center [397, 30] width 42 height 11
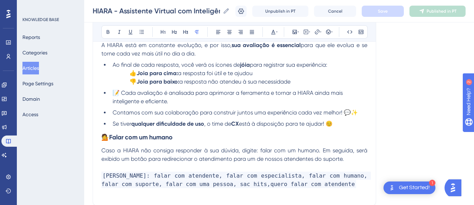
scroll to position [1349, 0]
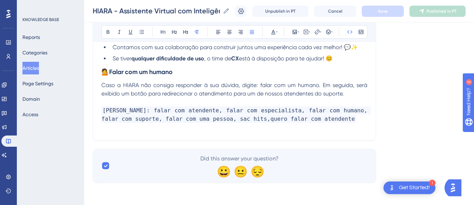
click at [350, 119] on p "[PERSON_NAME]: falar com atendente, falar com especialista, falar com humano, f…" at bounding box center [234, 114] width 266 height 17
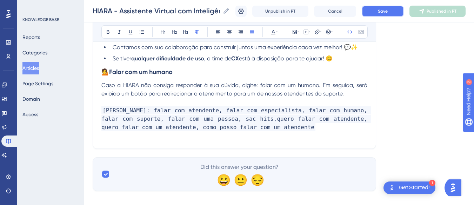
click at [385, 7] on button "Save" at bounding box center [383, 11] width 42 height 11
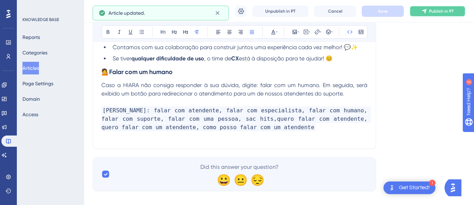
click at [443, 13] on span "Publish in PT" at bounding box center [441, 11] width 25 height 6
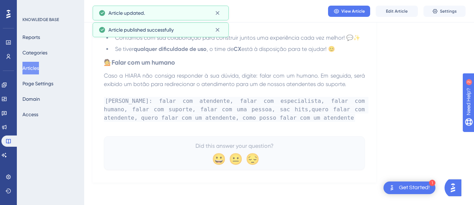
scroll to position [1328, 0]
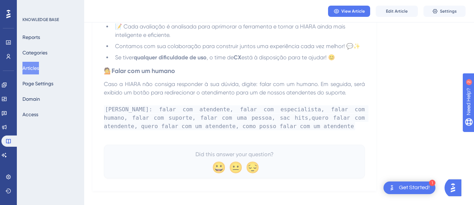
click at [39, 68] on button "Articles" at bounding box center [30, 68] width 17 height 13
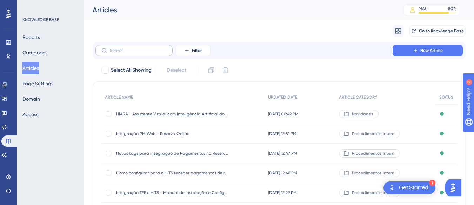
click at [128, 55] on label at bounding box center [134, 50] width 77 height 11
click at [128, 53] on input "text" at bounding box center [138, 50] width 57 height 5
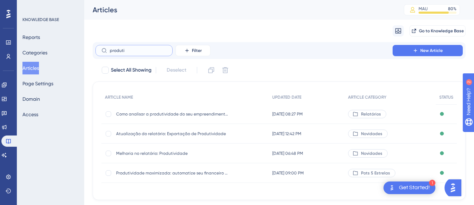
type input "produti"
click at [181, 114] on span "Como analisar a produtividade do seu empreendimento?" at bounding box center [172, 114] width 112 height 6
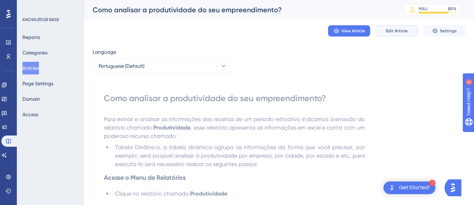
click at [394, 33] on span "Edit Article" at bounding box center [397, 31] width 22 height 6
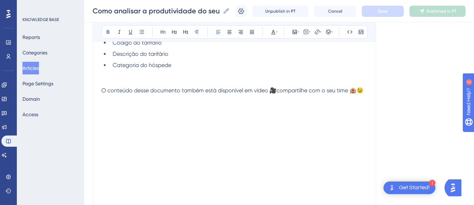
scroll to position [1622, 0]
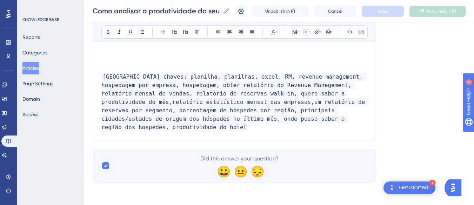
click at [332, 116] on p "[GEOGRAPHIC_DATA] chaves: planilha, planilhas, excel, RM, revenue management, h…" at bounding box center [234, 102] width 266 height 59
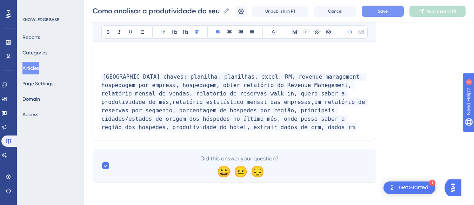
click at [386, 11] on span "Save" at bounding box center [383, 11] width 10 height 6
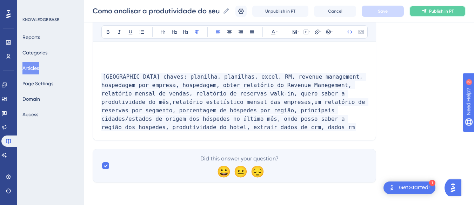
click at [452, 11] on span "Publish in PT" at bounding box center [441, 11] width 25 height 6
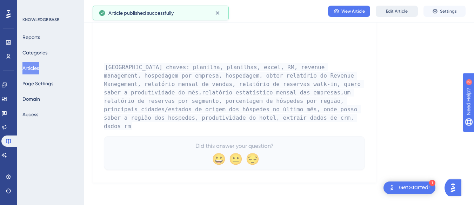
scroll to position [1600, 0]
click at [352, 16] on button "View Article" at bounding box center [349, 11] width 42 height 11
click at [398, 9] on span "Edit Article" at bounding box center [397, 11] width 22 height 6
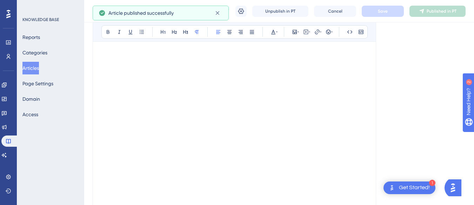
scroll to position [1630, 0]
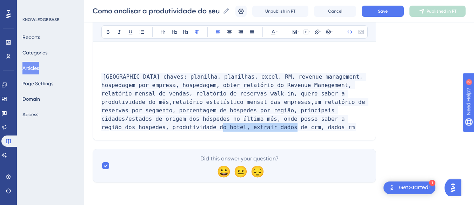
drag, startPoint x: 300, startPoint y: 113, endPoint x: 380, endPoint y: 113, distance: 79.7
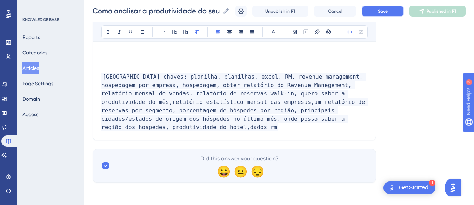
click at [384, 11] on span "Save" at bounding box center [383, 11] width 10 height 6
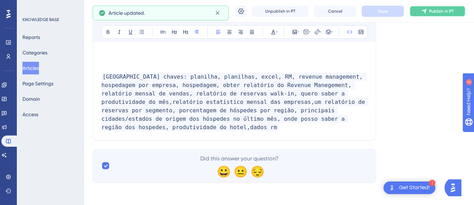
click at [453, 16] on button "Publish in PT" at bounding box center [438, 11] width 56 height 11
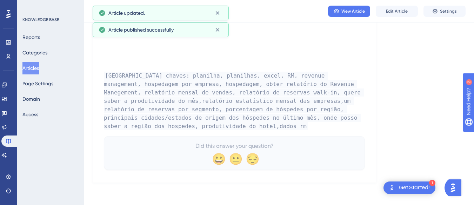
click at [35, 71] on button "Articles" at bounding box center [30, 68] width 17 height 13
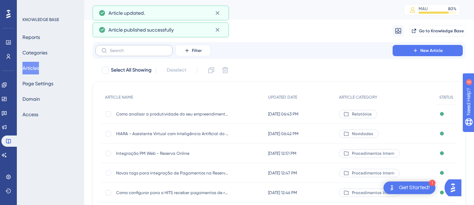
click at [146, 46] on label at bounding box center [134, 50] width 77 height 11
click at [146, 48] on input "text" at bounding box center [138, 50] width 57 height 5
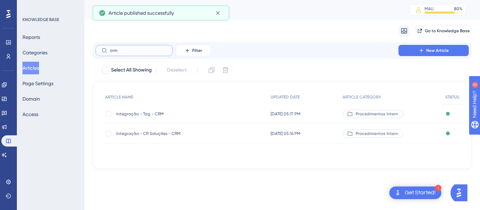
type input "crm"
click at [158, 116] on span "Integração - Tag - CRM" at bounding box center [172, 114] width 112 height 6
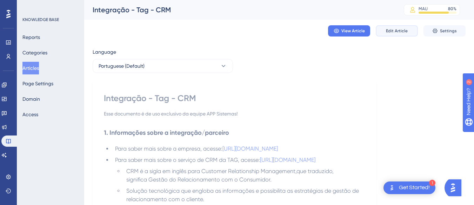
click at [390, 33] on span "Edit Article" at bounding box center [397, 31] width 22 height 6
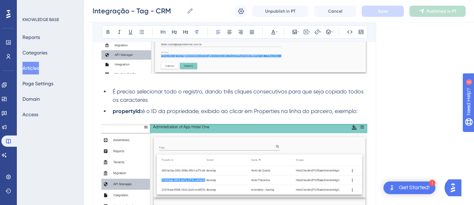
scroll to position [900, 0]
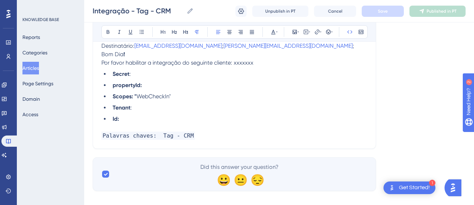
click at [206, 132] on p "Palavras chaves: Tag - CRM" at bounding box center [234, 136] width 266 height 8
click at [204, 132] on p "Palavras chaves: Tag - CRM," at bounding box center [234, 136] width 266 height 8
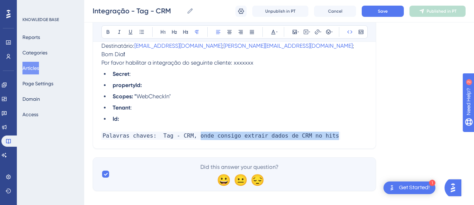
drag, startPoint x: 336, startPoint y: 127, endPoint x: 192, endPoint y: 129, distance: 144.0
click at [192, 132] on p "Palavras chaves: Tag - CRM, onde consigo extrair dados de CRM no hits" at bounding box center [234, 136] width 266 height 8
click at [306, 132] on span "Palavras chaves: Tag - CRM, onde consigo extrair dados de CRM no hits" at bounding box center [220, 136] width 239 height 8
drag, startPoint x: 295, startPoint y: 127, endPoint x: 327, endPoint y: 127, distance: 32.3
click at [327, 132] on p "Palavras chaves: Tag - CRM, onde consigo extrair dados de CRM no hits" at bounding box center [234, 136] width 266 height 8
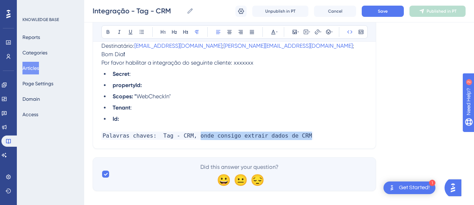
drag, startPoint x: 239, startPoint y: 129, endPoint x: 192, endPoint y: 130, distance: 46.7
click at [192, 132] on p "Palavras chaves: Tag - CRM, onde consigo extrair dados de CRM" at bounding box center [234, 136] width 266 height 8
copy span "onde consigo extrair dados de CRM"
click at [383, 13] on span "Save" at bounding box center [383, 11] width 10 height 6
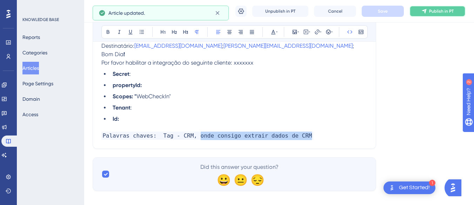
click at [426, 9] on icon at bounding box center [424, 11] width 5 height 5
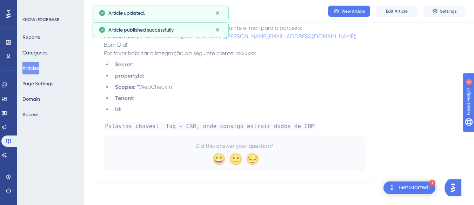
scroll to position [866, 0]
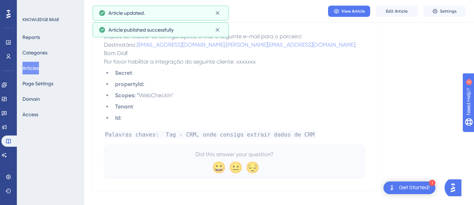
click at [39, 67] on button "Articles" at bounding box center [30, 68] width 17 height 13
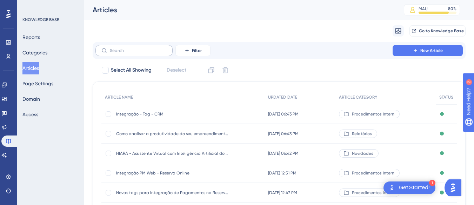
click at [154, 54] on label at bounding box center [134, 50] width 77 height 11
click at [154, 53] on input "text" at bounding box center [138, 50] width 57 height 5
type input "r"
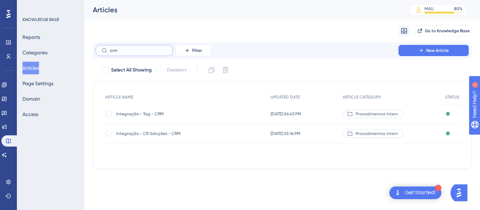
type input "crm"
click at [175, 138] on div "Integração - CR Soluções - CRM Integração - CR Soluções - CRM" at bounding box center [172, 134] width 112 height 20
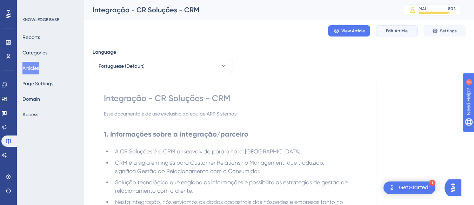
click at [392, 35] on button "Edit Article" at bounding box center [397, 30] width 42 height 11
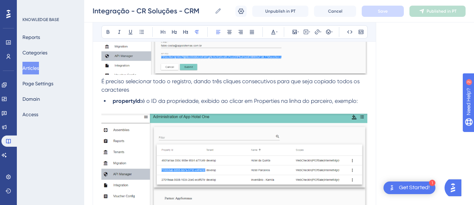
scroll to position [898, 0]
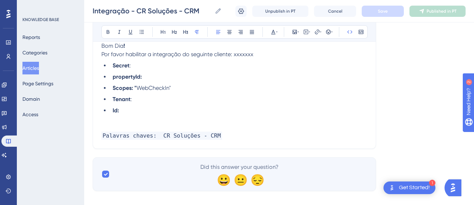
click at [218, 132] on p "Palavras chaves: CR Soluções - CRM" at bounding box center [234, 136] width 266 height 8
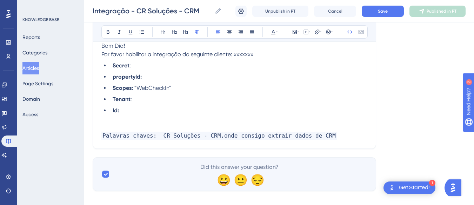
click at [214, 132] on span "Palavras chaves: CR Soluções - CRM,onde consigo extrair dados de CRM" at bounding box center [219, 136] width 236 height 8
click at [388, 12] on button "Save" at bounding box center [383, 11] width 42 height 11
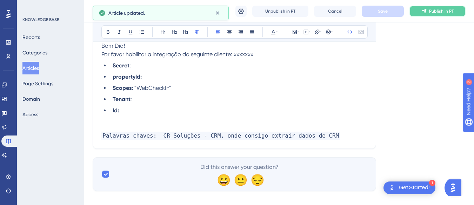
click at [440, 11] on span "Publish in PT" at bounding box center [441, 11] width 25 height 6
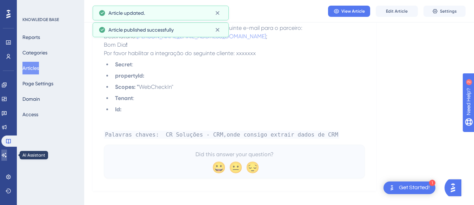
click at [7, 157] on link at bounding box center [4, 155] width 6 height 11
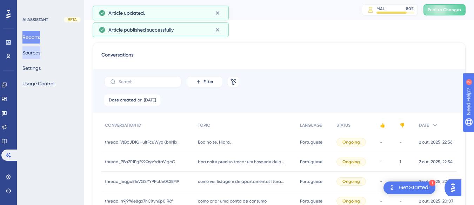
click at [31, 50] on button "Sources" at bounding box center [31, 52] width 18 height 13
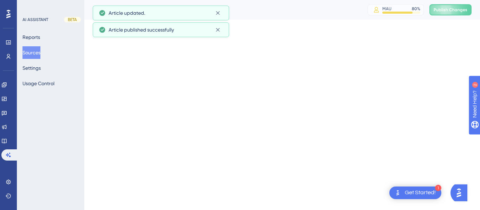
click at [40, 54] on button "Sources" at bounding box center [31, 52] width 18 height 13
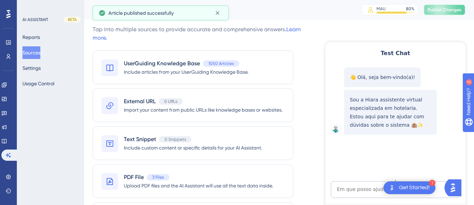
click at [455, 6] on button "Publish Changes" at bounding box center [445, 9] width 42 height 11
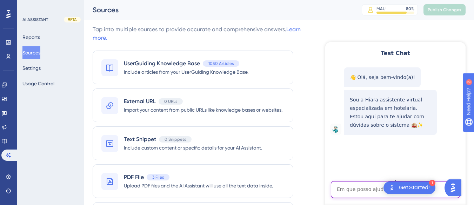
click at [358, 186] on textarea "AI Assistant Text Input" at bounding box center [395, 189] width 129 height 17
paste textarea "Quero falar com um atendente"
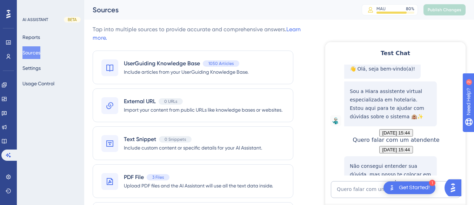
scroll to position [84, 0]
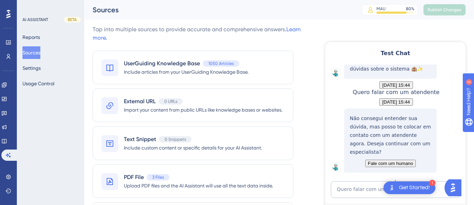
click at [352, 180] on div "Test Chat 👋 Olá, seja bem-vindo(a)! Sou a Hiara assistente virtual especializad…" at bounding box center [396, 129] width 140 height 174
click at [352, 185] on textarea "Quero falar com um atendente" at bounding box center [395, 189] width 129 height 17
paste textarea "Como posso falar com um atendente ?"
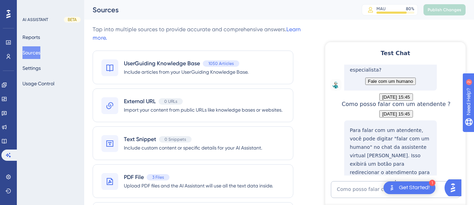
scroll to position [244, 0]
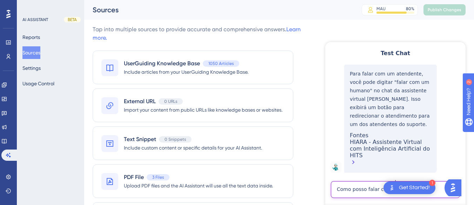
click at [372, 185] on textarea "Como posso falar com um atendente ?" at bounding box center [395, 189] width 129 height 17
paste textarea "onde consigo extrair dados de CRM no hits"
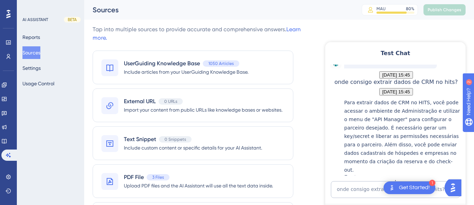
scroll to position [414, 0]
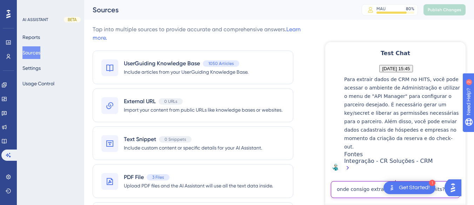
click at [344, 188] on textarea "onde consigo extrair dados de CRM no hits?" at bounding box center [395, 189] width 129 height 17
paste textarea "como trocar a categoria de quarto na hora do checkin"
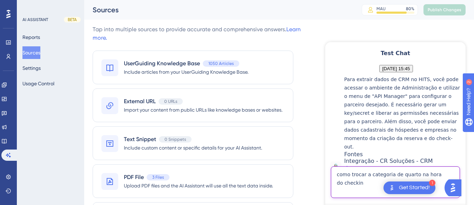
type textarea "como trocar a categoria de quarto na hora do checkin"
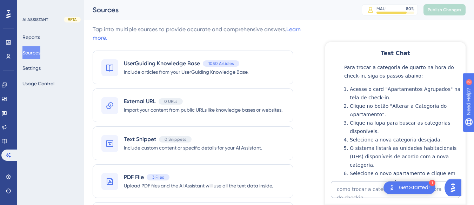
scroll to position [677, 0]
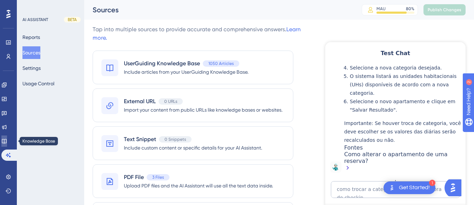
click at [7, 142] on link at bounding box center [4, 141] width 6 height 11
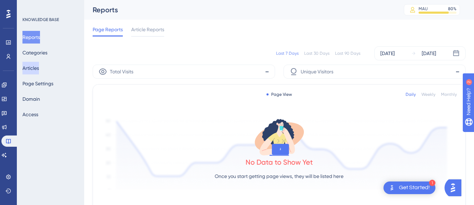
click at [39, 68] on button "Articles" at bounding box center [30, 68] width 17 height 13
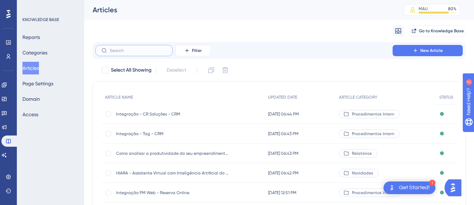
click at [133, 53] on label at bounding box center [134, 50] width 77 height 11
click at [133, 53] on input "text" at bounding box center [138, 50] width 57 height 5
type input "n"
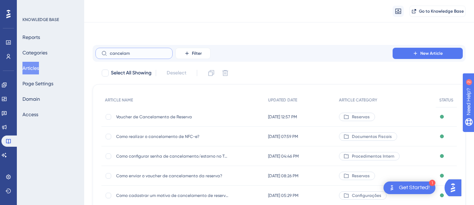
scroll to position [35, 0]
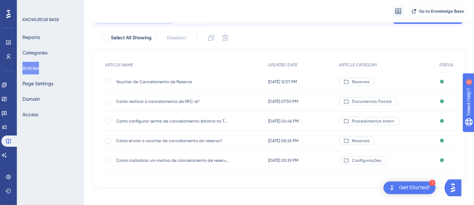
type input "cancelam"
click at [173, 102] on span "Como realizar o cancelamento de NFC-e?" at bounding box center [172, 102] width 112 height 6
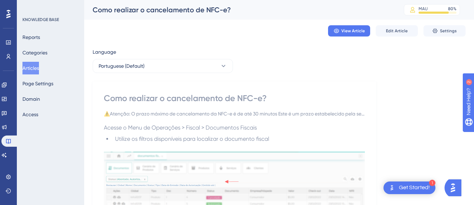
click at [413, 21] on div "View Article Edit Article Settings" at bounding box center [279, 31] width 373 height 22
click at [401, 31] on span "Edit Article" at bounding box center [397, 31] width 22 height 6
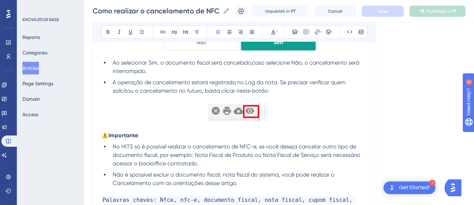
scroll to position [581, 0]
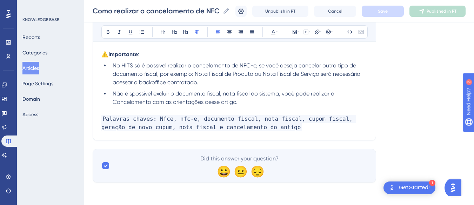
click at [294, 131] on p "Palavras chaves: Nfce, nfc-e, documento fiscal, nota fiscal, cupom fiscal, gera…" at bounding box center [234, 123] width 266 height 17
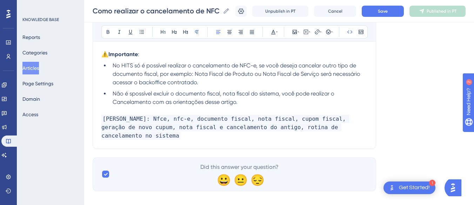
drag, startPoint x: 363, startPoint y: 127, endPoint x: 254, endPoint y: 133, distance: 109.4
click at [258, 128] on span "[PERSON_NAME]: Nfce, nfc-e, documento fiscal, nota fiscal, cupom fiscal, geraçã…" at bounding box center [225, 127] width 248 height 25
click at [257, 128] on span "[PERSON_NAME]: Nfce, nfc-e, documento fiscal, nota fiscal, cupom fiscal, geraçã…" at bounding box center [225, 127] width 248 height 25
drag, startPoint x: 257, startPoint y: 128, endPoint x: 362, endPoint y: 129, distance: 105.4
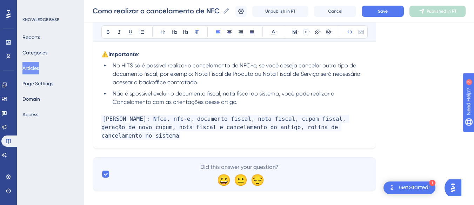
click at [362, 129] on p "[PERSON_NAME]: Nfce, nfc-e, documento fiscal, nota fiscal, cupom fiscal, geraçã…" at bounding box center [234, 127] width 266 height 25
copy span "rotina de cancelamento no sistema"
click at [367, 11] on div "Unpublish in PT Cancel Save Published in PT" at bounding box center [351, 11] width 230 height 11
click at [388, 9] on span "Save" at bounding box center [383, 11] width 10 height 6
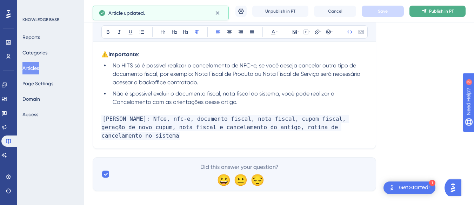
click at [433, 11] on button "Publish in PT" at bounding box center [438, 11] width 56 height 11
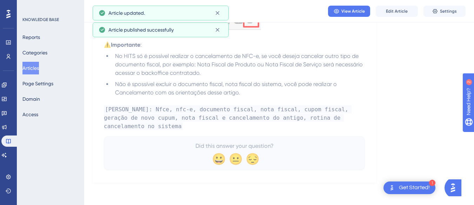
scroll to position [558, 0]
click at [37, 68] on button "Articles" at bounding box center [30, 68] width 17 height 13
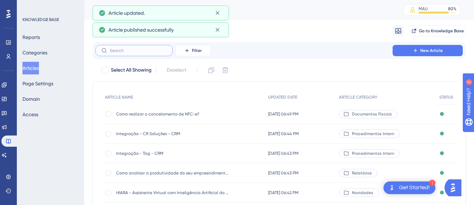
click at [123, 50] on input "text" at bounding box center [138, 50] width 57 height 5
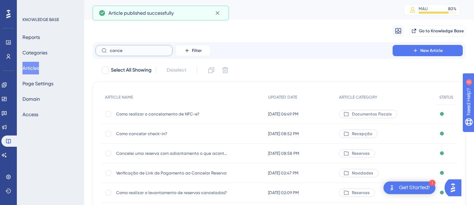
type input "cance"
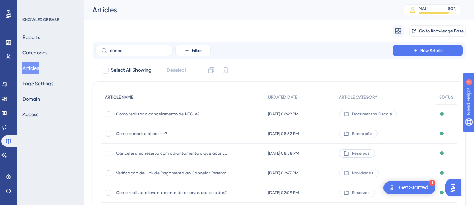
drag, startPoint x: 163, startPoint y: 136, endPoint x: 245, endPoint y: 92, distance: 92.7
click at [162, 136] on span "Como cancelar check-in?" at bounding box center [172, 134] width 112 height 6
click at [161, 136] on span "Como cancelar check-in?" at bounding box center [172, 134] width 112 height 6
click at [139, 134] on span "Como cancelar check-in?" at bounding box center [172, 134] width 112 height 6
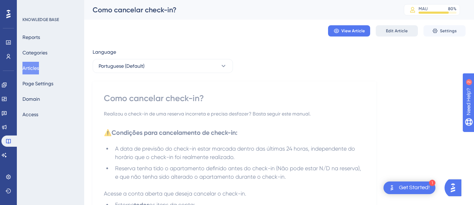
click at [393, 32] on span "Edit Article" at bounding box center [397, 31] width 22 height 6
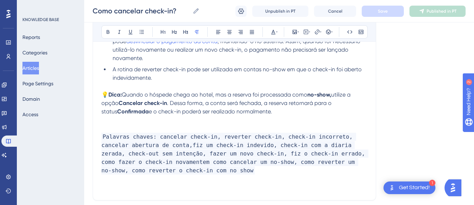
scroll to position [577, 0]
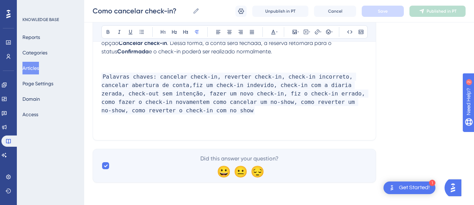
click at [181, 99] on p "Palavras chaves: cancelar check-in, reverter check-in, check-in incorreto, canc…" at bounding box center [234, 94] width 266 height 42
click at [174, 92] on p "Palavras chaves: cancelar check-in, reverter check-in, check-in incorreto, canc…" at bounding box center [234, 94] width 266 height 42
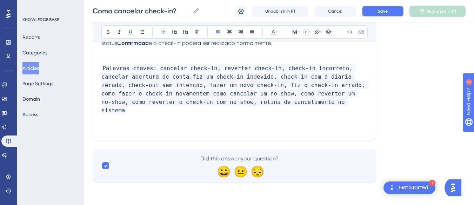
click at [386, 10] on span "Save" at bounding box center [383, 11] width 10 height 6
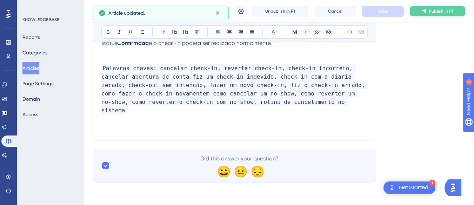
click at [430, 7] on button "Publish in PT" at bounding box center [438, 11] width 56 height 11
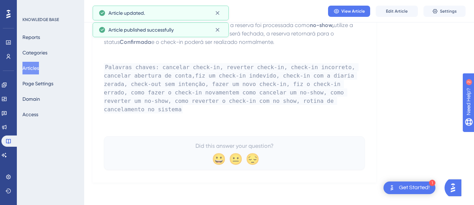
click at [34, 66] on button "Articles" at bounding box center [30, 68] width 17 height 13
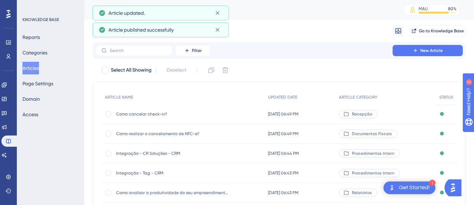
click at [127, 57] on div "Filter New Article" at bounding box center [279, 50] width 373 height 17
click at [130, 51] on input "text" at bounding box center [138, 50] width 57 height 5
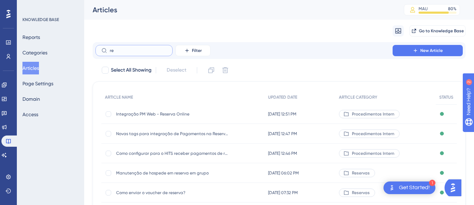
type input "r"
type input "cancelar"
click at [154, 195] on span "Como cancelar uma reserva?" at bounding box center [172, 193] width 112 height 6
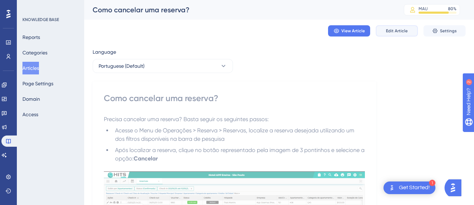
click at [393, 28] on span "Edit Article" at bounding box center [397, 31] width 22 height 6
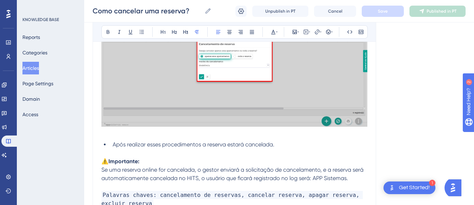
scroll to position [591, 0]
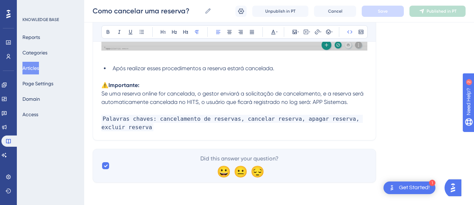
click at [155, 130] on p "Palavras chaves: cancelamento de reservas, cancelar reserva, apagar reserva, ex…" at bounding box center [234, 123] width 266 height 17
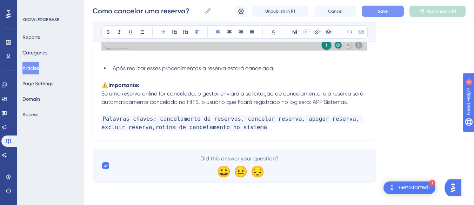
click at [375, 12] on button "Save" at bounding box center [383, 11] width 42 height 11
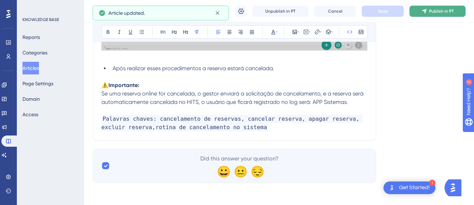
click at [443, 14] on button "Publish in PT" at bounding box center [438, 11] width 56 height 11
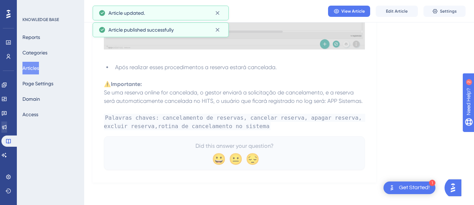
scroll to position [549, 0]
click at [37, 68] on button "Articles" at bounding box center [30, 68] width 17 height 13
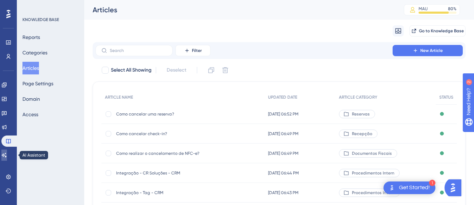
click at [7, 156] on icon at bounding box center [4, 155] width 5 height 5
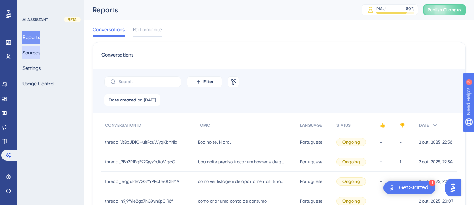
click at [33, 55] on button "Sources" at bounding box center [31, 52] width 18 height 13
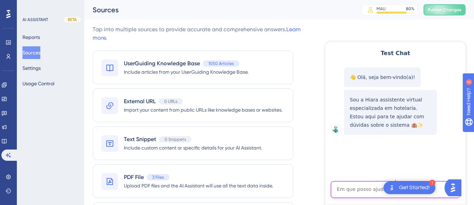
click at [348, 183] on textarea "AI Assistant Text Input" at bounding box center [395, 189] width 129 height 17
paste textarea "Hiara, o que é a rotina de cancelamento no sistema"
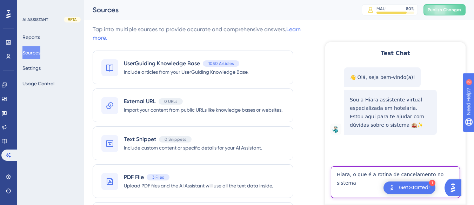
type textarea "Hiara, o que é a rotina de cancelamento no sistema"
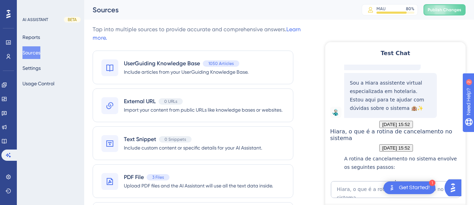
scroll to position [200, 0]
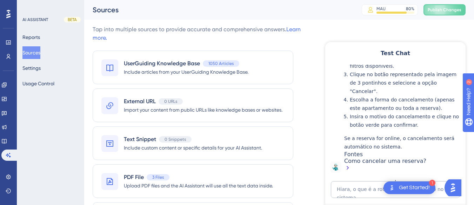
click at [2, 136] on base "Knowledge Base" at bounding box center [8, 141] width 14 height 11
click at [7, 141] on icon at bounding box center [4, 141] width 6 height 6
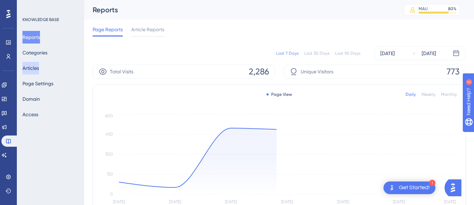
click at [39, 72] on button "Articles" at bounding box center [30, 68] width 17 height 13
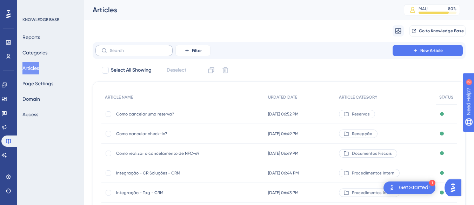
click at [122, 46] on label at bounding box center [134, 50] width 77 height 11
click at [122, 48] on input "text" at bounding box center [138, 50] width 57 height 5
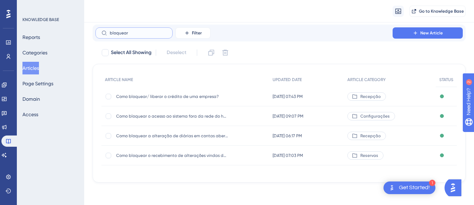
scroll to position [20, 0]
click at [120, 34] on input "bloquear" at bounding box center [138, 33] width 57 height 5
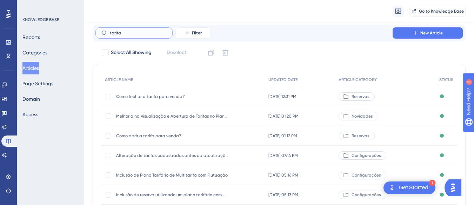
type input "tarifa"
click at [157, 98] on span "Como fechar a tarifa para venda?" at bounding box center [172, 97] width 112 height 6
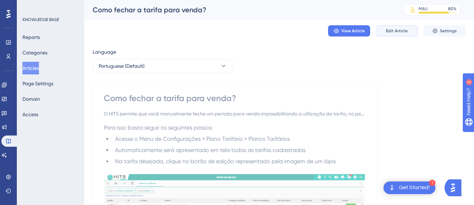
click at [392, 29] on span "Edit Article" at bounding box center [397, 31] width 22 height 6
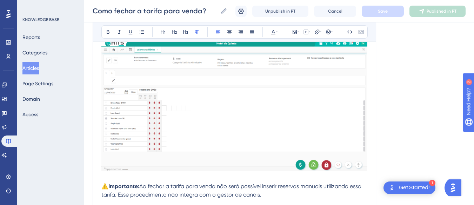
scroll to position [604, 0]
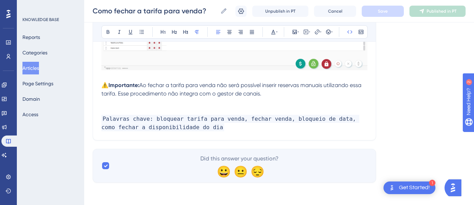
click at [239, 130] on p "Palavras chave: bloquear tarifa para venda, fechar venda, bloqueio de data, com…" at bounding box center [234, 123] width 266 height 17
click at [215, 127] on p "Palavras chave: bloquear tarifa para venda, fechar venda, bloqueio de data, com…" at bounding box center [234, 123] width 266 height 17
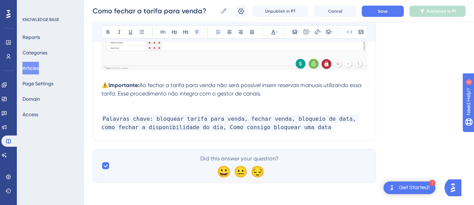
click at [206, 127] on span "Palavras chave: bloquear tarifa para venda, fechar venda, bloqueio de data, com…" at bounding box center [230, 123] width 258 height 17
click at [385, 13] on span "Save" at bounding box center [383, 11] width 10 height 6
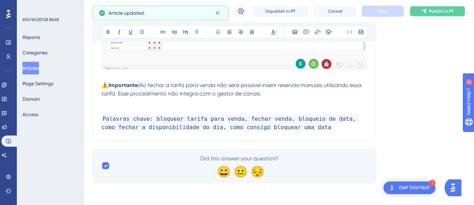
click at [427, 9] on icon at bounding box center [425, 11] width 6 height 6
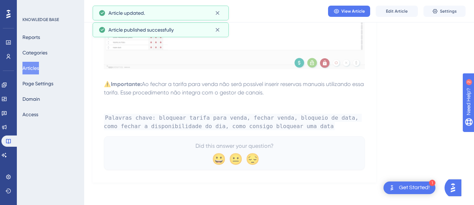
scroll to position [569, 0]
click at [8, 142] on icon at bounding box center [9, 141] width 6 height 6
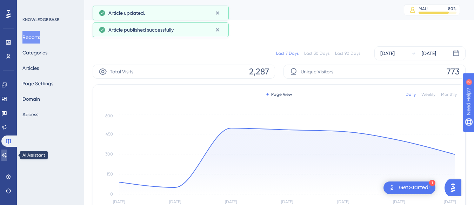
click at [7, 155] on icon at bounding box center [4, 155] width 5 height 5
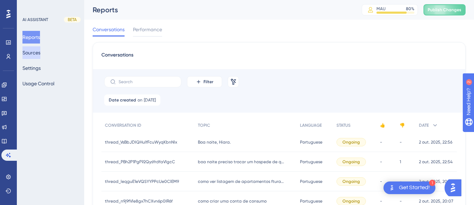
click at [38, 52] on button "Sources" at bounding box center [31, 52] width 18 height 13
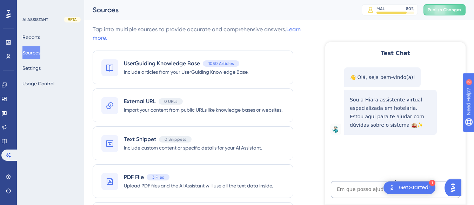
click at [40, 51] on button "Sources" at bounding box center [31, 52] width 18 height 13
click at [4, 142] on link at bounding box center [4, 141] width 6 height 11
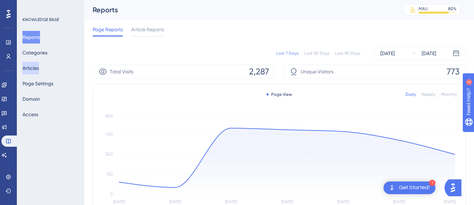
drag, startPoint x: 45, startPoint y: 64, endPoint x: 87, endPoint y: 78, distance: 44.1
click at [39, 64] on button "Articles" at bounding box center [30, 68] width 17 height 13
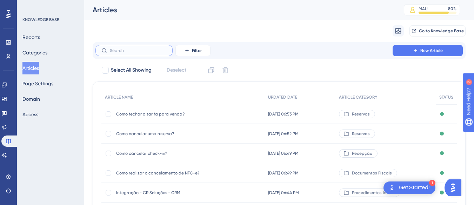
click at [133, 48] on input "text" at bounding box center [138, 50] width 57 height 5
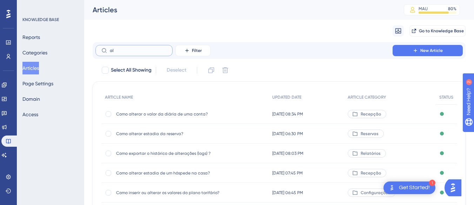
type input "a"
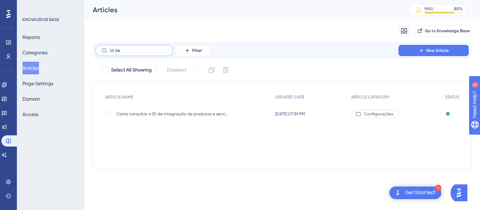
type input "id de"
click at [167, 117] on div "Como consultar o ID de integração de produtos e serviços? Como consultar o ID d…" at bounding box center [172, 114] width 112 height 20
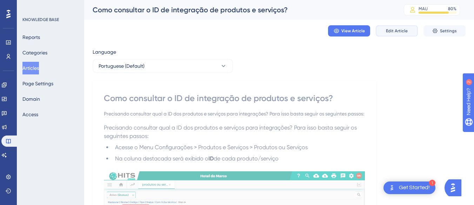
click at [402, 26] on button "Edit Article" at bounding box center [397, 30] width 42 height 11
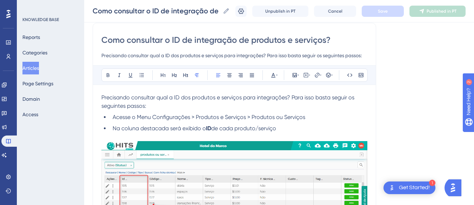
scroll to position [247, 0]
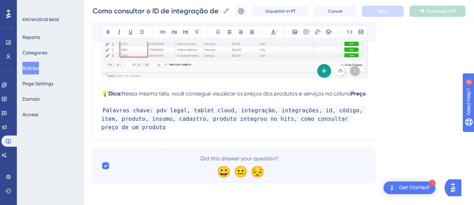
click at [145, 90] on span "Nessa mesma tela, você consegue visualizar os preços dos produtos e serviços na…" at bounding box center [236, 93] width 229 height 7
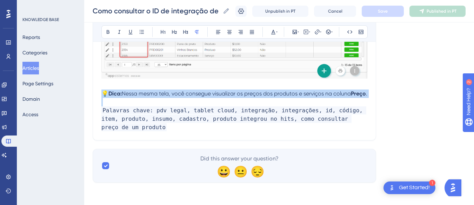
click at [145, 90] on span "Nessa mesma tela, você consegue visualizar os preços dos produtos e serviços na…" at bounding box center [236, 93] width 229 height 7
copy p "💡 Dica: Nessa mesma tela, você consegue visualizar os preços dos produtos e ser…"
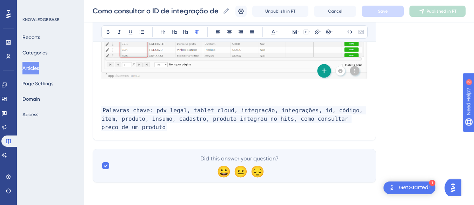
scroll to position [230, 0]
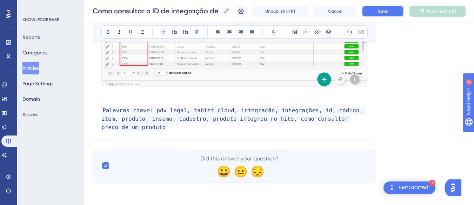
click at [397, 8] on button "Save" at bounding box center [383, 11] width 42 height 11
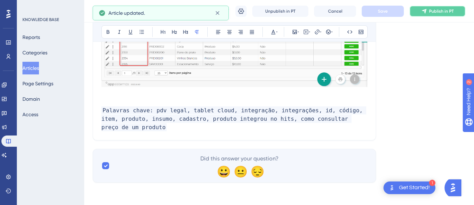
click at [441, 10] on span "Publish in PT" at bounding box center [441, 11] width 25 height 6
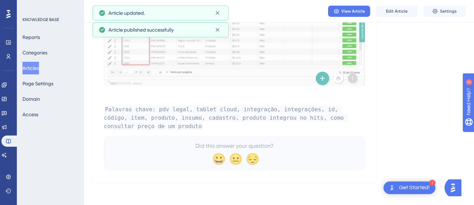
click at [34, 64] on button "Articles" at bounding box center [30, 68] width 17 height 13
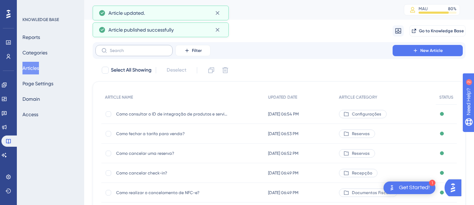
click at [131, 54] on label at bounding box center [134, 50] width 77 height 11
click at [131, 53] on input "text" at bounding box center [138, 50] width 57 height 5
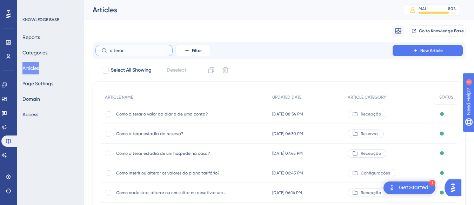
type input "alterar p"
checkbox input "true"
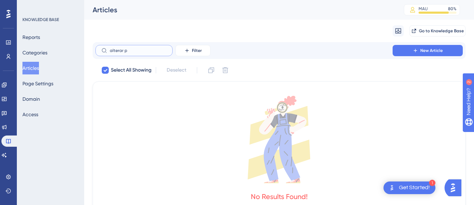
type input "alterar"
checkbox input "false"
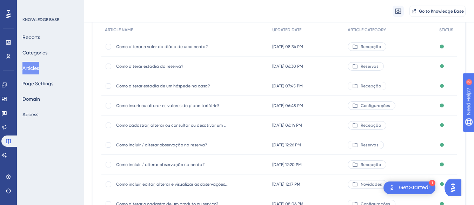
scroll to position [105, 0]
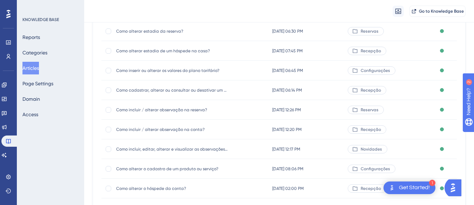
type input "alterar"
click at [156, 169] on span "Como alterar o cadastro de um produto ou serviço?" at bounding box center [172, 169] width 112 height 6
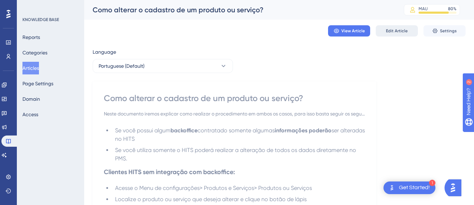
click at [391, 29] on span "Edit Article" at bounding box center [397, 31] width 22 height 6
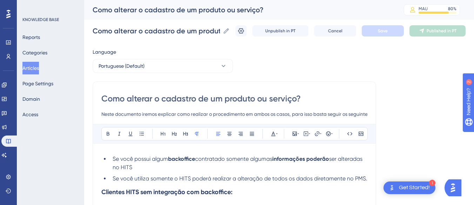
click at [125, 99] on input "Como alterar o cadastro de um produto ou serviço?" at bounding box center [234, 98] width 266 height 11
type input "Como consultar alterar o cadastro de um produto ou serviço?"
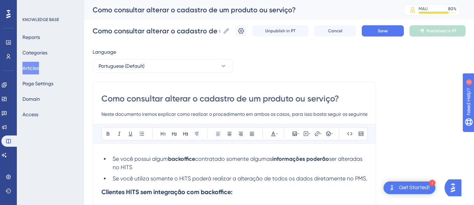
click at [164, 101] on input "Como consultar alterar o cadastro de um produto ou serviço?" at bounding box center [234, 98] width 266 height 11
type input "Como consultare alterar o cadastro de um produto ou serviço?"
type input "Como consultar ou alterar o cadastro de um produto ou serviço?"
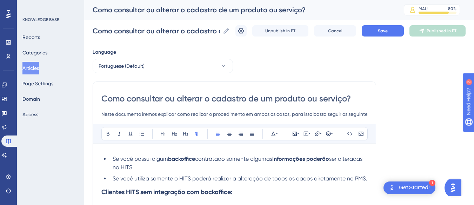
click at [195, 98] on input "Como consultar ou alterar o cadastro de um produto ou serviço?" at bounding box center [234, 98] width 266 height 11
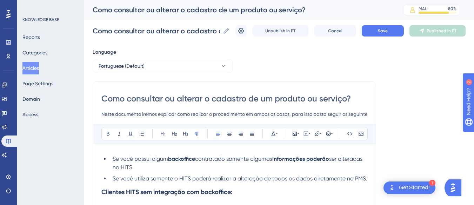
click at [163, 104] on input "Como consultar ou alterar o cadastro de um produto ou serviço?" at bounding box center [234, 98] width 266 height 11
paste input
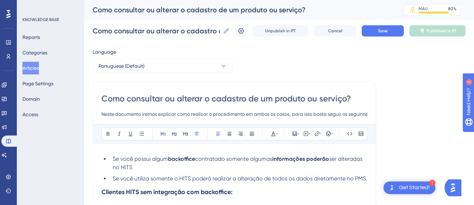
type input "Como consultar ou alterar o cadastro de um produto ou serviço"
click at [181, 165] on li "Se você possui algum backoffice contratado somente algumas informações poderão …" at bounding box center [239, 163] width 258 height 17
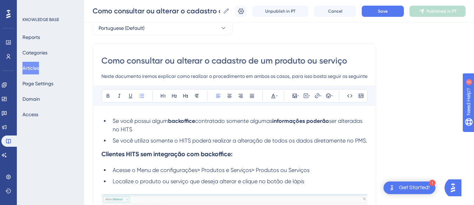
scroll to position [70, 0]
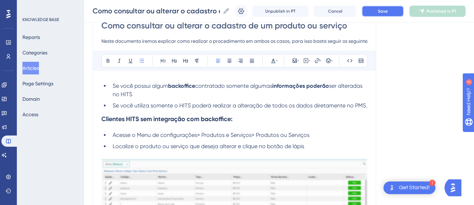
click at [388, 13] on span "Save" at bounding box center [383, 11] width 10 height 6
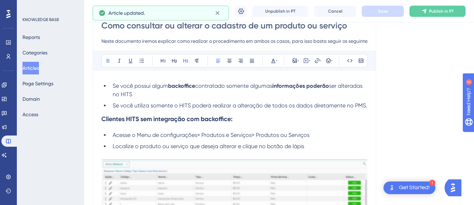
click at [103, 118] on strong "Clientes HITS sem integração com backoffice:" at bounding box center [166, 119] width 131 height 8
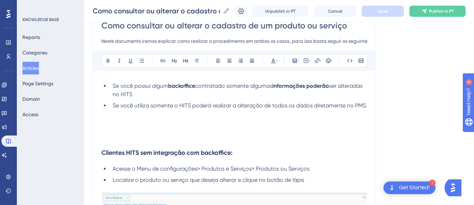
click at [112, 130] on p at bounding box center [234, 131] width 266 height 8
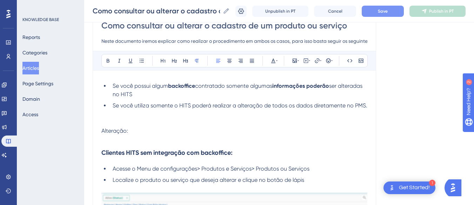
click at [112, 129] on span "Alteração:" at bounding box center [114, 130] width 27 height 7
click at [107, 59] on icon at bounding box center [108, 61] width 6 height 6
click at [126, 144] on h3 "Clientes HITS sem integração com backoffice:" at bounding box center [234, 153] width 266 height 18
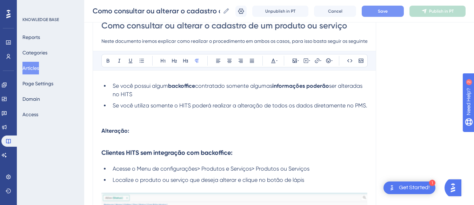
click at [123, 136] on p at bounding box center [234, 139] width 266 height 8
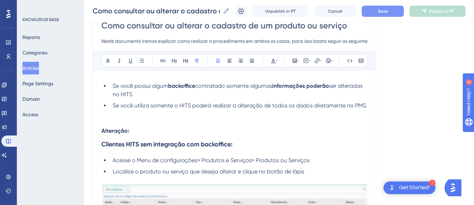
click at [145, 130] on p "Alteração:" at bounding box center [234, 131] width 266 height 8
drag, startPoint x: 140, startPoint y: 131, endPoint x: 132, endPoint y: 131, distance: 8.1
click at [132, 131] on p "Alteração:" at bounding box center [234, 131] width 266 height 8
click at [138, 142] on strong "Clientes HITS sem integração com backoffice:" at bounding box center [166, 144] width 131 height 8
drag, startPoint x: 139, startPoint y: 133, endPoint x: 93, endPoint y: 134, distance: 46.0
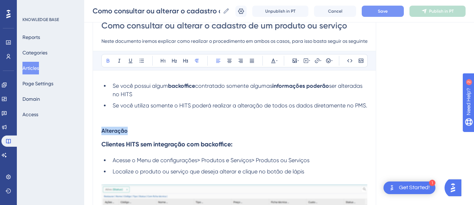
click at [176, 63] on icon at bounding box center [174, 61] width 5 height 4
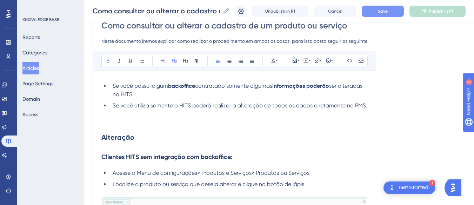
click at [141, 139] on h2 "Alteração" at bounding box center [234, 137] width 266 height 21
click at [139, 124] on p at bounding box center [234, 122] width 266 height 8
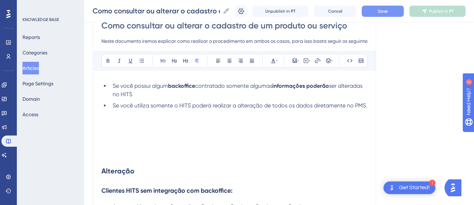
click at [126, 122] on p at bounding box center [234, 122] width 266 height 8
drag, startPoint x: 126, startPoint y: 123, endPoint x: 101, endPoint y: 121, distance: 25.3
click at [106, 60] on icon at bounding box center [108, 61] width 6 height 6
click at [113, 135] on p at bounding box center [234, 131] width 266 height 8
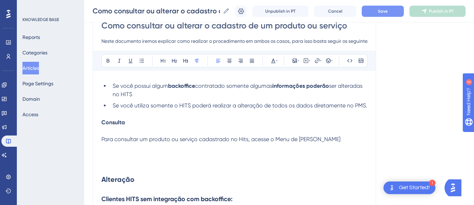
click at [326, 138] on p "Para consultar um produto ou serviço cadastrado no Hits, acesse o Menu de [PERS…" at bounding box center [234, 139] width 266 height 8
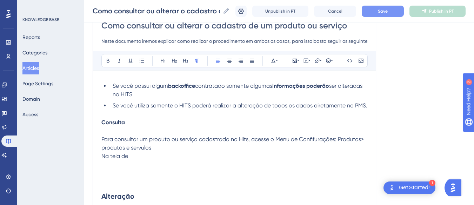
click at [164, 157] on p "Na tela de" at bounding box center [234, 156] width 266 height 8
click at [144, 156] on p "Na tela de" at bounding box center [234, 156] width 266 height 8
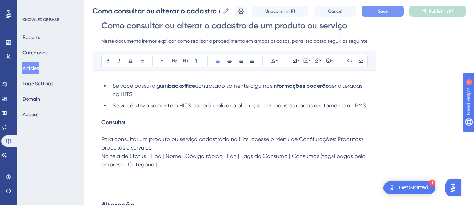
click at [193, 173] on p at bounding box center [234, 173] width 266 height 8
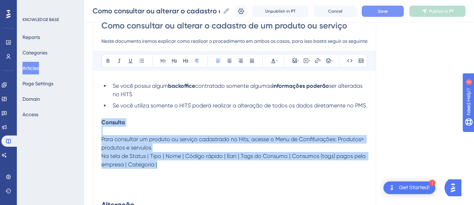
drag, startPoint x: 183, startPoint y: 168, endPoint x: 101, endPoint y: 125, distance: 92.8
copy div "Consulta Para consultar um produto ou serviço cadastrado no Hits, acesse o Menu…"
drag, startPoint x: 165, startPoint y: 164, endPoint x: 94, endPoint y: 134, distance: 76.6
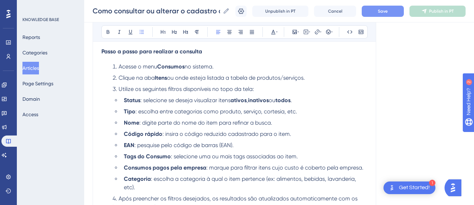
scroll to position [130, 0]
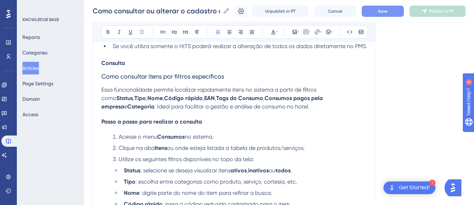
click at [128, 121] on span "Passo a passo para realizar a consulta" at bounding box center [151, 121] width 101 height 7
click at [197, 33] on icon at bounding box center [197, 32] width 4 height 4
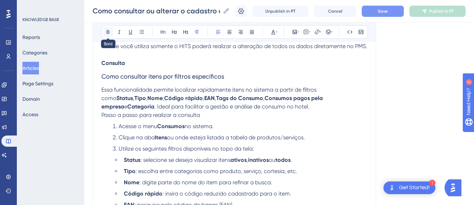
click at [107, 29] on icon at bounding box center [108, 32] width 6 height 6
click at [183, 30] on icon at bounding box center [186, 32] width 6 height 6
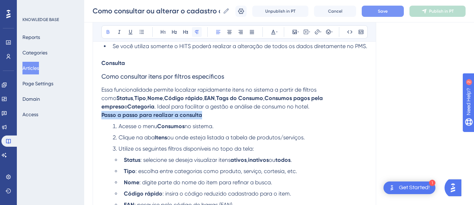
click at [199, 32] on icon at bounding box center [197, 32] width 6 height 6
click at [103, 118] on strong "Passo a passo para realizar a consulta" at bounding box center [151, 115] width 101 height 7
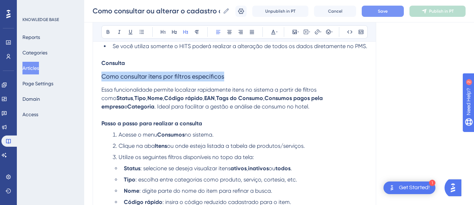
drag, startPoint x: 254, startPoint y: 75, endPoint x: 91, endPoint y: 80, distance: 163.4
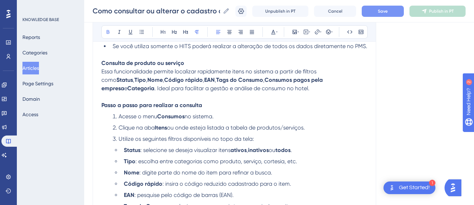
click at [152, 61] on strong "Consulta de produto ou serviço" at bounding box center [142, 63] width 83 height 7
click at [151, 65] on strong "Consulta de produto ou serviço" at bounding box center [142, 63] width 83 height 7
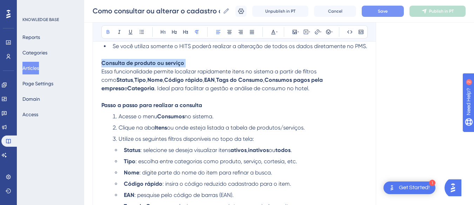
click at [151, 65] on strong "Consulta de produto ou serviço" at bounding box center [142, 63] width 83 height 7
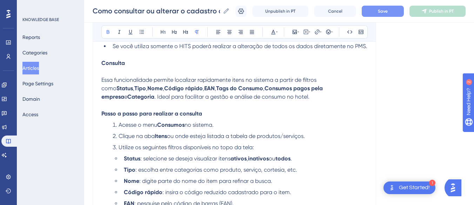
click at [111, 62] on strong "Consulta" at bounding box center [113, 63] width 24 height 7
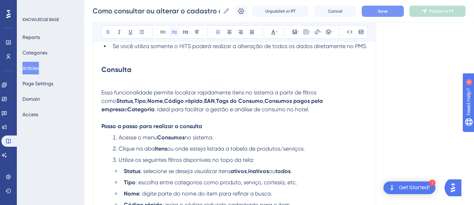
click at [174, 31] on icon at bounding box center [175, 32] width 6 height 6
click at [117, 89] on span "Essa funcionalidade permite localizar rapidamente itens no sistema a partir de …" at bounding box center [209, 96] width 217 height 15
click at [118, 82] on p at bounding box center [234, 84] width 266 height 8
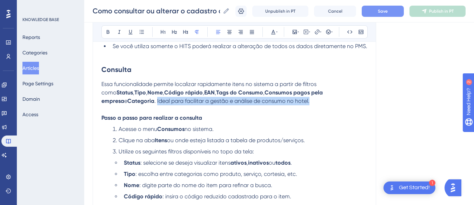
drag, startPoint x: 340, startPoint y: 92, endPoint x: 341, endPoint y: 103, distance: 10.2
click at [341, 103] on p "Essa funcionalidade permite localizar rapidamente itens no sistema a partir de …" at bounding box center [234, 92] width 266 height 25
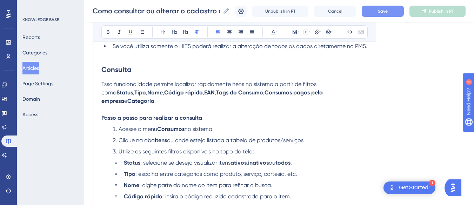
click at [155, 114] on p "Passo a passo para realizar a consulta" at bounding box center [234, 118] width 266 height 8
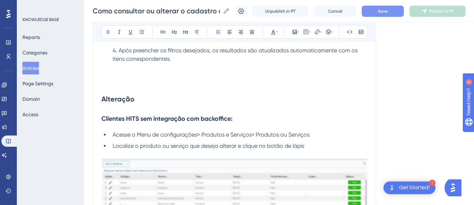
scroll to position [270, 0]
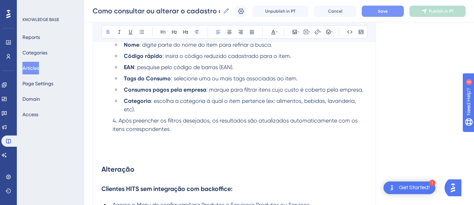
click at [149, 101] on li "Categoria : escolha a categoria à qual o item pertence (ex: alimentos, bebidas,…" at bounding box center [244, 105] width 247 height 17
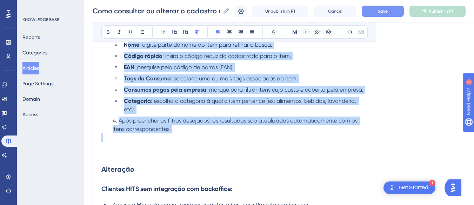
scroll to position [200, 0]
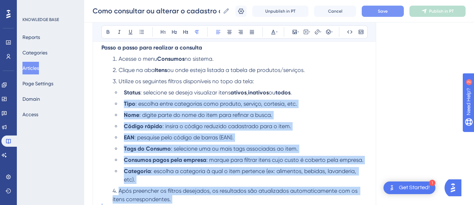
drag, startPoint x: 221, startPoint y: 128, endPoint x: 121, endPoint y: 88, distance: 107.2
click at [216, 145] on span ": selecione uma ou mais tags associadas ao item." at bounding box center [234, 148] width 127 height 7
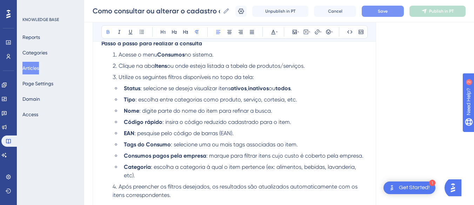
scroll to position [187, 0]
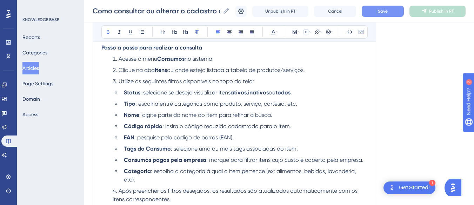
click at [216, 138] on span ": pesquise pelo código de barras (EAN)." at bounding box center [183, 137] width 99 height 7
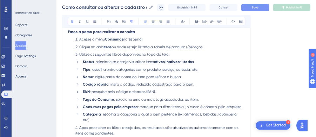
scroll to position [187, 0]
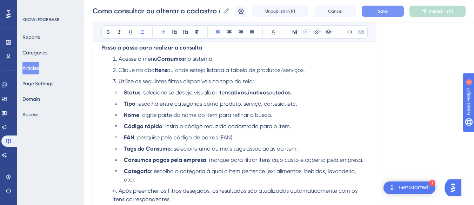
click at [220, 94] on span ": selecione se deseja visualizar itens" at bounding box center [185, 92] width 90 height 7
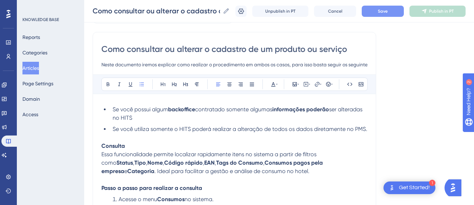
scroll to position [82, 0]
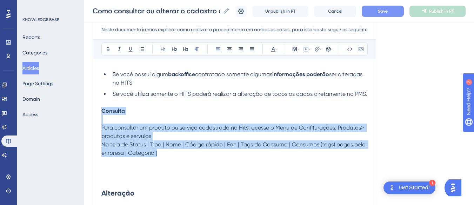
click at [170, 152] on p "Na tela de Status | Tipo | Nome | Código rápido | Ean | Tags do Consumo | Consu…" at bounding box center [234, 148] width 266 height 17
drag, startPoint x: 170, startPoint y: 152, endPoint x: 96, endPoint y: 128, distance: 77.9
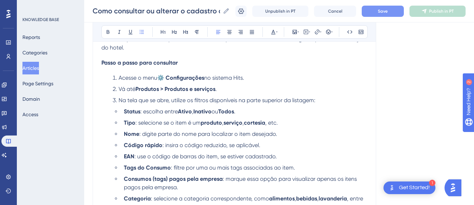
scroll to position [144, 0]
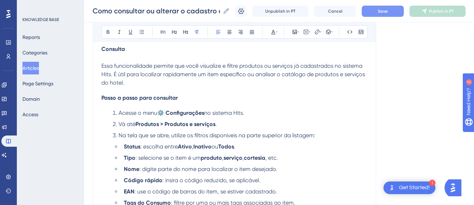
click at [114, 77] on span "Essa funcionalidade permite que você visualize e filtre produtos ou serviços já…" at bounding box center [233, 75] width 265 height 24
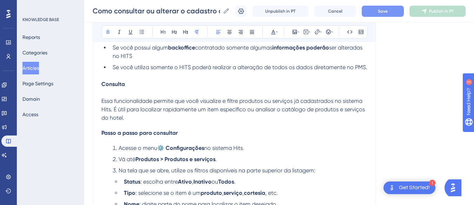
click at [112, 85] on strong "Consulta" at bounding box center [113, 84] width 24 height 7
click at [173, 31] on icon at bounding box center [175, 32] width 6 height 6
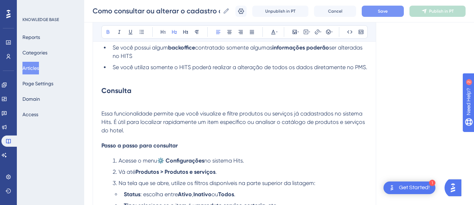
click at [131, 102] on p at bounding box center [234, 105] width 266 height 8
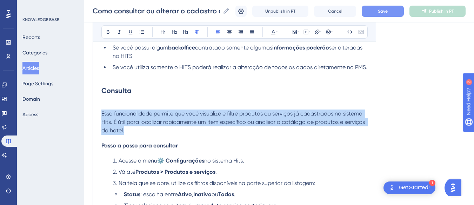
drag, startPoint x: 137, startPoint y: 132, endPoint x: 93, endPoint y: 113, distance: 47.8
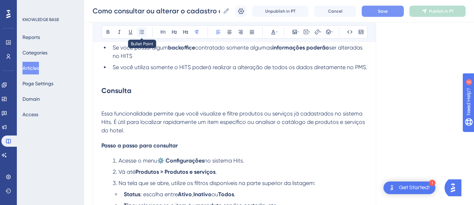
click at [146, 29] on button at bounding box center [142, 32] width 10 height 10
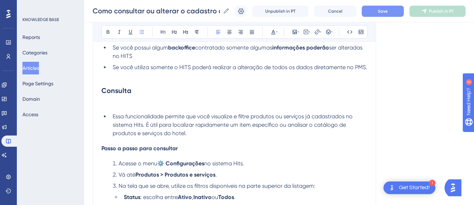
click at [127, 104] on p at bounding box center [234, 105] width 266 height 8
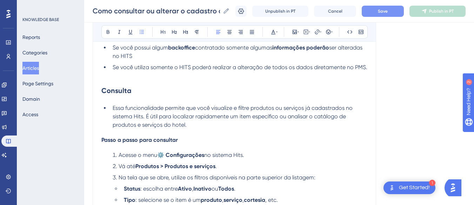
click at [126, 116] on span "Essa funcionalidade permite que você visualize e filtre produtos ou serviços já…" at bounding box center [234, 117] width 242 height 24
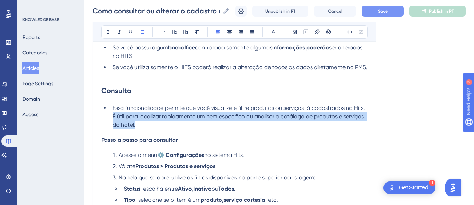
drag, startPoint x: 150, startPoint y: 124, endPoint x: 112, endPoint y: 117, distance: 38.5
click at [112, 117] on li "Essa funcionalidade permite que você visualize e filtre produtos ou serviços já…" at bounding box center [239, 116] width 258 height 25
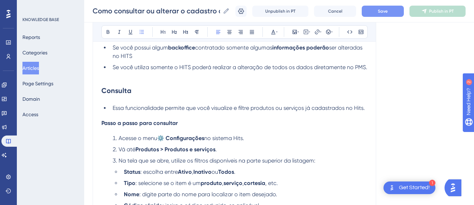
click at [106, 123] on span "Passo a passo para consultar" at bounding box center [139, 123] width 77 height 7
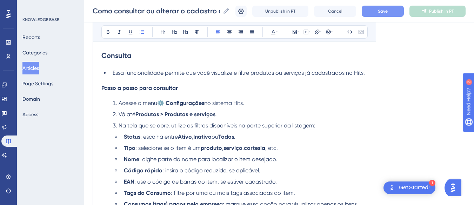
click at [133, 73] on span "Essa funcionalidade permite que você visualize e filtre produtos ou serviços já…" at bounding box center [239, 73] width 252 height 7
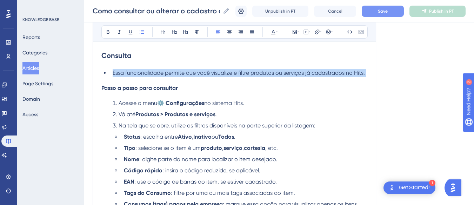
click at [133, 73] on span "Essa funcionalidade permite que você visualize e filtre produtos ou serviços já…" at bounding box center [239, 73] width 252 height 7
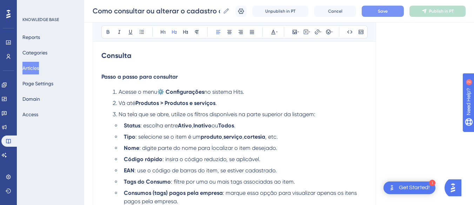
click at [185, 76] on h4 "Passo a passo para consultar" at bounding box center [234, 76] width 266 height 7
click at [146, 91] on span "Acesse o menu" at bounding box center [138, 91] width 39 height 7
click at [183, 92] on strong "⚙️ Configurações" at bounding box center [180, 91] width 47 height 7
drag, startPoint x: 135, startPoint y: 103, endPoint x: 118, endPoint y: 104, distance: 16.9
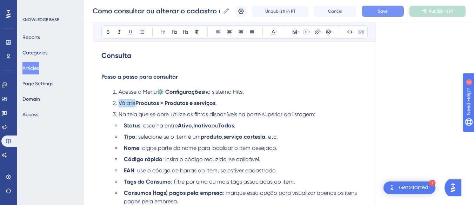
click at [119, 104] on span "Vá até" at bounding box center [127, 103] width 17 height 7
click at [132, 106] on span "Vá até" at bounding box center [127, 103] width 17 height 7
drag, startPoint x: 137, startPoint y: 104, endPoint x: 119, endPoint y: 104, distance: 17.2
click at [119, 104] on li "Vá até Produtos > Produtos e serviços ." at bounding box center [239, 103] width 258 height 8
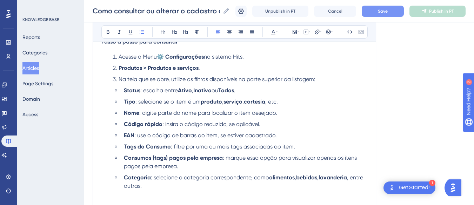
click at [260, 101] on strong "cortesia" at bounding box center [254, 101] width 21 height 7
click at [270, 103] on span ", etc." at bounding box center [265, 101] width 13 height 7
click at [280, 101] on li "Tipo : selecione se o item é um produto , serviço , todos ." at bounding box center [244, 102] width 247 height 8
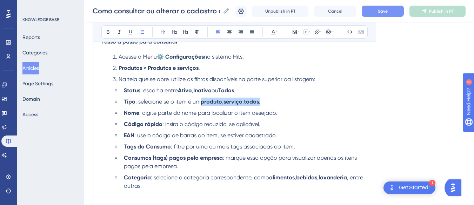
drag, startPoint x: 279, startPoint y: 101, endPoint x: 201, endPoint y: 103, distance: 78.0
click at [201, 103] on li "Tipo : selecione se o item é um produto , serviço , todos ." at bounding box center [244, 102] width 247 height 8
click at [106, 30] on icon at bounding box center [108, 32] width 6 height 6
click at [108, 32] on icon at bounding box center [108, 32] width 6 height 6
click at [250, 93] on li "Status : escolha entre Ativo , Inativo ou Todos ." at bounding box center [244, 90] width 247 height 8
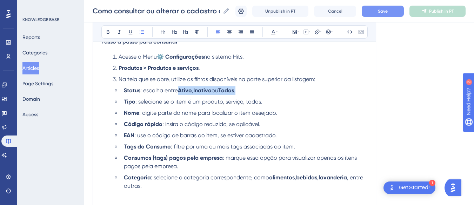
drag, startPoint x: 248, startPoint y: 88, endPoint x: 181, endPoint y: 92, distance: 67.2
click at [181, 92] on li "Status : escolha entre Ativo , Inativo ou Todos ." at bounding box center [244, 90] width 247 height 8
click at [107, 30] on icon at bounding box center [108, 32] width 3 height 4
click at [224, 75] on li "Na tela que se abre, utilize os filtros disponíveis na parte superior da listag…" at bounding box center [239, 79] width 258 height 8
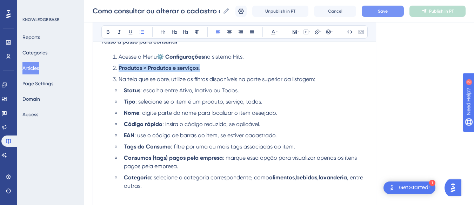
drag, startPoint x: 205, startPoint y: 66, endPoint x: 119, endPoint y: 68, distance: 86.0
click at [119, 68] on li "Produtos > Produtos e serviços ." at bounding box center [239, 68] width 258 height 8
click at [105, 32] on icon at bounding box center [108, 32] width 6 height 6
click at [187, 98] on span ": selecione se o item é um produto, serviço, todos." at bounding box center [199, 101] width 127 height 7
click at [278, 125] on li "Código rápido : insira o código reduzido, se aplicável." at bounding box center [244, 124] width 247 height 8
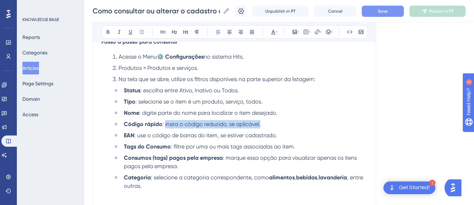
drag, startPoint x: 270, startPoint y: 123, endPoint x: 164, endPoint y: 123, distance: 106.1
click at [164, 123] on li "Código rápido : insira o código reduzido, se aplicável." at bounding box center [244, 124] width 247 height 8
drag, startPoint x: 255, startPoint y: 141, endPoint x: 237, endPoint y: 129, distance: 21.8
click at [254, 141] on ul "Status : escolha entre Ativo, Inativo ou Todos. Tipo : selecione se o item é um…" at bounding box center [240, 138] width 255 height 104
click at [222, 123] on span ": insira o código reduzido, se aplicável." at bounding box center [212, 124] width 98 height 7
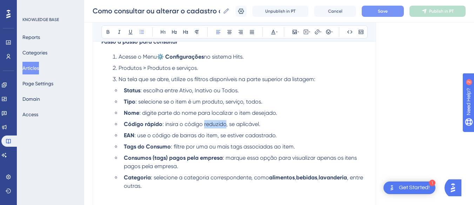
click at [222, 123] on span ": insira o código reduzido, se aplicável." at bounding box center [212, 124] width 98 height 7
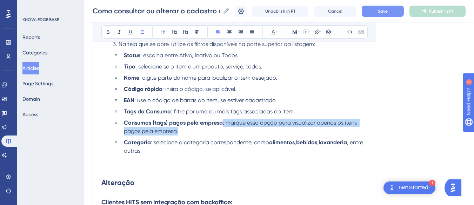
drag, startPoint x: 224, startPoint y: 128, endPoint x: 222, endPoint y: 121, distance: 7.0
click at [222, 121] on li "Consumos (tags) pagos pela empresa : marque essa opção para visualizar apenas o…" at bounding box center [244, 127] width 247 height 17
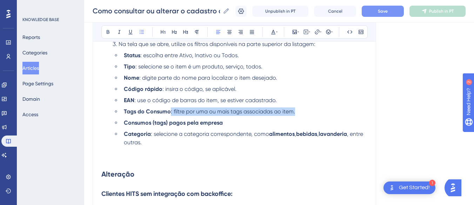
drag, startPoint x: 302, startPoint y: 109, endPoint x: 171, endPoint y: 112, distance: 131.0
click at [171, 112] on li "Tags do Consumo : filtre por uma ou mais tags associadas ao item." at bounding box center [244, 111] width 247 height 8
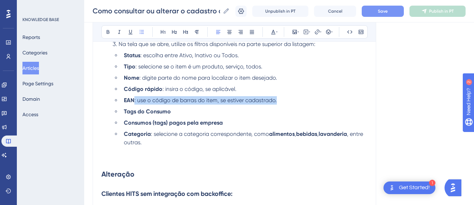
drag, startPoint x: 286, startPoint y: 101, endPoint x: 134, endPoint y: 102, distance: 151.7
click at [134, 102] on li "EAN : use o código de barras do item, se estiver cadastrado." at bounding box center [244, 100] width 247 height 8
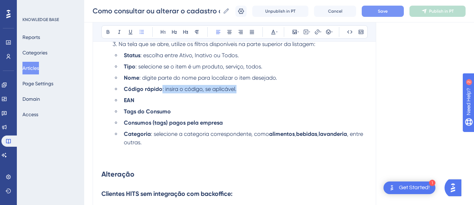
drag, startPoint x: 251, startPoint y: 88, endPoint x: 162, endPoint y: 91, distance: 89.6
click at [162, 91] on li "Código rápido : insira o código, se aplicável." at bounding box center [244, 89] width 247 height 8
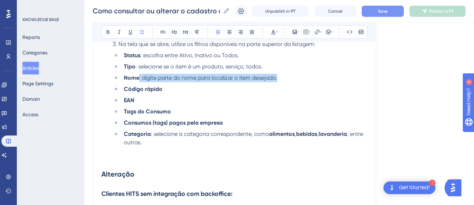
drag, startPoint x: 285, startPoint y: 80, endPoint x: 139, endPoint y: 78, distance: 146.5
click at [139, 78] on li "Nome : digite parte do nome para localizar o item desejado." at bounding box center [244, 78] width 247 height 8
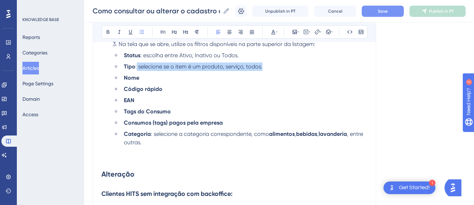
drag, startPoint x: 278, startPoint y: 65, endPoint x: 136, endPoint y: 67, distance: 142.6
click at [136, 67] on li "Tipo : selecione se o item é um produto, serviço, todos." at bounding box center [244, 67] width 247 height 8
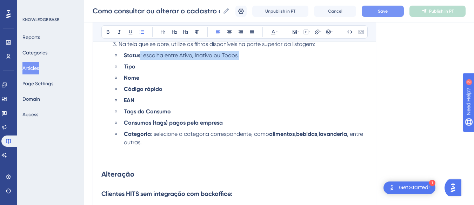
drag, startPoint x: 248, startPoint y: 54, endPoint x: 141, endPoint y: 57, distance: 106.4
click at [141, 57] on li "Status : escolha entre Ativo, Inativo ou Todos." at bounding box center [244, 55] width 247 height 8
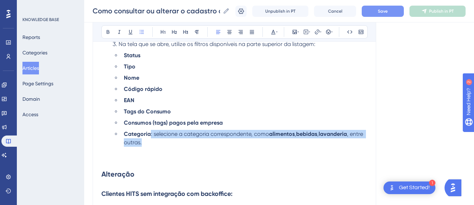
drag, startPoint x: 151, startPoint y: 136, endPoint x: 153, endPoint y: 142, distance: 6.7
click at [153, 142] on li "Categoria : selecione a categoria correspondente, como alimentos , bebidas , la…" at bounding box center [244, 138] width 247 height 17
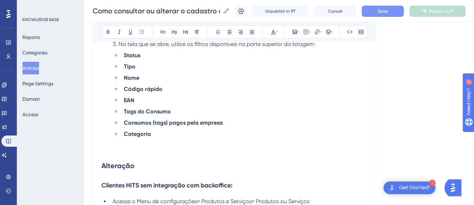
click at [112, 152] on p at bounding box center [234, 151] width 266 height 8
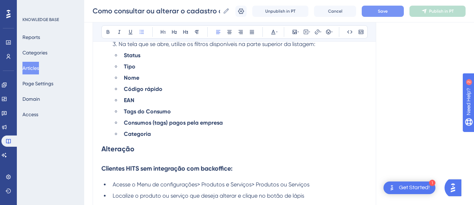
scroll to position [249, 0]
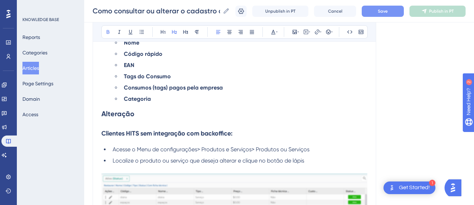
click at [104, 114] on strong "Alteração" at bounding box center [117, 114] width 33 height 8
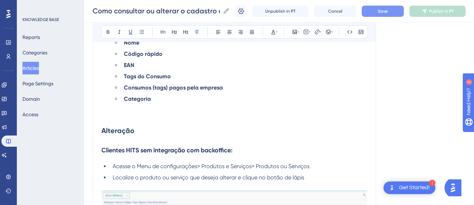
click at [111, 110] on p at bounding box center [234, 107] width 266 height 8
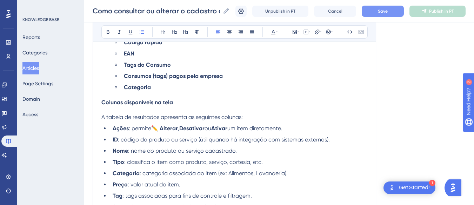
scroll to position [296, 0]
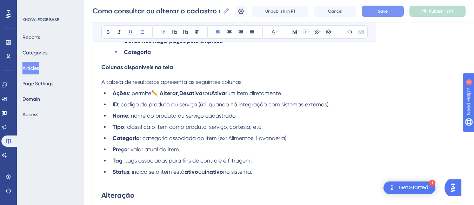
click at [297, 93] on li "Ações : permite ✏️ Alterar , Desativar ou Ativar um item diretamente." at bounding box center [239, 93] width 258 height 8
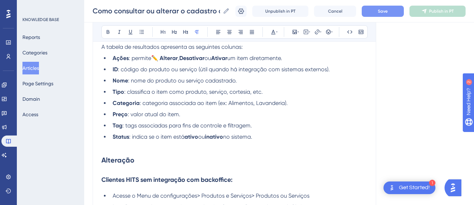
click at [110, 148] on p at bounding box center [234, 145] width 266 height 8
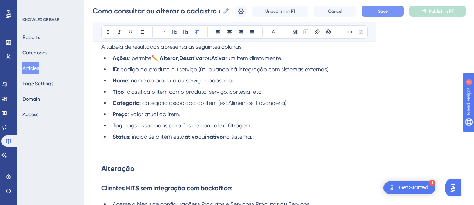
scroll to position [296, 0]
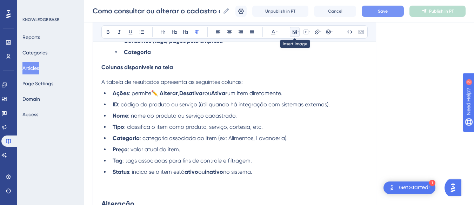
click at [294, 32] on icon at bounding box center [295, 32] width 6 height 6
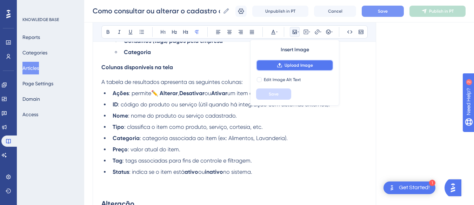
click at [291, 65] on span "Upload Image" at bounding box center [299, 66] width 28 height 6
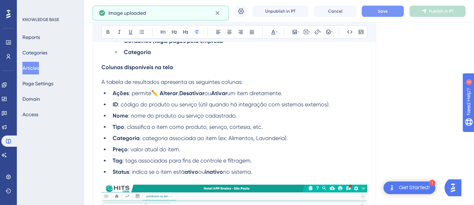
scroll to position [225, 0]
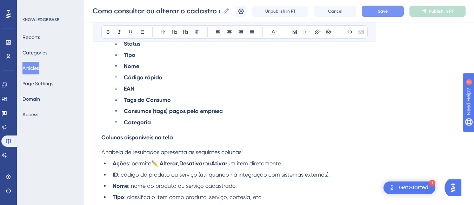
click at [101, 139] on span "Colunas disponíveis na tela" at bounding box center [137, 137] width 72 height 7
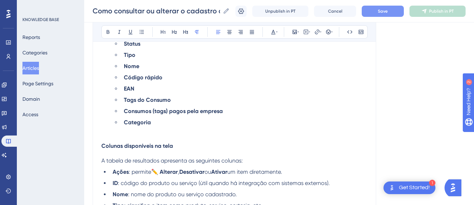
click at [125, 134] on p at bounding box center [234, 131] width 266 height 8
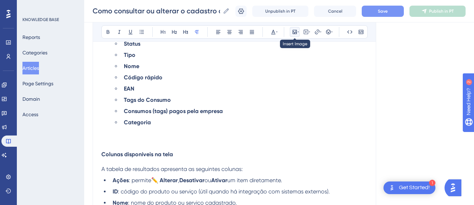
click at [294, 30] on icon at bounding box center [295, 32] width 4 height 4
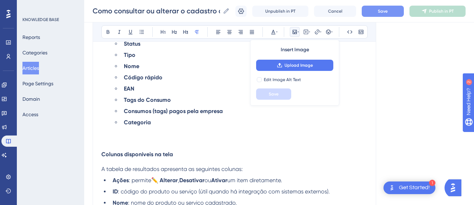
click at [303, 72] on div "Insert Image Upload Image Edit Image Alt Text Save" at bounding box center [294, 73] width 89 height 66
click at [303, 68] on button "Upload Image" at bounding box center [294, 65] width 77 height 11
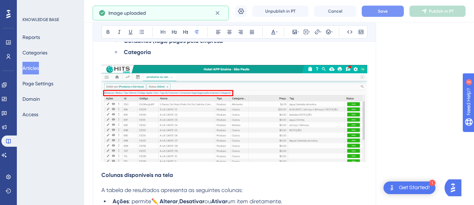
scroll to position [120, 0]
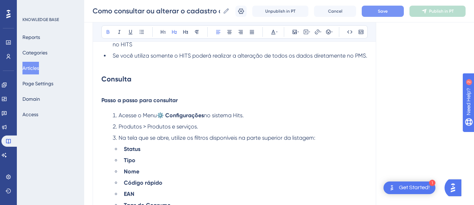
click at [163, 87] on h2 "Consulta" at bounding box center [234, 78] width 266 height 21
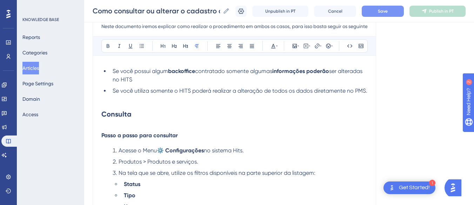
click at [112, 98] on p at bounding box center [234, 99] width 266 height 8
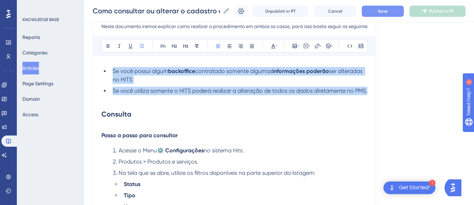
drag, startPoint x: 367, startPoint y: 90, endPoint x: 104, endPoint y: 67, distance: 264.7
click at [104, 67] on ul "Se você possui algum backoffice contratado somente algumas informações poderão …" at bounding box center [234, 81] width 266 height 28
copy ul "Se você possui algum backoffice contratado somente algumas informações poderão …"
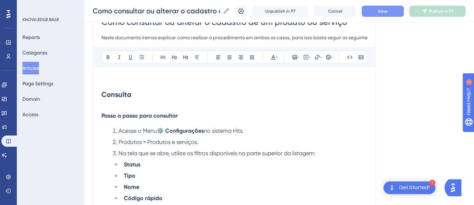
scroll to position [65, 0]
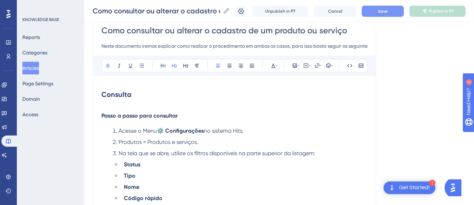
click at [107, 102] on h2 "Consulta" at bounding box center [234, 94] width 266 height 21
click at [103, 116] on span "Passo a passo para consultar" at bounding box center [139, 115] width 77 height 7
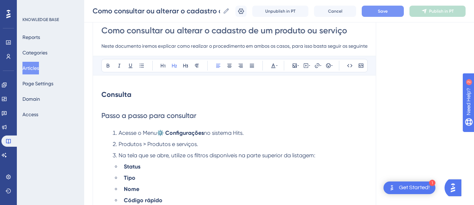
click at [142, 117] on span "Passo a passo para consultar" at bounding box center [148, 115] width 95 height 8
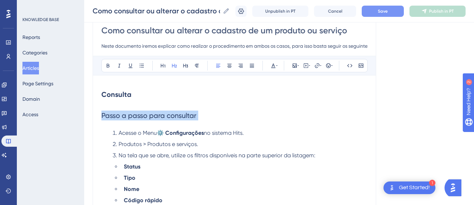
click at [142, 117] on span "Passo a passo para consultar" at bounding box center [148, 115] width 95 height 8
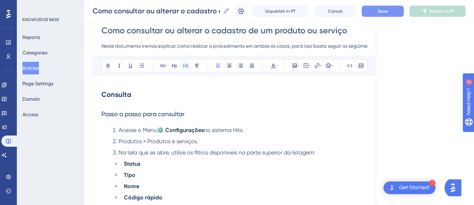
click at [182, 66] on button at bounding box center [186, 66] width 10 height 10
click at [196, 64] on icon at bounding box center [197, 66] width 4 height 4
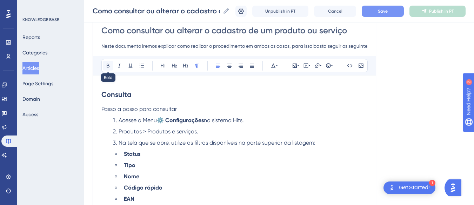
click at [107, 64] on icon at bounding box center [108, 66] width 3 height 4
click at [184, 105] on h2 "Consulta" at bounding box center [234, 94] width 266 height 21
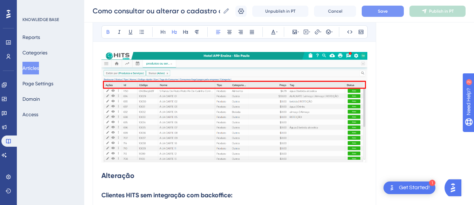
scroll to position [557, 0]
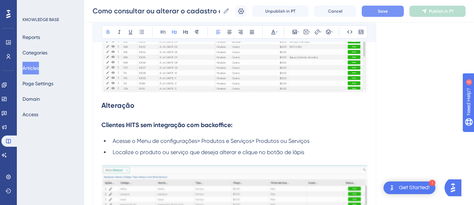
click at [111, 115] on h2 "Alteração" at bounding box center [234, 105] width 266 height 21
click at [145, 110] on h2 "Alteração" at bounding box center [234, 105] width 266 height 21
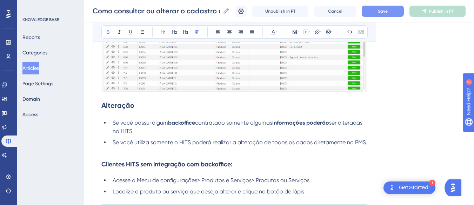
click at [125, 151] on p at bounding box center [234, 151] width 266 height 8
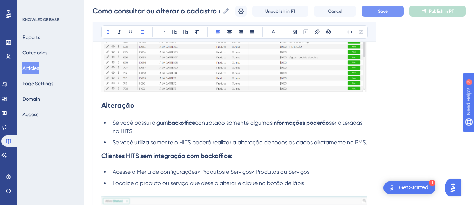
scroll to position [592, 0]
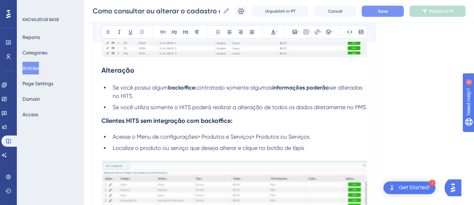
click at [387, 7] on button "Save" at bounding box center [383, 11] width 42 height 11
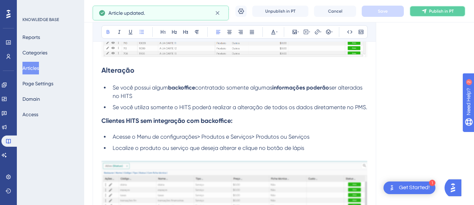
click at [434, 10] on button "Publish in PT" at bounding box center [438, 11] width 56 height 11
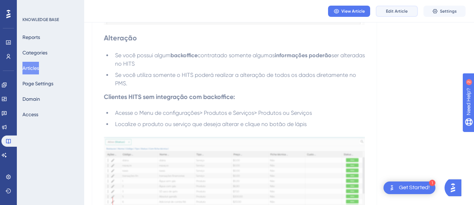
click at [399, 6] on button "Edit Article" at bounding box center [397, 11] width 42 height 11
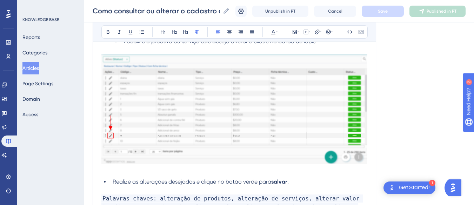
scroll to position [1078, 0]
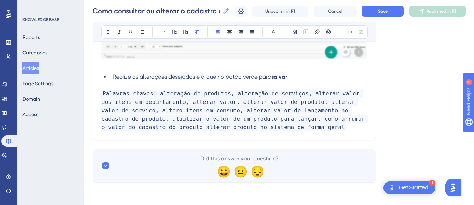
click at [276, 124] on p "Palavras chaves: alteração de produtos, alteração de serviços, alterar valor do…" at bounding box center [234, 111] width 266 height 42
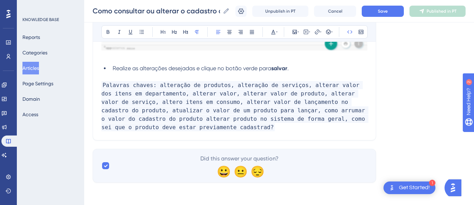
click at [167, 131] on span "Palavras chaves: alteração de produtos, alteração de serviços, alterar valor do…" at bounding box center [234, 106] width 267 height 50
click at [200, 132] on p "Palavras chaves: alteração de produtos, alteração de serviços, alterar valor do…" at bounding box center [234, 106] width 266 height 51
drag, startPoint x: 345, startPoint y: 128, endPoint x: 367, endPoint y: 131, distance: 22.0
click at [367, 131] on p "Palavras chaves: alteração de produtos, alteração de serviços, alterar valor do…" at bounding box center [234, 106] width 266 height 51
click at [392, 7] on button "Save" at bounding box center [383, 11] width 42 height 11
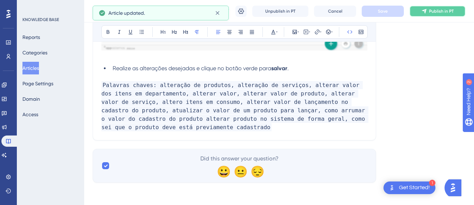
click at [439, 11] on span "Publish in PT" at bounding box center [441, 11] width 25 height 6
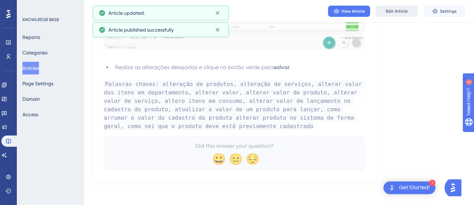
scroll to position [1060, 0]
click at [357, 11] on span "View Article" at bounding box center [354, 11] width 24 height 6
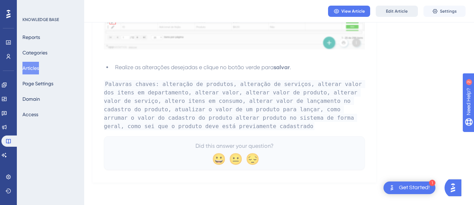
click at [401, 11] on span "Edit Article" at bounding box center [397, 11] width 22 height 6
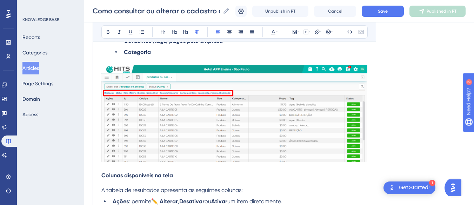
scroll to position [316, 0]
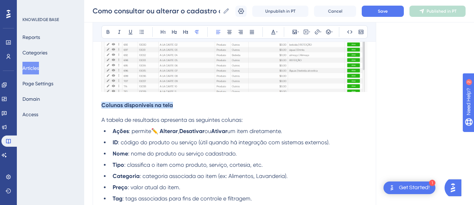
drag, startPoint x: 189, startPoint y: 107, endPoint x: 91, endPoint y: 107, distance: 98.3
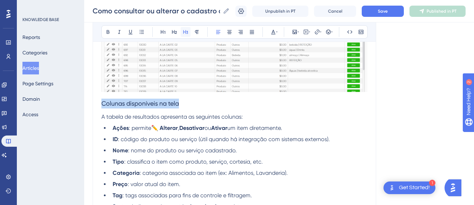
click at [183, 32] on button at bounding box center [186, 32] width 10 height 10
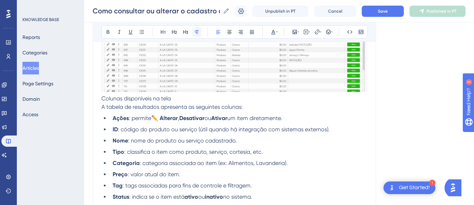
click at [197, 32] on icon at bounding box center [197, 32] width 6 height 6
click at [107, 28] on button at bounding box center [108, 32] width 10 height 10
click at [103, 98] on strong "Colunas disponíveis na tela" at bounding box center [137, 98] width 72 height 7
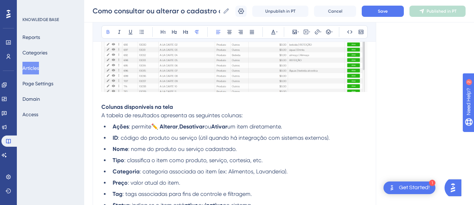
click at [186, 101] on p at bounding box center [234, 98] width 266 height 8
click at [186, 107] on p "Colunas disponíveis na tela" at bounding box center [234, 107] width 266 height 8
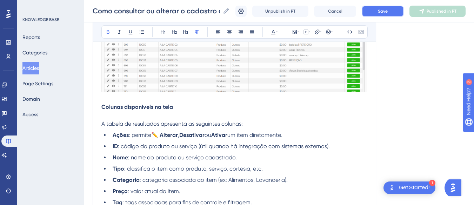
click at [396, 8] on button "Save" at bounding box center [383, 11] width 42 height 11
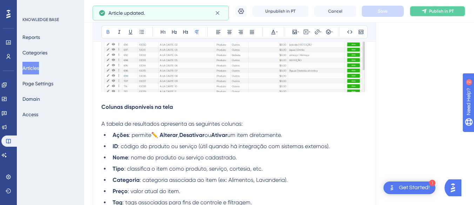
click at [422, 12] on button "Publish in PT" at bounding box center [438, 11] width 56 height 11
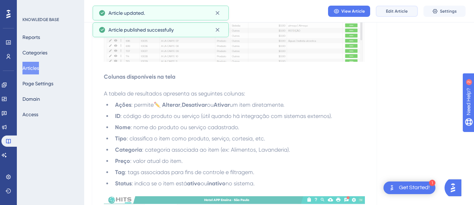
click at [400, 13] on span "Edit Article" at bounding box center [397, 11] width 22 height 6
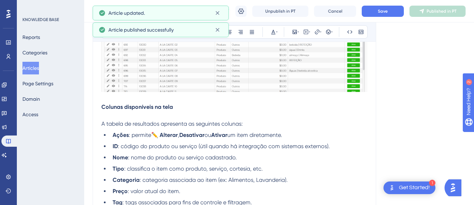
click at [154, 106] on strong "Colunas disponíveis na tela" at bounding box center [137, 107] width 72 height 7
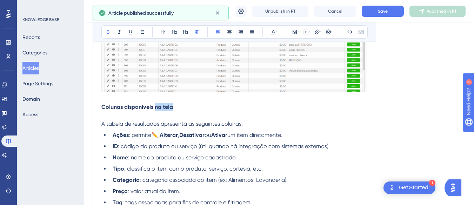
drag, startPoint x: 155, startPoint y: 106, endPoint x: 164, endPoint y: 107, distance: 8.8
click at [164, 107] on strong "Colunas disponíveis na tela" at bounding box center [137, 107] width 72 height 7
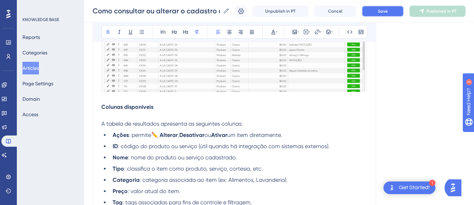
click at [388, 13] on span "Save" at bounding box center [383, 11] width 10 height 6
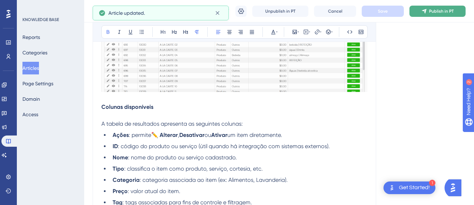
click at [427, 13] on icon at bounding box center [425, 11] width 6 height 6
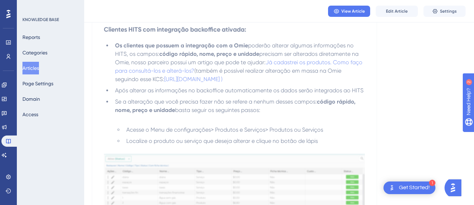
scroll to position [1063, 0]
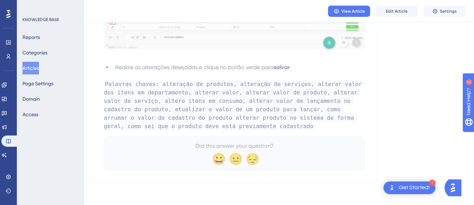
click at [15, 153] on div "Performance Users Engagement Widgets Feedback Product Updates Knowledge Base AI…" at bounding box center [8, 102] width 17 height 205
click at [7, 156] on link at bounding box center [4, 155] width 6 height 11
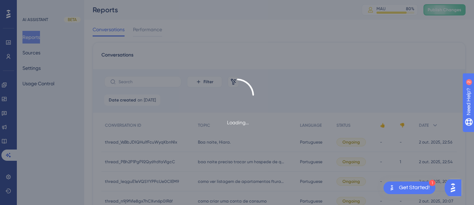
click at [37, 53] on div "Loading..." at bounding box center [237, 102] width 474 height 205
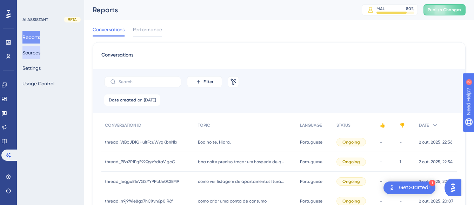
click at [32, 52] on button "Sources" at bounding box center [31, 52] width 18 height 13
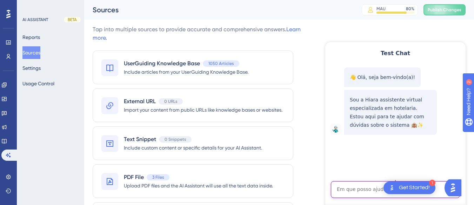
click at [357, 190] on textarea "AI Assistant Text Input" at bounding box center [395, 189] width 129 height 17
paste textarea "como sei que o produto deve estar previamente cadastrad?"
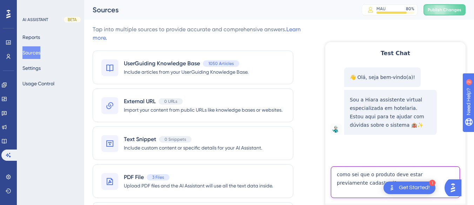
type textarea "como sei que o produto deve estar previamente cadastrad?"
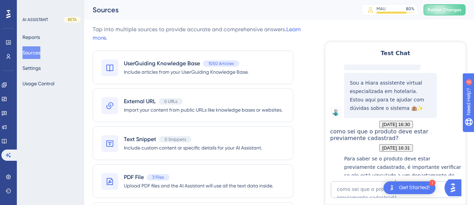
scroll to position [140, 0]
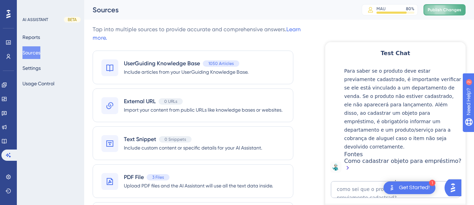
click at [442, 12] on span "Publish Changes" at bounding box center [445, 10] width 34 height 6
click at [7, 143] on link at bounding box center [4, 141] width 6 height 11
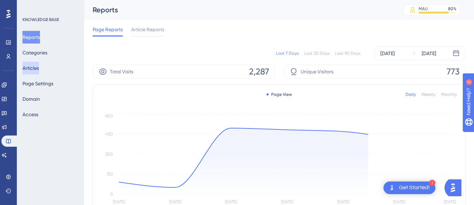
click at [33, 69] on button "Articles" at bounding box center [30, 68] width 17 height 13
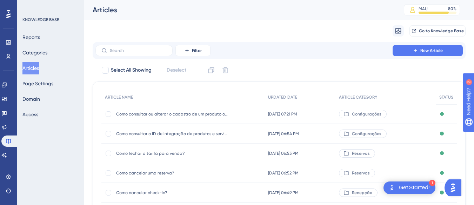
click at [166, 112] on span "Como consultar ou alterar o cadastro de um produto ou serviço" at bounding box center [172, 114] width 112 height 6
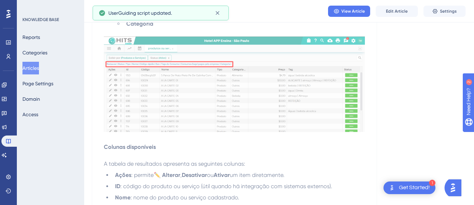
scroll to position [597, 0]
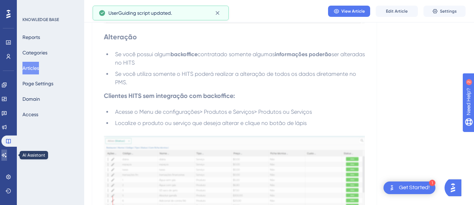
click at [7, 157] on icon at bounding box center [4, 155] width 5 height 5
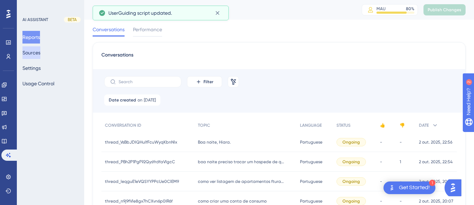
click at [36, 57] on button "Sources" at bounding box center [31, 52] width 18 height 13
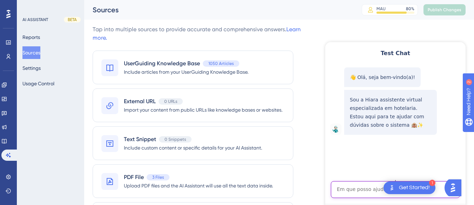
click at [351, 190] on textarea "AI Assistant Text Input" at bounding box center [395, 189] width 129 height 17
paste textarea "como sei que o produto deve estar previamente cadastrad?"
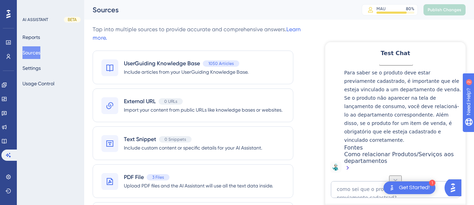
scroll to position [113, 0]
click at [351, 187] on textarea "como sei que o produto deve estar previamente cadastrad?" at bounding box center [395, 189] width 129 height 17
paste textarea "Como consigo bloquear uma data"
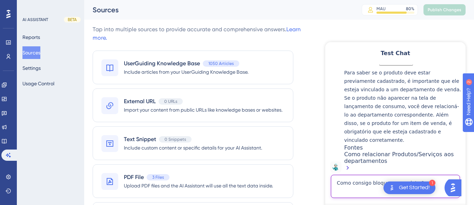
type textarea "Como consigo bloquear uma data ?"
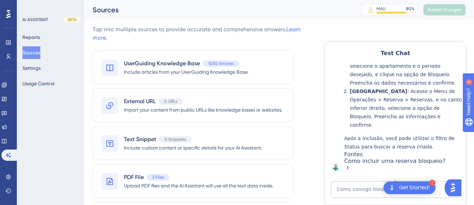
scroll to position [386, 0]
click at [365, 185] on textarea "Como consigo bloquear uma data ?" at bounding box center [395, 189] width 129 height 17
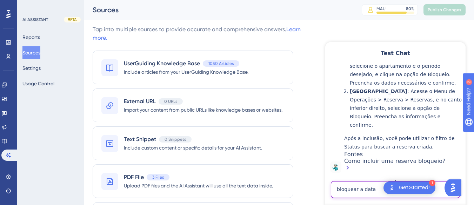
type textarea "bloquear a data"
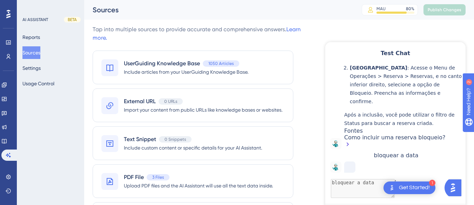
scroll to position [433, 0]
click at [7, 140] on link at bounding box center [4, 141] width 6 height 11
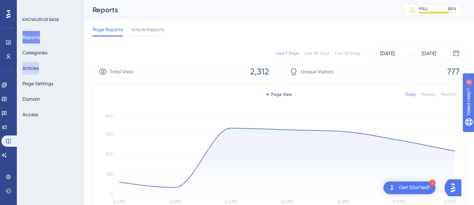
click at [37, 66] on button "Articles" at bounding box center [30, 68] width 17 height 13
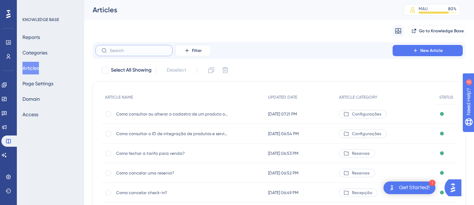
click at [135, 50] on input "text" at bounding box center [138, 50] width 57 height 5
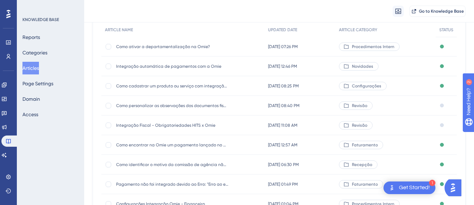
scroll to position [140, 0]
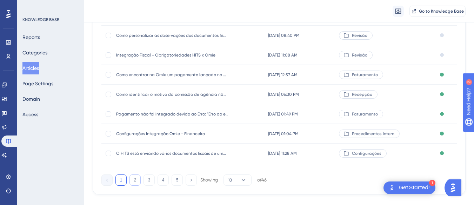
type input "omie"
click at [133, 178] on button "2" at bounding box center [135, 180] width 11 height 11
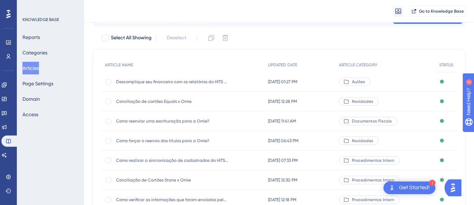
scroll to position [152, 0]
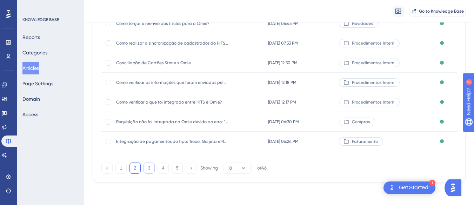
click at [151, 169] on button "3" at bounding box center [149, 168] width 11 height 11
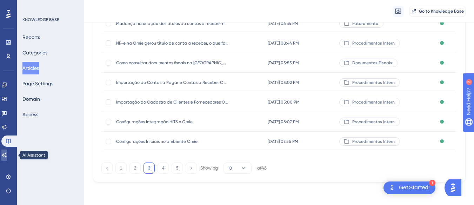
drag, startPoint x: 11, startPoint y: 155, endPoint x: 31, endPoint y: 108, distance: 50.4
click at [7, 155] on icon at bounding box center [4, 155] width 6 height 6
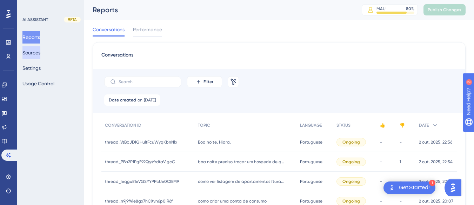
click at [40, 52] on button "Sources" at bounding box center [31, 52] width 18 height 13
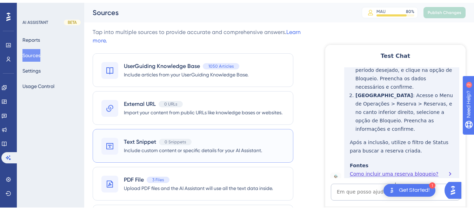
scroll to position [48, 0]
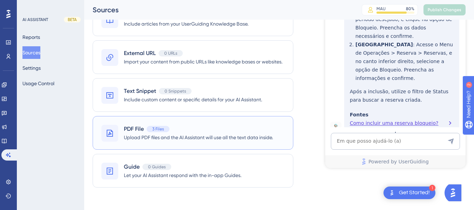
click at [185, 136] on span "Upload PDF files and the AI Assistant will use all the text data inside." at bounding box center [198, 137] width 149 height 8
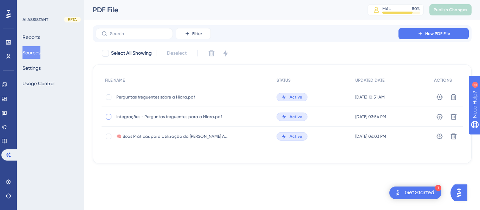
click at [108, 114] on div at bounding box center [109, 117] width 6 height 6
checkbox input "true"
click at [212, 53] on icon at bounding box center [211, 53] width 7 height 7
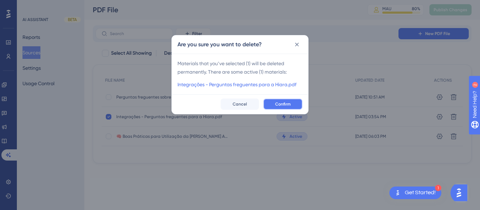
click at [291, 104] on button "Confirm" at bounding box center [282, 104] width 39 height 11
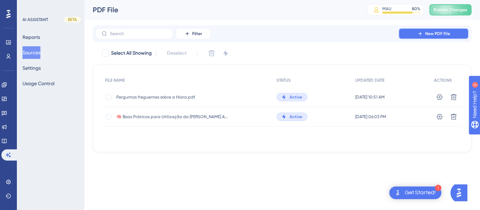
click at [423, 37] on button "New PDF File" at bounding box center [433, 33] width 70 height 11
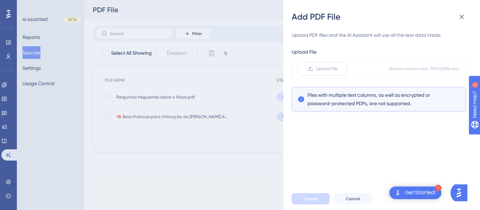
click at [320, 72] on label "Upload File" at bounding box center [321, 69] width 49 height 14
click at [337, 69] on input "Upload File" at bounding box center [337, 69] width 0 height 0
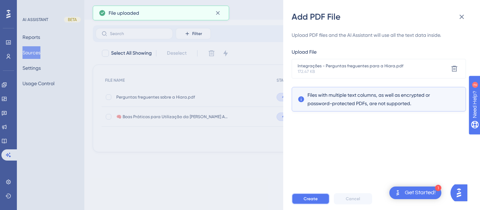
click at [305, 199] on span "Create" at bounding box center [310, 199] width 14 height 6
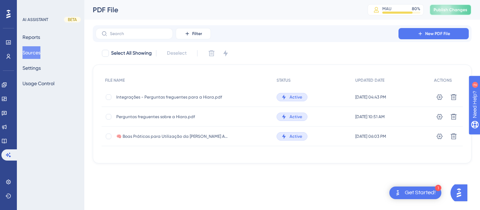
click at [468, 9] on button "Publish Changes" at bounding box center [450, 9] width 42 height 11
click at [7, 135] on div "Engagement Widgets Feedback Product Updates Knowledge Base AI Assistant" at bounding box center [8, 119] width 14 height 81
click at [7, 141] on icon at bounding box center [4, 141] width 6 height 6
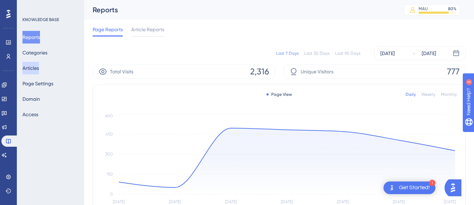
click at [35, 63] on button "Articles" at bounding box center [30, 68] width 17 height 13
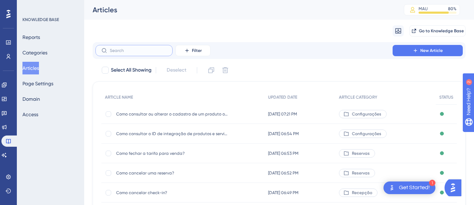
click at [116, 50] on input "text" at bounding box center [138, 50] width 57 height 5
paste input "Como atualizar o certificado digital"
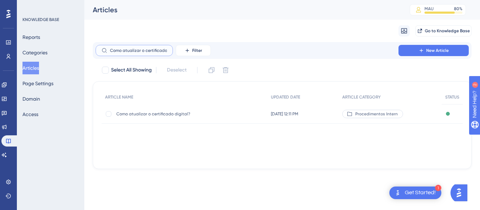
scroll to position [0, 12]
type input "Como atualizar o certificado digital"
click at [164, 122] on div "Como atualizar o certificado digital? Como atualizar o certificado digital?" at bounding box center [172, 114] width 112 height 20
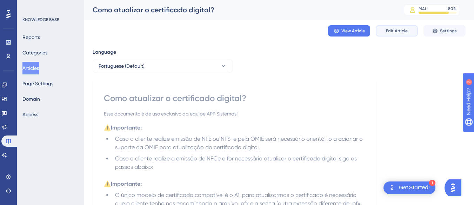
click at [390, 31] on span "Edit Article" at bounding box center [397, 31] width 22 height 6
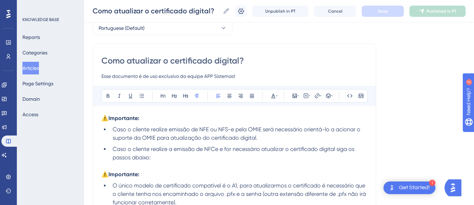
scroll to position [70, 0]
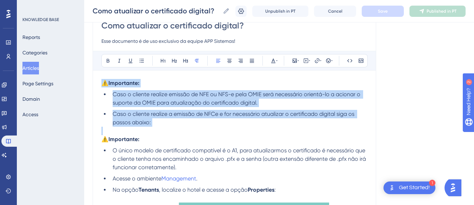
drag, startPoint x: 163, startPoint y: 127, endPoint x: 95, endPoint y: 82, distance: 81.8
copy div "⚠️Importante: Caso o cliente realize emissão de NFE ou NFS-e pela OMIE será nec…"
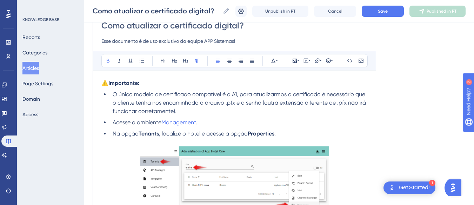
click at [190, 110] on li "O único modelo de certificado compatível é o A1, para atualizarmos o certificad…" at bounding box center [239, 102] width 258 height 25
click at [109, 96] on ul "O único modelo de certificado compatível é o A1, para atualizarmos o certificad…" at bounding box center [234, 114] width 266 height 48
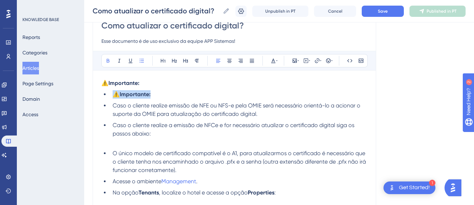
drag, startPoint x: 177, startPoint y: 96, endPoint x: 109, endPoint y: 97, distance: 67.8
click at [109, 97] on ul "⚠️Importante: Caso o cliente realize emissão de NFE ou NFS-e pela OMIE será nec…" at bounding box center [234, 114] width 266 height 48
click at [109, 107] on ul "Caso o cliente realize emissão de NFE ou NFS-e pela OMIE será necessário orient…" at bounding box center [234, 114] width 266 height 48
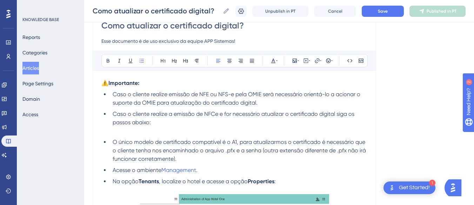
click at [116, 133] on p at bounding box center [234, 131] width 266 height 8
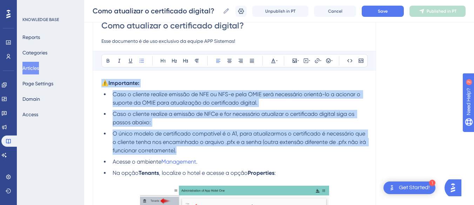
drag, startPoint x: 186, startPoint y: 150, endPoint x: 101, endPoint y: 84, distance: 107.8
copy div "⚠️Importante: Caso o cliente realize emissão de NFE ou NFS-e pela OMIE será nec…"
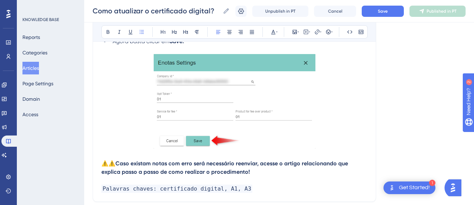
scroll to position [737, 0]
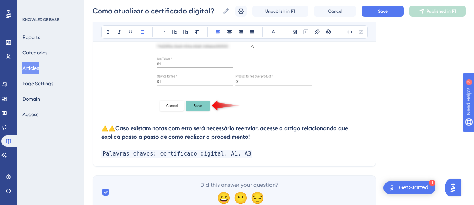
click at [106, 127] on strong "⚠️⚠️Caso existam notas com erro será necessário reenviar, acesse o artigo relac…" at bounding box center [225, 132] width 248 height 15
click at [104, 127] on strong "⚠️⚠️Caso existam notas com erro será necessário reenviar, acesse o artigo relac…" at bounding box center [225, 132] width 248 height 15
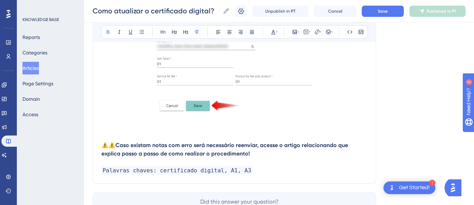
click at [109, 125] on p at bounding box center [234, 128] width 266 height 8
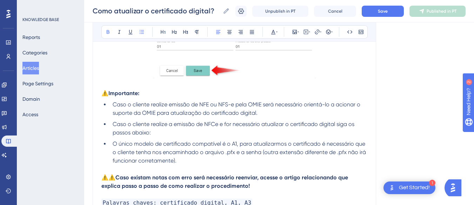
scroll to position [808, 0]
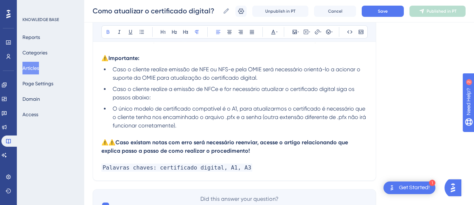
click at [117, 142] on strong "⚠️⚠️Caso existam notas com erro será necessário reenviar, acesse o artigo relac…" at bounding box center [225, 146] width 248 height 15
drag, startPoint x: 117, startPoint y: 142, endPoint x: 88, endPoint y: 139, distance: 29.0
click at [111, 143] on strong "⚠️⚠️Caso existam notas com erro será necessário reenviar, acesse o artigo relac…" at bounding box center [225, 146] width 248 height 15
drag, startPoint x: 116, startPoint y: 142, endPoint x: 102, endPoint y: 142, distance: 14.4
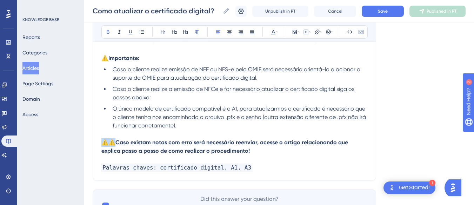
click at [102, 142] on strong "⚠️⚠️Caso existam notas com erro será necessário reenviar, acesse o artigo relac…" at bounding box center [225, 146] width 248 height 15
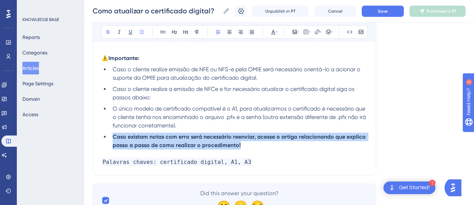
drag, startPoint x: 246, startPoint y: 145, endPoint x: 112, endPoint y: 139, distance: 133.9
click at [112, 139] on li "Caso existam notas com erro será necessário reenviar, acesse o artigo relaciona…" at bounding box center [239, 141] width 258 height 17
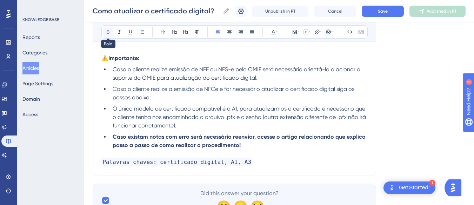
click at [104, 33] on button at bounding box center [108, 32] width 10 height 10
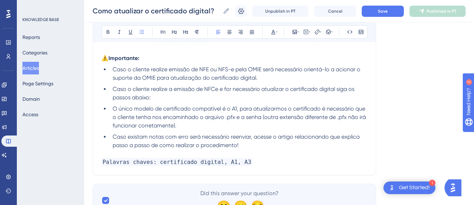
click at [182, 107] on span "O único modelo de certificado compatível é o A1, para atualizarmos o certificad…" at bounding box center [240, 117] width 255 height 24
click at [394, 11] on button "Save" at bounding box center [383, 11] width 42 height 11
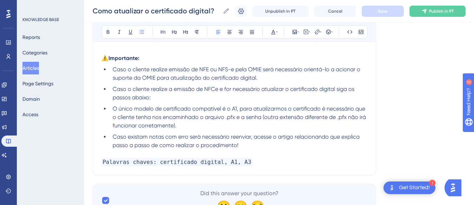
click at [278, 76] on li "Caso o cliente realize emissão de NFE ou NFS-e pela OMIE será necessário orient…" at bounding box center [239, 73] width 258 height 17
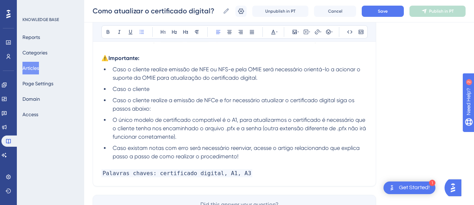
click at [232, 102] on span "Caso o cliente realize a emissão de NFCe e for necessário atualizar o certifica…" at bounding box center [234, 104] width 243 height 15
click at [177, 90] on li "Caso o cliente" at bounding box center [239, 89] width 258 height 8
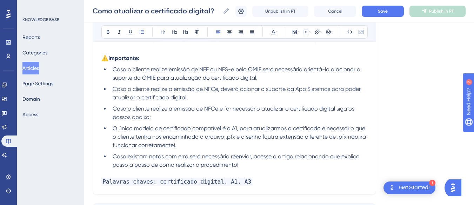
click at [179, 95] on span "Caso o cliente realize a emissão de NFCe, deverá acionar o suporte da App Siste…" at bounding box center [238, 93] width 250 height 15
click at [184, 95] on span "Caso o cliente realize a emissão de NFCe, deverá acionar o suporte da App Siste…" at bounding box center [238, 93] width 250 height 15
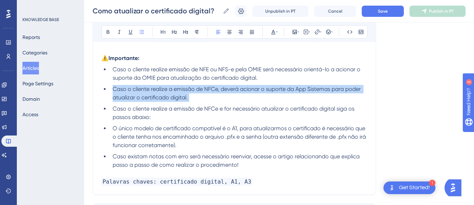
click at [184, 95] on span "Caso o cliente realize a emissão de NFCe, deverá acionar o suporte da App Siste…" at bounding box center [238, 93] width 250 height 15
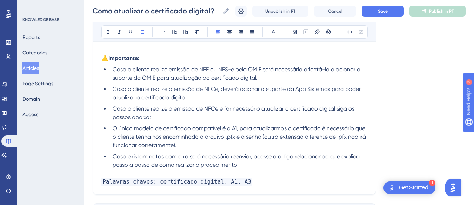
click at [146, 98] on span "Caso o cliente realize a emissão de NFCe, deverá acionar o suporte da App Siste…" at bounding box center [238, 93] width 250 height 15
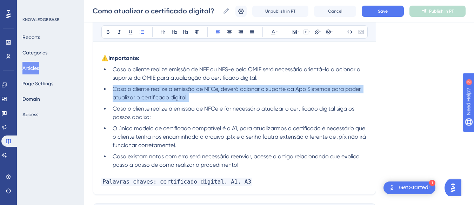
click at [146, 98] on span "Caso o cliente realize a emissão de NFCe, deverá acionar o suporte da App Siste…" at bounding box center [238, 93] width 250 height 15
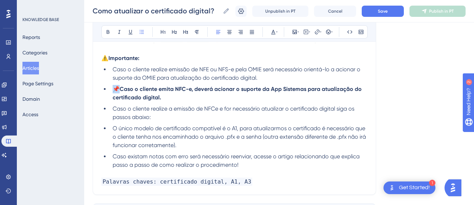
drag, startPoint x: 120, startPoint y: 89, endPoint x: 113, endPoint y: 88, distance: 6.7
click at [113, 88] on span "📌" at bounding box center [116, 89] width 7 height 7
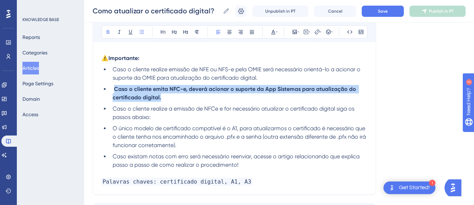
drag, startPoint x: 165, startPoint y: 95, endPoint x: 114, endPoint y: 87, distance: 51.5
click at [114, 87] on li "Caso o cliente emita NFC-e, deverá acionar o suporte da App Sistemas para atual…" at bounding box center [239, 93] width 258 height 17
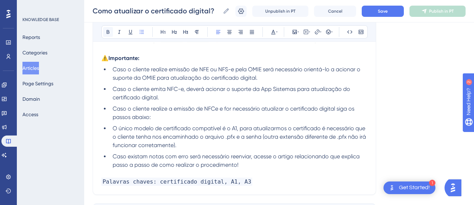
click at [110, 33] on icon at bounding box center [108, 32] width 6 height 6
click at [123, 89] on span "Caso o cliente emita NFC-e, deverá acionar o suporte da App Sistemas para atual…" at bounding box center [232, 93] width 239 height 15
click at [115, 90] on span "Caso o cliente emita NFC-e, deverá acionar o suporte da App Sistemas para atual…" at bounding box center [232, 93] width 239 height 15
click at [186, 97] on li "Caso o cliente emita NFC-e, deverá acionar o suporte da App Sistemas para atual…" at bounding box center [239, 93] width 258 height 17
click at [275, 94] on li "Caso o cliente emita NFC-e, deverá acionar o suporte da App Sistemas para atual…" at bounding box center [239, 93] width 258 height 17
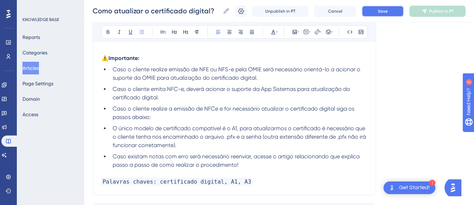
click at [396, 13] on button "Save" at bounding box center [383, 11] width 42 height 11
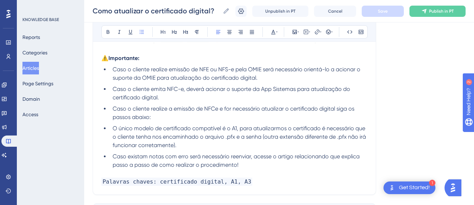
scroll to position [862, 0]
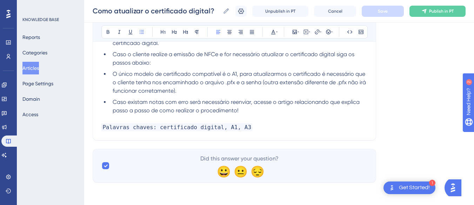
click at [258, 124] on p "Palavras chaves: certificado digital, A1, A3" at bounding box center [234, 127] width 266 height 8
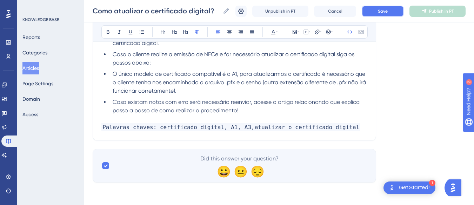
click at [388, 12] on span "Save" at bounding box center [383, 11] width 10 height 6
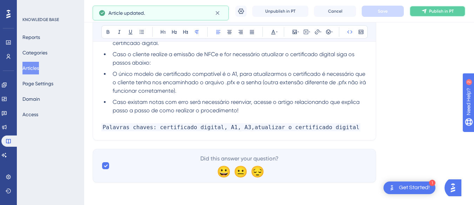
click at [437, 9] on span "Publish in PT" at bounding box center [441, 11] width 25 height 6
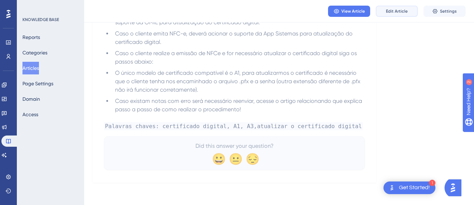
click at [392, 11] on span "Edit Article" at bounding box center [397, 11] width 22 height 6
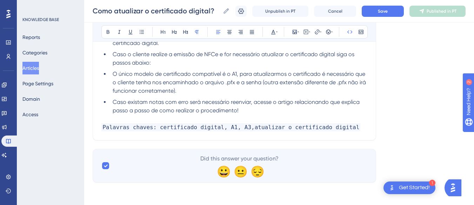
click at [352, 125] on p "Palavras chaves: certificado digital, A1, A3,atualizar o certificado digital" at bounding box center [234, 127] width 266 height 8
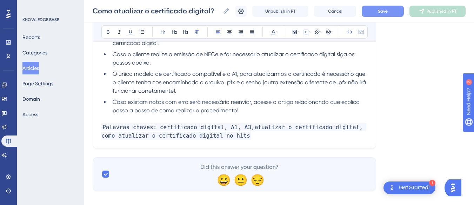
click at [388, 9] on span "Save" at bounding box center [383, 11] width 10 height 6
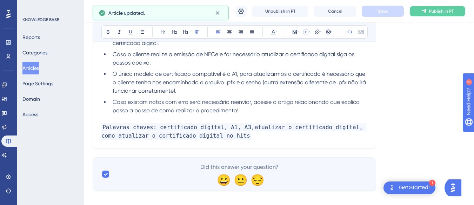
click at [434, 12] on button "Publish in PT" at bounding box center [438, 11] width 56 height 11
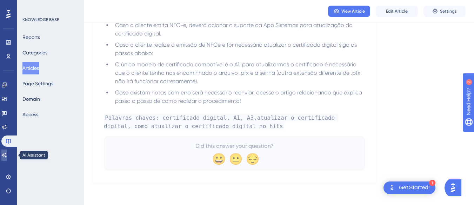
click at [7, 157] on icon at bounding box center [4, 155] width 6 height 6
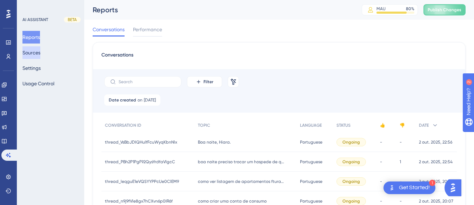
click at [33, 54] on button "Sources" at bounding box center [31, 52] width 18 height 13
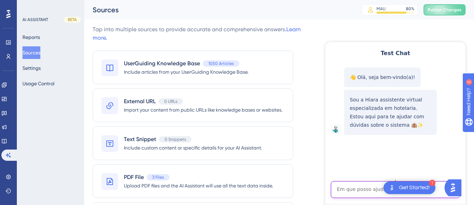
click at [350, 188] on textarea "AI Assistant Text Input" at bounding box center [395, 189] width 129 height 17
paste textarea "atualizar o certificado digital"
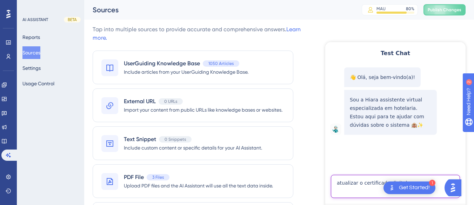
type textarea "atualizar o certificado digital"
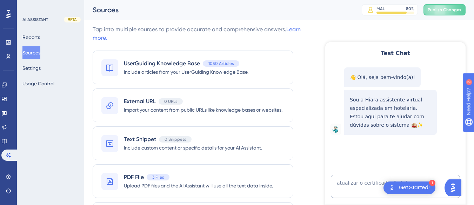
click at [371, 131] on div "Sou a Hiara assistente virtual especializada em hotelaria. Estou aqui para te a…" at bounding box center [390, 112] width 93 height 45
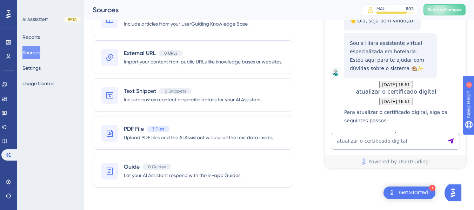
scroll to position [200, 0]
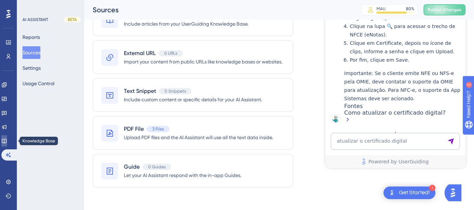
click at [7, 141] on icon at bounding box center [4, 141] width 6 height 6
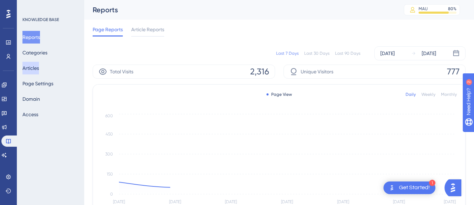
click at [31, 67] on button "Articles" at bounding box center [30, 68] width 17 height 13
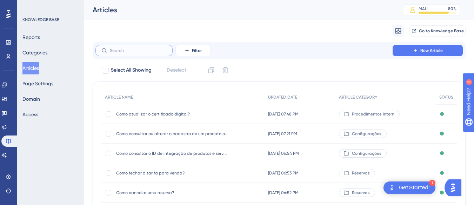
click at [116, 51] on input "text" at bounding box center [138, 50] width 57 height 5
type input "impo"
click at [173, 131] on span "Importação e exportação de hóspedes em reserva" at bounding box center [172, 134] width 112 height 6
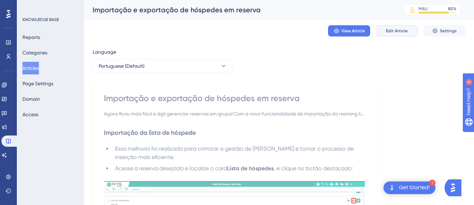
click at [393, 31] on span "Edit Article" at bounding box center [397, 31] width 22 height 6
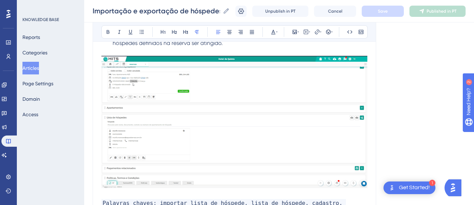
scroll to position [2524, 0]
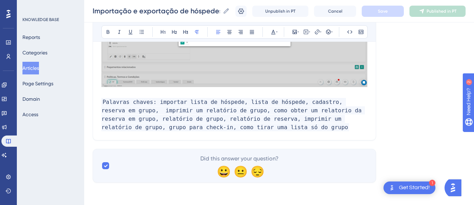
click at [251, 114] on span "Palavras chaves: importar lista de hóspede, lista de hóspede, cadastro, reserva…" at bounding box center [233, 114] width 264 height 33
click at [246, 122] on p "Palavras chaves: importar lista de hóspede, lista de hóspede, cadastro, reserva…" at bounding box center [234, 115] width 266 height 34
drag, startPoint x: 251, startPoint y: 119, endPoint x: 275, endPoint y: 119, distance: 23.9
click at [251, 119] on p "Palavras chaves: importar lista de hóspede, lista de hóspede, cadastro, reserva…" at bounding box center [234, 115] width 266 height 34
click at [253, 121] on p "Palavras chaves: importar lista de hóspede, lista de hóspede, cadastro, reserva…" at bounding box center [234, 115] width 266 height 34
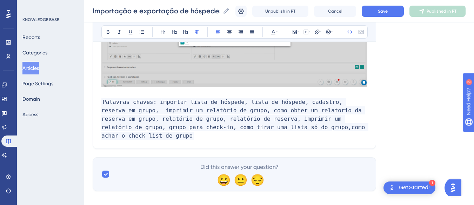
click at [389, 17] on div "Importação e exportação de hóspedes em reserva Importação e exportação de hóspe…" at bounding box center [279, 11] width 390 height 22
click at [395, 12] on button "Save" at bounding box center [383, 11] width 42 height 11
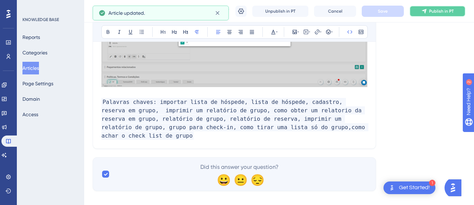
click at [448, 14] on button "Publish in PT" at bounding box center [438, 11] width 56 height 11
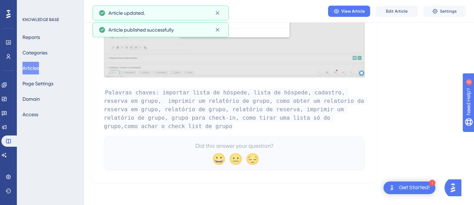
scroll to position [2478, 0]
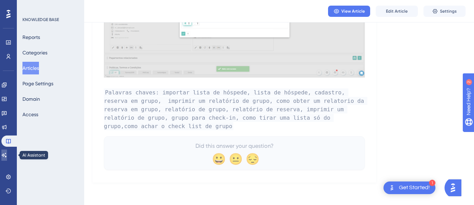
click at [4, 160] on link at bounding box center [4, 155] width 6 height 11
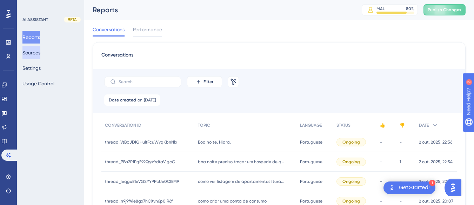
click at [35, 52] on button "Sources" at bounding box center [31, 52] width 18 height 13
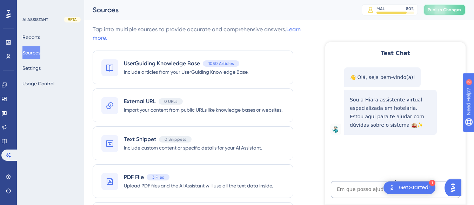
click at [454, 11] on span "Publish Changes" at bounding box center [445, 10] width 34 height 6
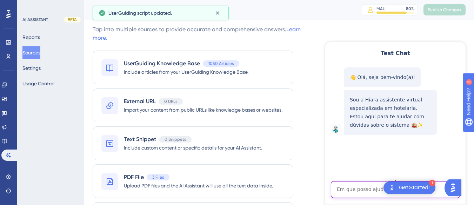
click at [350, 190] on textarea "AI Assistant Text Input" at bounding box center [395, 189] width 129 height 17
paste textarea "como achar o check list de grupo"
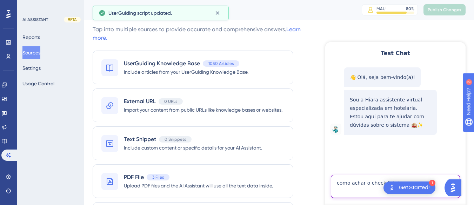
type textarea "como achar o check list de grupo"
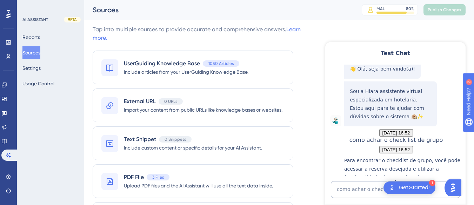
scroll to position [108, 0]
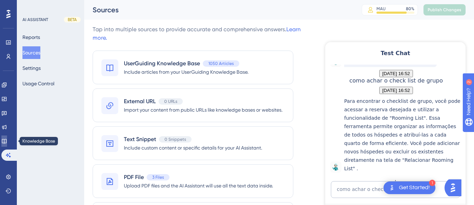
click at [6, 140] on icon at bounding box center [4, 141] width 5 height 5
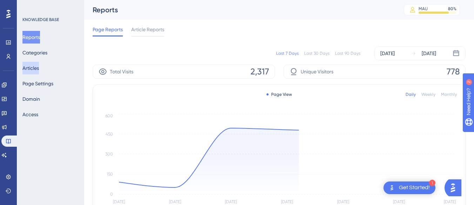
click at [38, 65] on button "Articles" at bounding box center [30, 68] width 17 height 13
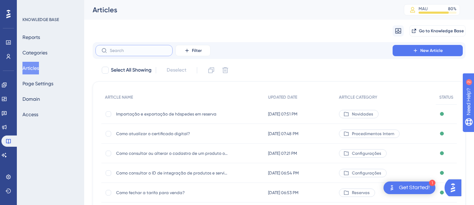
click at [118, 50] on input "text" at bounding box center [138, 50] width 57 height 5
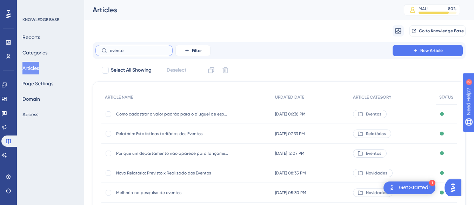
click at [121, 48] on input "evento" at bounding box center [138, 50] width 57 height 5
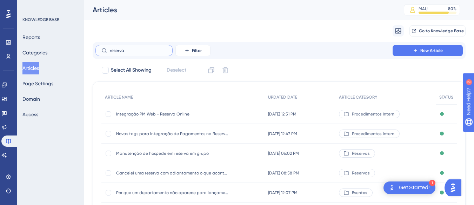
type input "reserva"
click at [121, 49] on input "reserva" at bounding box center [138, 50] width 57 height 5
paste input "Como vincular um evento em uma reserva?"
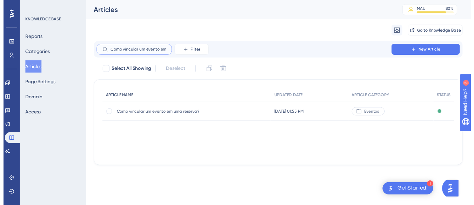
scroll to position [0, 26]
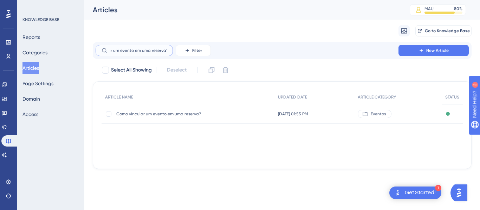
type input "Como vincular um evento em uma reserva?"
click at [152, 120] on div "Como vincular um evento em uma reserva? Como vincular um evento em uma reserva?" at bounding box center [172, 114] width 112 height 20
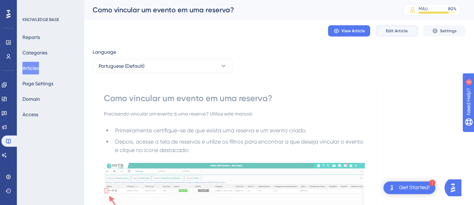
click at [403, 26] on button "Edit Article" at bounding box center [397, 30] width 42 height 11
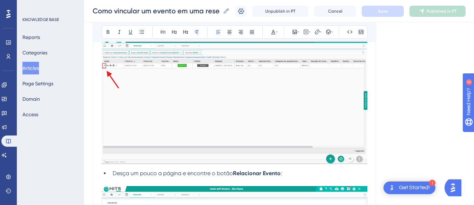
scroll to position [81, 0]
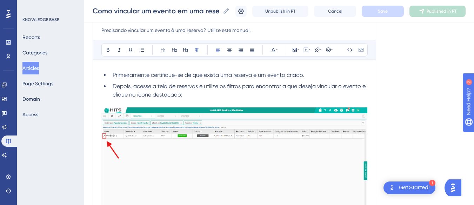
click at [188, 94] on li "Depois, acesse a tela de reservas e utilize os filtros para encontrar a que des…" at bounding box center [239, 90] width 258 height 17
click at [200, 87] on span "Depois, acesse a tela de reservas e utilize os filtros para encontrar a que des…" at bounding box center [240, 90] width 255 height 15
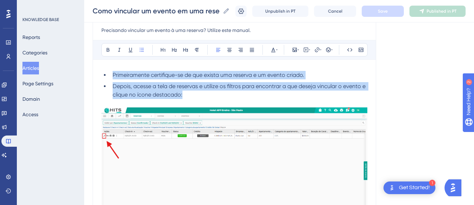
drag, startPoint x: 196, startPoint y: 94, endPoint x: 110, endPoint y: 72, distance: 88.6
click at [110, 72] on ul "Primeiramente certifique-se de que exista uma reserva e um evento criado. Depoi…" at bounding box center [234, 85] width 266 height 28
copy ul "Primeiramente certifique-se de que exista uma reserva e um evento criado. Depoi…"
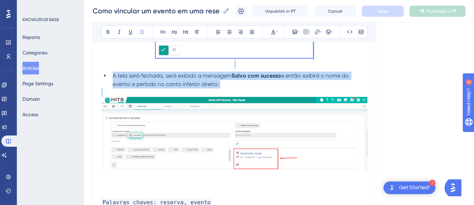
scroll to position [613, 0]
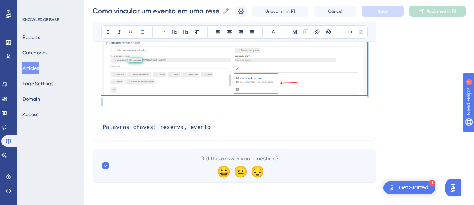
drag, startPoint x: 113, startPoint y: 68, endPoint x: 196, endPoint y: 103, distance: 89.9
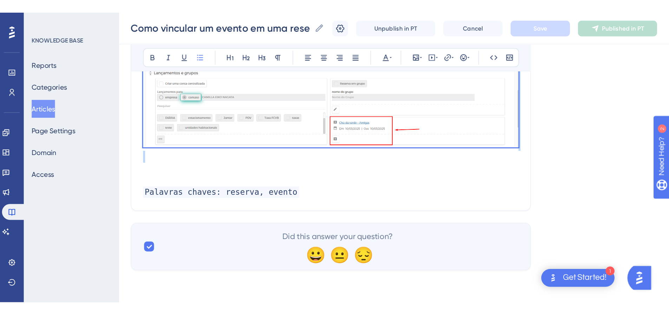
scroll to position [472, 0]
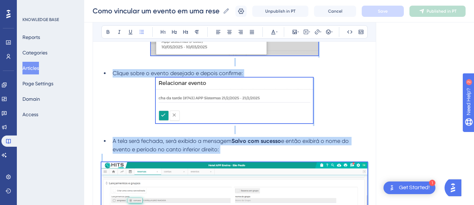
copy div "Desça um pouco a página e encontre o botão Relacionar Evento : Busque o nome do…"
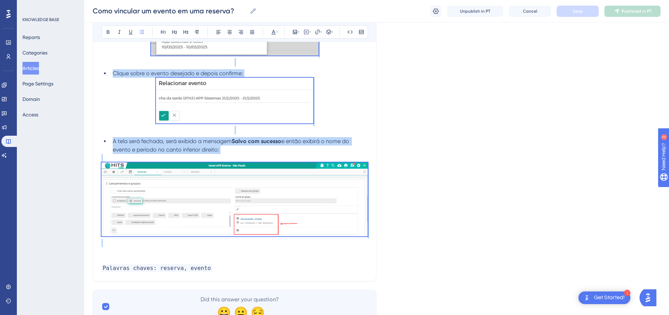
click at [202, 142] on span "A tela será fechada, será exibido a mensagem" at bounding box center [172, 141] width 119 height 7
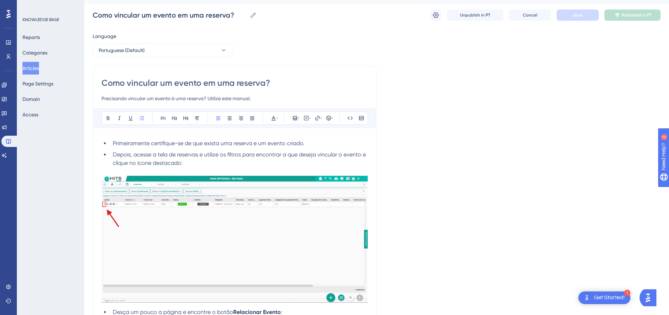
scroll to position [0, 0]
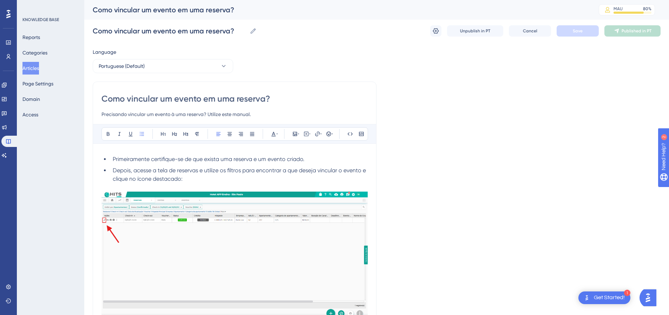
click at [190, 180] on li "Depois, acesse a tela de reservas e utilize os filtros para encontrar a que des…" at bounding box center [239, 174] width 258 height 17
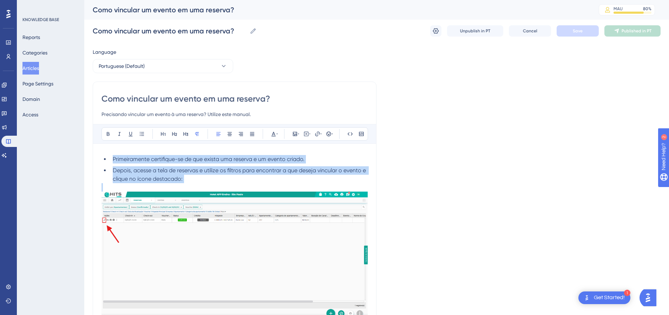
drag, startPoint x: 190, startPoint y: 180, endPoint x: 112, endPoint y: 159, distance: 80.1
click at [112, 159] on ul "Primeiramente certifique-se de que exista uma reserva e um evento criado. Depoi…" at bounding box center [234, 169] width 266 height 28
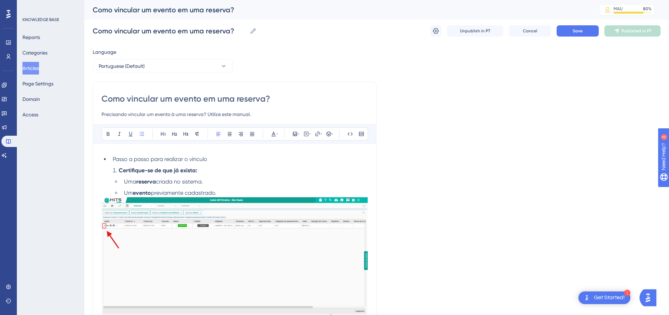
click at [120, 169] on strong "Certifique-se de que já exista:" at bounding box center [158, 170] width 78 height 7
click at [109, 162] on ul "Passo a passo para realizar o vínculo Certifique-se de que já exista:" at bounding box center [234, 165] width 266 height 20
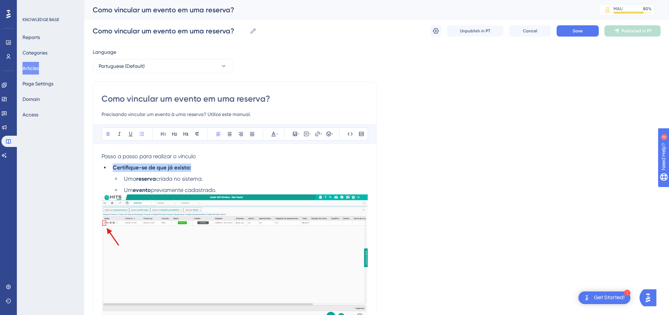
drag, startPoint x: 212, startPoint y: 164, endPoint x: 111, endPoint y: 164, distance: 101.8
click at [111, 164] on li "Certifique-se de que já exista:" at bounding box center [239, 167] width 258 height 8
click at [110, 133] on icon at bounding box center [108, 134] width 6 height 6
click at [211, 164] on li "Certifique-se de que já exista:" at bounding box center [239, 167] width 258 height 8
click at [244, 189] on li "Um evento previamente cadastrado." at bounding box center [244, 190] width 247 height 8
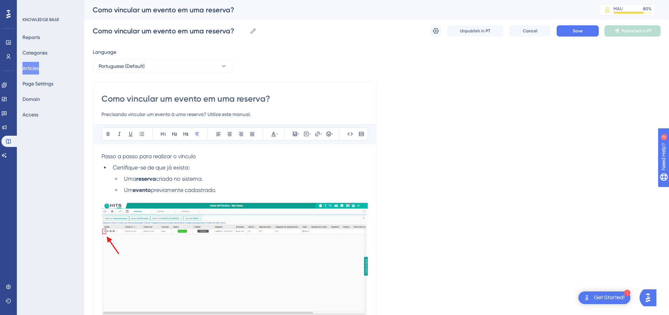
click at [237, 189] on li "Um evento previamente cadastrado." at bounding box center [244, 190] width 247 height 8
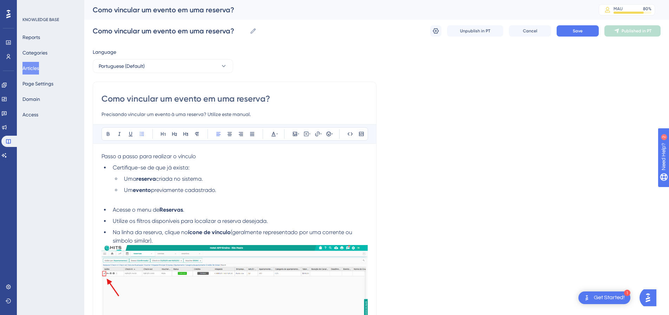
click at [112, 208] on li "Acesse o menu de Reservas ." at bounding box center [239, 209] width 258 height 8
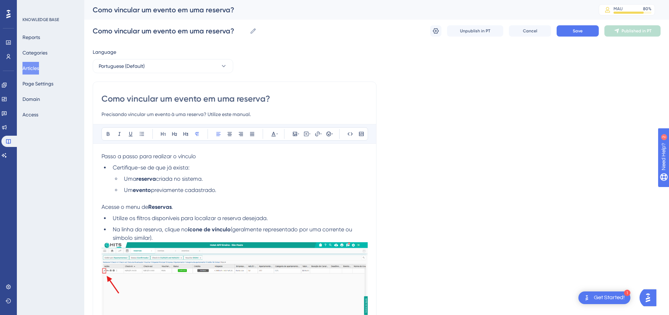
click at [129, 205] on span "Acesse o menu de" at bounding box center [124, 206] width 47 height 7
click at [148, 208] on span "Acesse o Menu de" at bounding box center [124, 206] width 46 height 7
click at [103, 206] on span "Acesse o Menu de Operações>" at bounding box center [140, 206] width 79 height 7
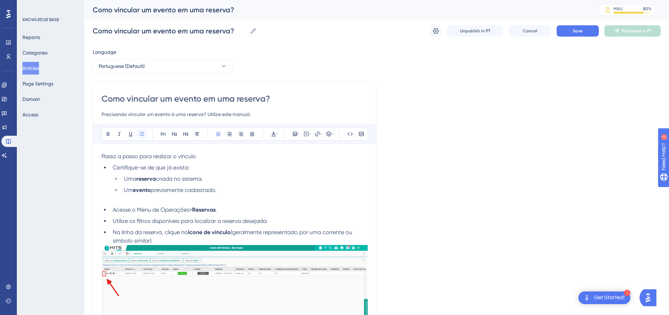
click at [139, 132] on icon at bounding box center [142, 134] width 6 height 6
click at [121, 202] on p at bounding box center [234, 198] width 266 height 8
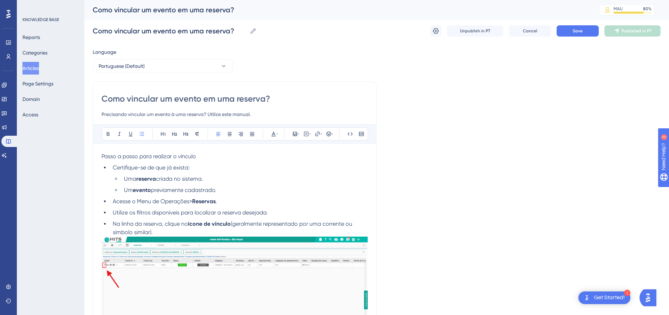
click at [129, 210] on li "Utilize os filtros disponíveis para localizar a reserva desejada." at bounding box center [239, 212] width 258 height 8
click at [196, 210] on strong "ícone de vínculo" at bounding box center [209, 223] width 43 height 7
drag, startPoint x: 228, startPoint y: 227, endPoint x: 235, endPoint y: 223, distance: 8.5
click at [235, 210] on li "Na linha da reserva, clique no ícone de vínculo (geralmente representado por um…" at bounding box center [239, 227] width 258 height 17
click at [219, 210] on li "Na linha da reserva, clique no ícone de vínculo (geralmente representado por um…" at bounding box center [239, 227] width 258 height 17
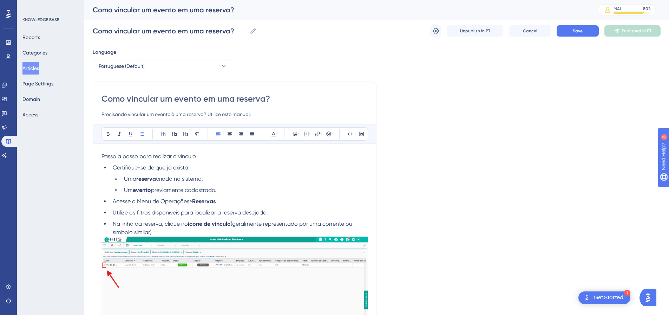
drag, startPoint x: 216, startPoint y: 229, endPoint x: 112, endPoint y: 223, distance: 104.5
click at [112, 210] on li "Na linha da reserva, clique no ícone de vínculo (geralmente representado por um…" at bounding box center [239, 227] width 258 height 17
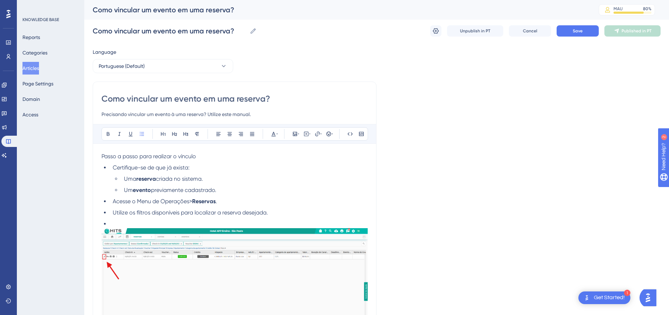
click at [281, 210] on li "Utilize os filtros disponíveis para localizar a reserva desejada." at bounding box center [239, 212] width 258 height 8
click at [253, 210] on li at bounding box center [239, 223] width 258 height 8
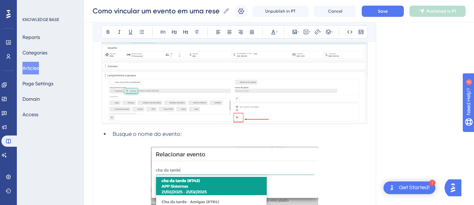
scroll to position [658, 0]
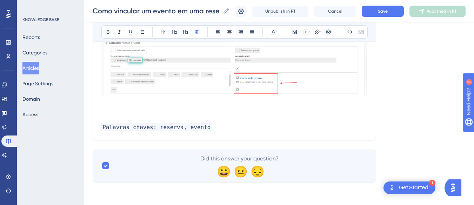
click at [218, 128] on p "Palavras chaves: reserva, evento" at bounding box center [234, 127] width 266 height 8
click at [228, 126] on p "Palavras chaves: reserva, evento" at bounding box center [234, 127] width 266 height 8
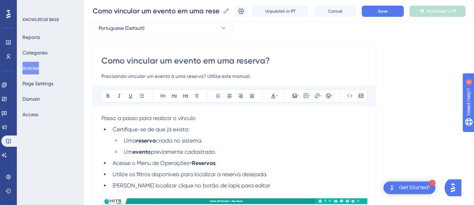
scroll to position [105, 0]
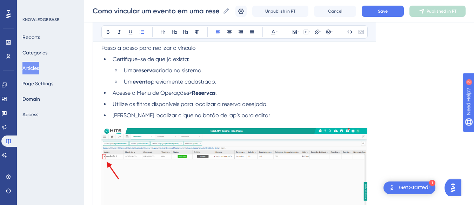
drag, startPoint x: 220, startPoint y: 81, endPoint x: 189, endPoint y: 80, distance: 30.6
click at [189, 80] on li "Um evento previamente cadastrado." at bounding box center [244, 82] width 247 height 8
click at [164, 78] on span "previamente cadastrado." at bounding box center [183, 81] width 65 height 7
drag, startPoint x: 185, startPoint y: 82, endPoint x: 133, endPoint y: 83, distance: 52.0
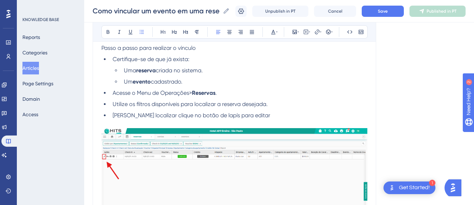
click at [133, 83] on li "Um evento cadastrado." at bounding box center [244, 82] width 247 height 8
copy li "evento cadastrado."
click at [319, 31] on icon at bounding box center [318, 32] width 6 height 6
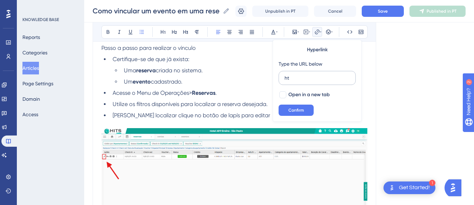
type input "h"
type input "[URL][DOMAIN_NAME]"
click at [296, 93] on span "Open in a new tab" at bounding box center [309, 95] width 41 height 8
checkbox input "true"
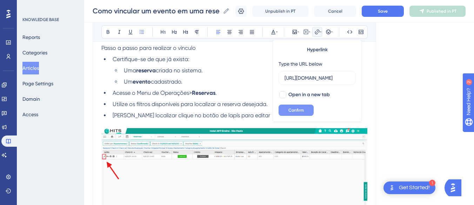
scroll to position [0, 0]
click at [293, 112] on span "Confirm" at bounding box center [296, 110] width 15 height 6
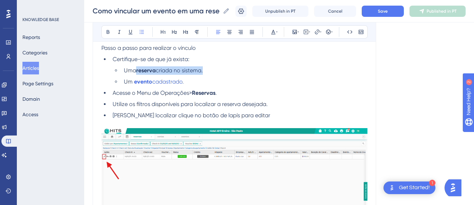
drag, startPoint x: 137, startPoint y: 71, endPoint x: 204, endPoint y: 72, distance: 67.4
click at [204, 72] on li "Uma reserva criada no sistema." at bounding box center [244, 70] width 247 height 8
drag, startPoint x: 204, startPoint y: 83, endPoint x: 134, endPoint y: 84, distance: 70.6
click at [134, 84] on li "Um evento cadastrado." at bounding box center [244, 82] width 247 height 8
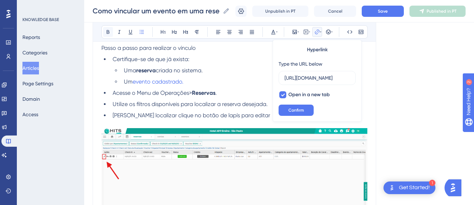
click at [104, 31] on button at bounding box center [108, 32] width 10 height 10
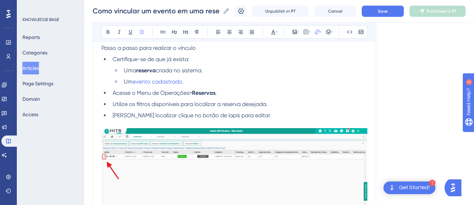
click at [215, 74] on li "Uma reserva criada no sistema." at bounding box center [244, 70] width 247 height 8
drag, startPoint x: 215, startPoint y: 72, endPoint x: 138, endPoint y: 72, distance: 77.3
click at [138, 72] on li "Uma reserva criada no sistema." at bounding box center [244, 70] width 247 height 8
click at [317, 32] on icon at bounding box center [318, 32] width 6 height 6
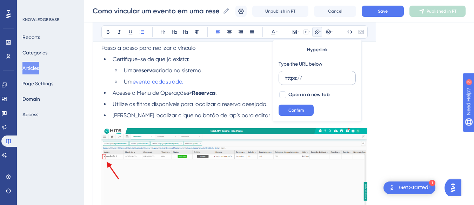
drag, startPoint x: 310, startPoint y: 76, endPoint x: 280, endPoint y: 74, distance: 29.9
click at [280, 74] on label "https://" at bounding box center [317, 78] width 77 height 14
click at [285, 74] on input "https://" at bounding box center [317, 78] width 65 height 8
type input "[URL][DOMAIN_NAME]"
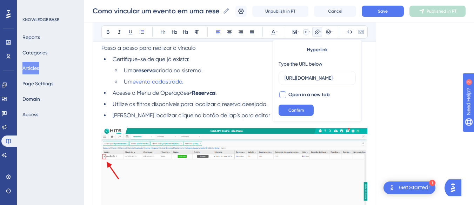
click at [301, 94] on span "Open in a new tab" at bounding box center [309, 95] width 41 height 8
checkbox input "true"
click at [298, 112] on span "Confirm" at bounding box center [296, 110] width 15 height 6
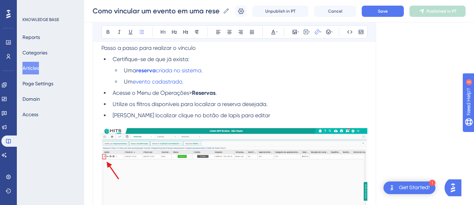
click at [293, 85] on li "Um evento cadastrado." at bounding box center [244, 82] width 247 height 8
drag, startPoint x: 224, startPoint y: 69, endPoint x: 137, endPoint y: 72, distance: 87.5
click at [137, 72] on li "Uma reserva criada no sistema." at bounding box center [244, 70] width 247 height 8
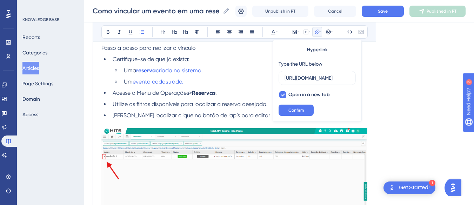
scroll to position [0, 160]
click at [111, 33] on icon at bounding box center [108, 32] width 6 height 6
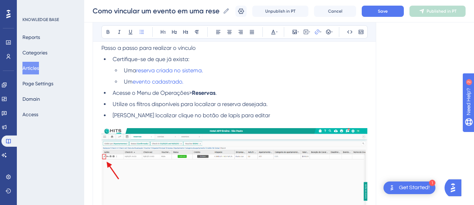
click at [281, 122] on p at bounding box center [234, 124] width 266 height 8
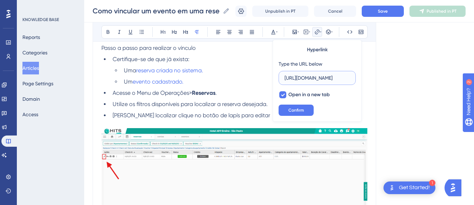
scroll to position [0, 160]
click at [207, 115] on span "[PERSON_NAME] localizar clique no botão de lapís para editar" at bounding box center [192, 115] width 158 height 7
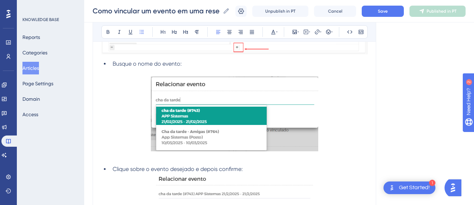
scroll to position [658, 0]
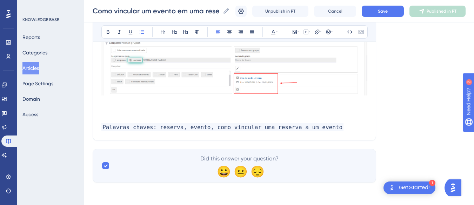
click at [355, 126] on p "Palavras chaves: reserva, evento, como vincular uma reserva a um evento" at bounding box center [234, 127] width 266 height 8
click at [397, 11] on button "Save" at bounding box center [383, 11] width 42 height 11
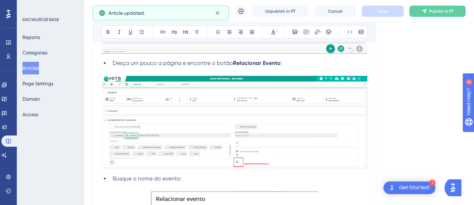
scroll to position [61, 0]
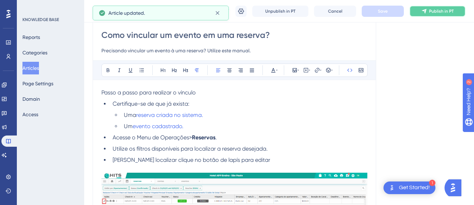
click at [446, 12] on span "Publish in PT" at bounding box center [441, 11] width 25 height 6
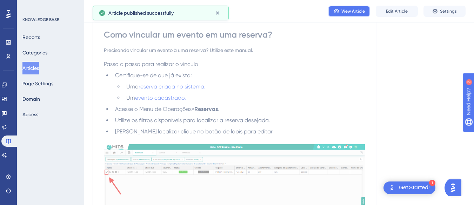
click at [355, 13] on span "View Article" at bounding box center [354, 11] width 24 height 6
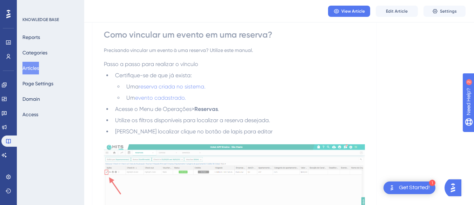
click at [33, 66] on button "Articles" at bounding box center [30, 68] width 17 height 13
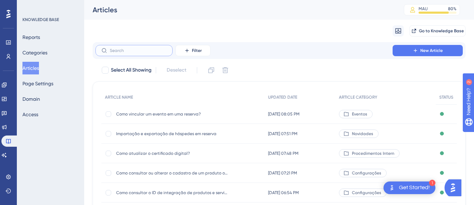
click at [124, 48] on input "text" at bounding box center [138, 50] width 57 height 5
type input "app"
click at [155, 121] on div "Como assistir treinamentos gravados do HITS? (APP Ensina) Como assistir treinam…" at bounding box center [172, 114] width 112 height 20
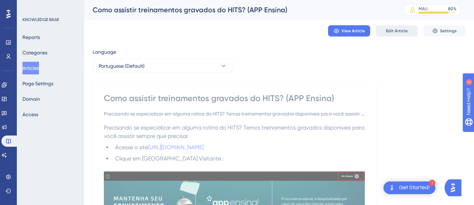
click at [412, 26] on button "Edit Article" at bounding box center [397, 30] width 42 height 11
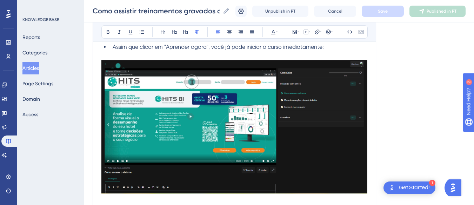
scroll to position [1567, 0]
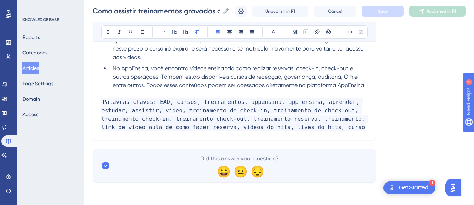
click at [314, 125] on p "Palavras chaves: EAD, cursos, treinamentos, appensina, app ensina, aprender, es…" at bounding box center [234, 115] width 266 height 34
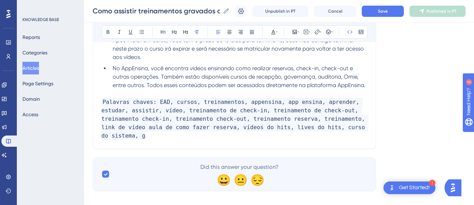
click at [337, 129] on p "Palavras chaves: EAD, cursos, treinamentos, appensina, app ensina, aprender, es…" at bounding box center [234, 119] width 266 height 42
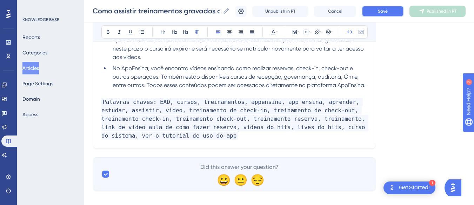
click at [398, 13] on button "Save" at bounding box center [383, 11] width 42 height 11
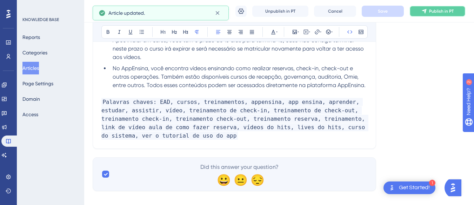
click at [438, 8] on span "Publish in PT" at bounding box center [441, 11] width 25 height 6
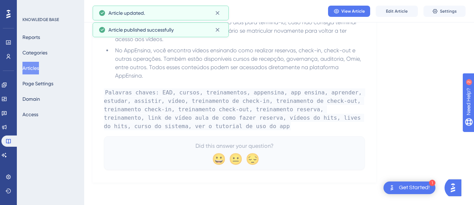
scroll to position [1550, 0]
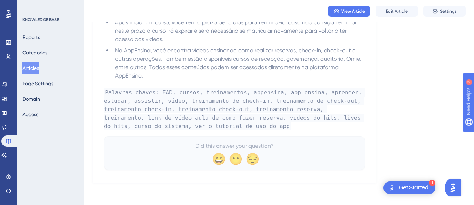
drag, startPoint x: 28, startPoint y: 67, endPoint x: 124, endPoint y: 34, distance: 101.2
click at [28, 67] on button "Articles" at bounding box center [30, 68] width 17 height 13
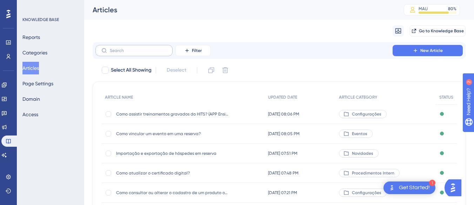
click at [120, 47] on label at bounding box center [134, 50] width 77 height 11
click at [120, 48] on input "text" at bounding box center [138, 50] width 57 height 5
click at [116, 50] on input "text" at bounding box center [138, 50] width 57 height 5
paste input "Como alterar o tipo de diária da conta?"
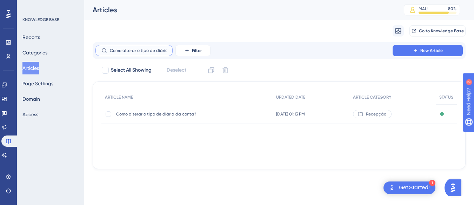
scroll to position [0, 20]
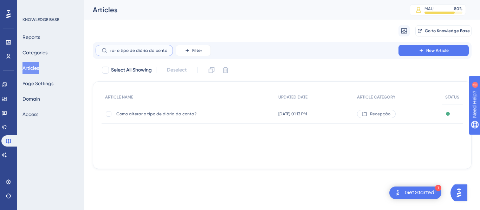
type input "Como alterar o tipo de diária da conta?"
click at [348, 117] on div "[DATE] 01:13 PM [DATE] 01:13 PM" at bounding box center [314, 114] width 79 height 20
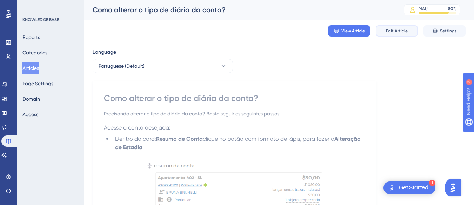
click at [393, 30] on span "Edit Article" at bounding box center [397, 31] width 22 height 6
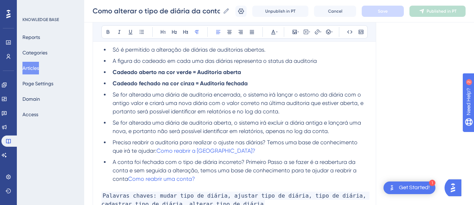
scroll to position [719, 0]
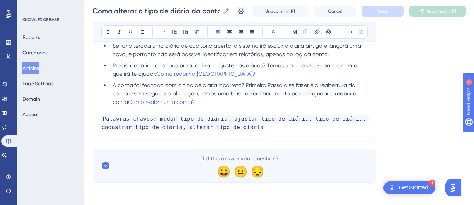
click at [273, 118] on span "Palavras chaves: mudar tipo de diária, ajustar tipo de diária, tipo de diária, …" at bounding box center [235, 123] width 268 height 17
click at [266, 130] on p "Palavras chaves: mudar tipo de diária, ajustar tipo de diária, tipo de diária, …" at bounding box center [234, 123] width 266 height 17
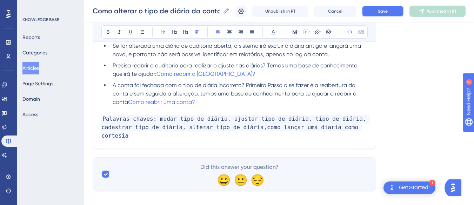
click at [398, 16] on button "Save" at bounding box center [383, 11] width 42 height 11
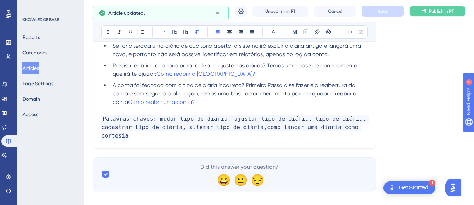
click at [434, 14] on button "Publish in PT" at bounding box center [438, 11] width 56 height 11
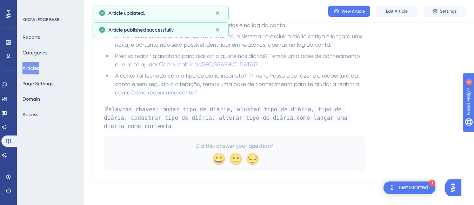
scroll to position [698, 0]
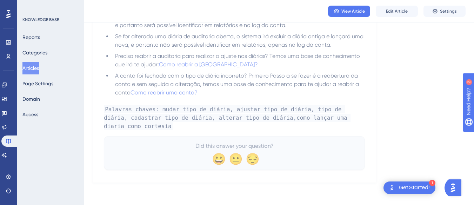
click at [36, 69] on button "Articles" at bounding box center [30, 68] width 17 height 13
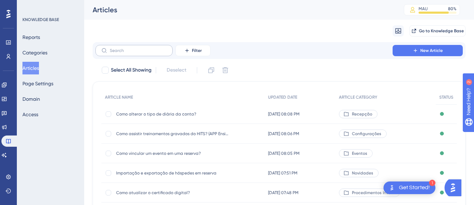
drag, startPoint x: 147, startPoint y: 57, endPoint x: 143, endPoint y: 47, distance: 10.7
click at [147, 56] on div "Filter New Article" at bounding box center [279, 50] width 373 height 17
click at [142, 47] on label at bounding box center [134, 50] width 77 height 11
click at [142, 48] on input "text" at bounding box center [138, 50] width 57 height 5
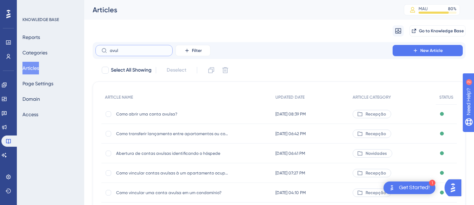
type input "avul"
click at [157, 114] on span "Como abrir uma conta avulsa?" at bounding box center [172, 114] width 112 height 6
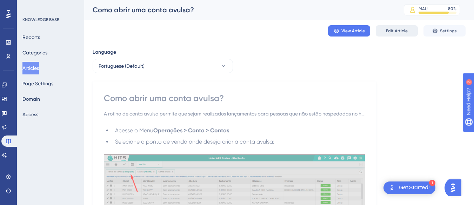
click at [405, 29] on span "Edit Article" at bounding box center [397, 31] width 22 height 6
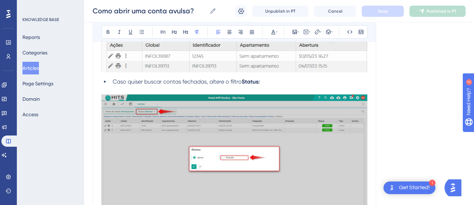
scroll to position [2093, 0]
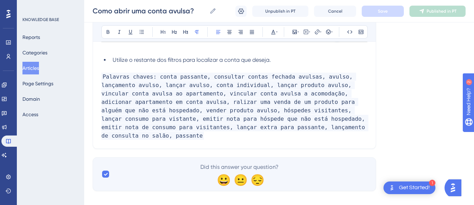
click at [287, 127] on p "Palavras chaves: conta passante, consultar contas fechada avulsas, avulso, lanç…" at bounding box center [234, 106] width 266 height 67
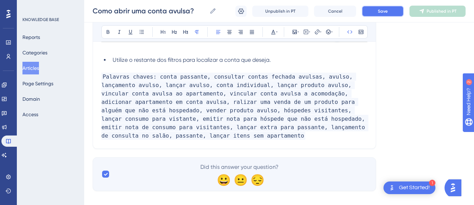
click at [389, 11] on button "Save" at bounding box center [383, 11] width 42 height 11
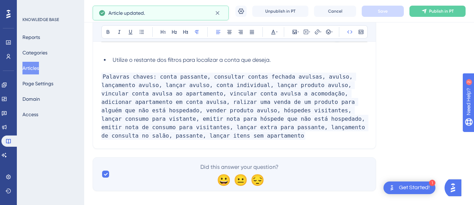
click at [439, 10] on span "Publish in PT" at bounding box center [441, 11] width 25 height 6
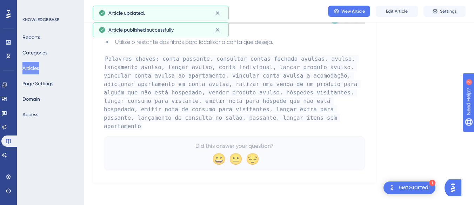
scroll to position [2050, 0]
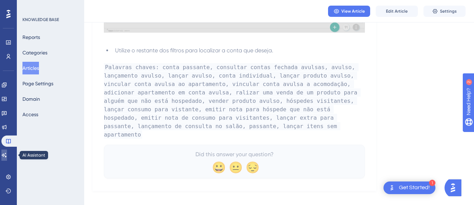
click at [5, 150] on link at bounding box center [4, 155] width 6 height 11
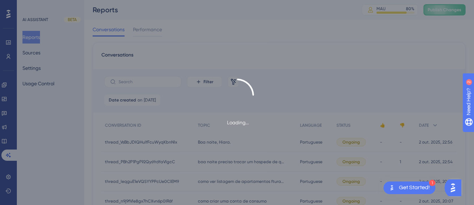
click at [34, 52] on div "Loading..." at bounding box center [237, 102] width 474 height 205
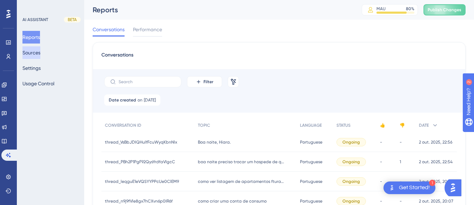
click at [30, 50] on button "Sources" at bounding box center [31, 52] width 18 height 13
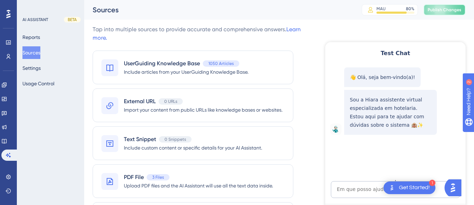
click at [448, 7] on button "Publish Changes" at bounding box center [445, 9] width 42 height 11
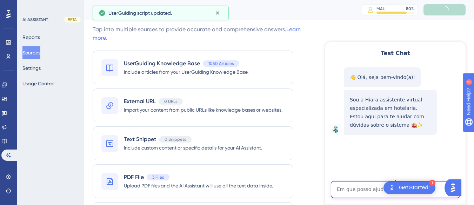
click at [357, 190] on textarea "AI Assistant Text Input" at bounding box center [395, 189] width 129 height 17
paste textarea "LANÇAR ITENS SEM APARTAMENTO"
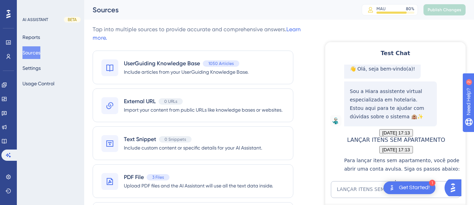
scroll to position [175, 0]
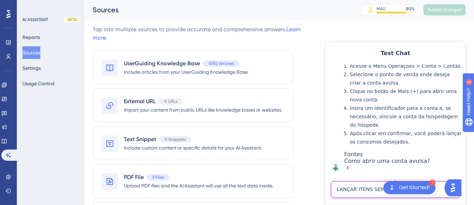
click at [364, 189] on textarea "LANÇAR ITENS SEM APARTAMENTO" at bounding box center [395, 189] width 129 height 17
paste textarea "como lançar uma diaria como cortesia"
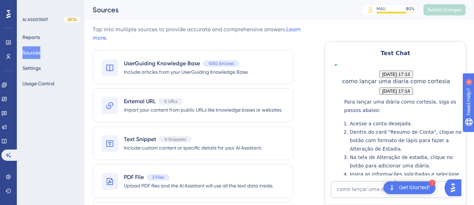
scroll to position [413, 0]
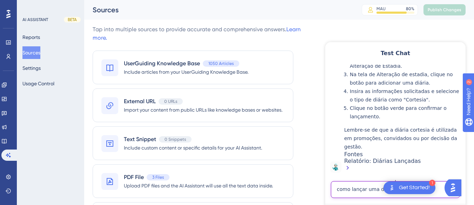
click at [358, 182] on textarea "como lançar uma diaria como cortesia" at bounding box center [395, 189] width 129 height 17
paste textarea "[PERSON_NAME] tarde gostaria de ver o tutorial de uso do app"
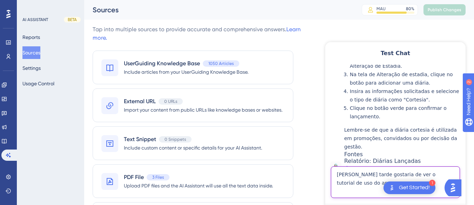
type textarea "[PERSON_NAME] tarde gostaria de ver o tutorial de uso do app"
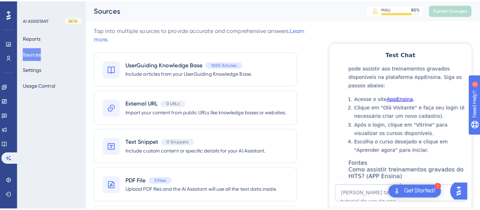
scroll to position [626, 0]
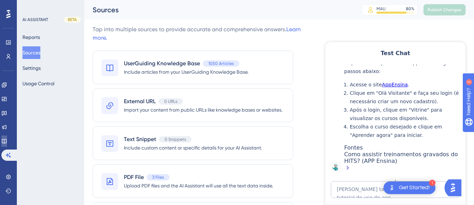
click at [4, 141] on link at bounding box center [4, 141] width 6 height 11
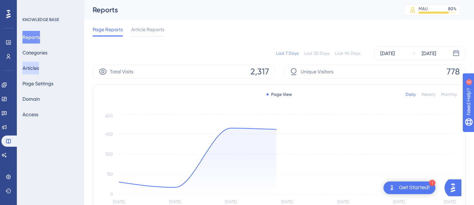
click at [39, 67] on button "Articles" at bounding box center [30, 68] width 17 height 13
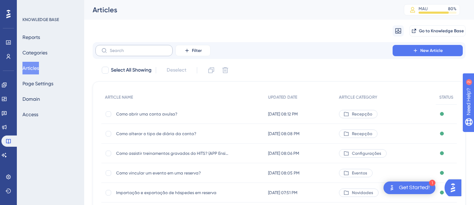
click at [117, 54] on label at bounding box center [134, 50] width 77 height 11
click at [117, 53] on input "text" at bounding box center [138, 50] width 57 height 5
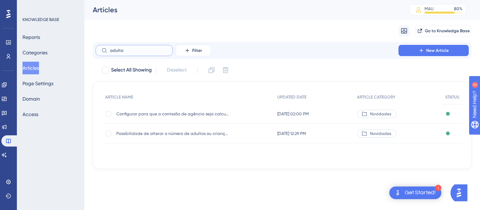
type input "adultop"
checkbox input "true"
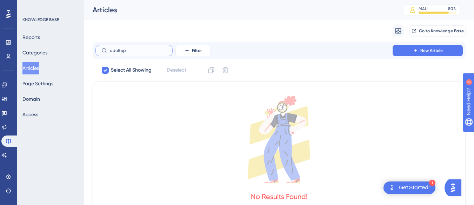
type input "adulto"
checkbox input "false"
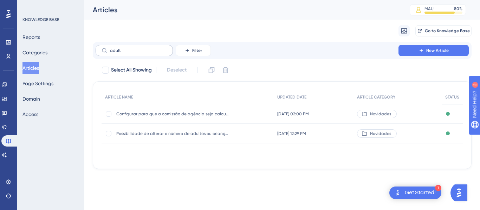
click at [126, 54] on label "adult" at bounding box center [134, 50] width 77 height 11
click at [126, 53] on input "adult" at bounding box center [138, 50] width 57 height 5
click at [126, 54] on label "adult" at bounding box center [134, 50] width 77 height 11
click at [126, 53] on input "adult" at bounding box center [138, 50] width 57 height 5
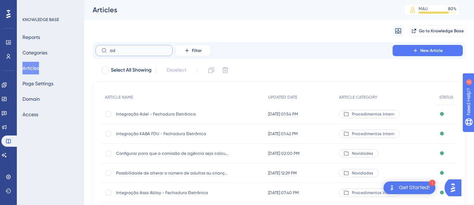
type input "a"
paste input "Como adicionar hóspede na reserva?"
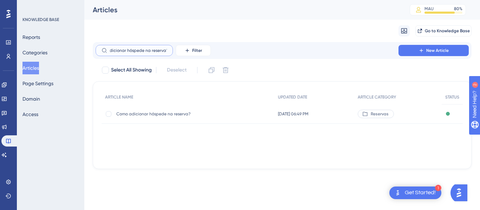
type input "Como adicionar hóspede na reserva?"
click at [173, 110] on div "Como adicionar hóspede na reserva? Como adicionar hóspede na reserva?" at bounding box center [172, 114] width 112 height 20
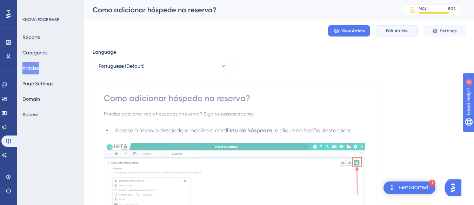
click at [392, 31] on span "Edit Article" at bounding box center [397, 31] width 22 height 6
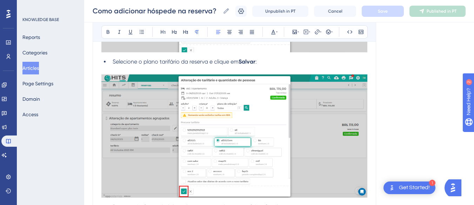
scroll to position [1084, 0]
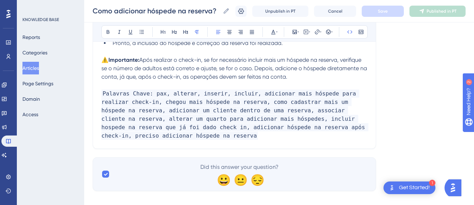
click at [362, 127] on p "Palavras Chave: pax, alterar, inserir, incluir, adicionar mais hóspede para rea…" at bounding box center [234, 115] width 266 height 51
click at [365, 129] on span "Palavras Chave: pax, alterar, inserir, incluir, adicionar mais hóspede para rea…" at bounding box center [234, 115] width 267 height 50
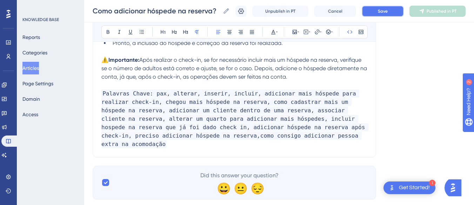
click at [388, 10] on span "Save" at bounding box center [383, 11] width 10 height 6
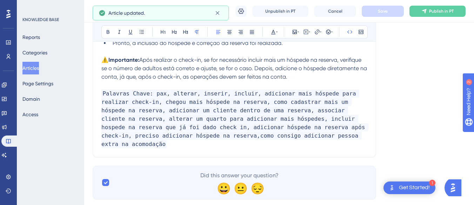
click at [427, 9] on icon at bounding box center [425, 11] width 6 height 6
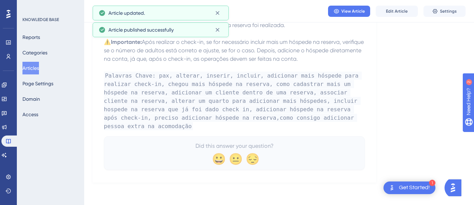
scroll to position [1051, 0]
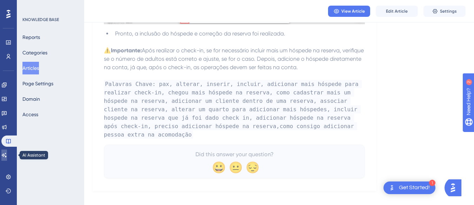
drag, startPoint x: 10, startPoint y: 156, endPoint x: 20, endPoint y: 94, distance: 62.3
click at [7, 156] on icon at bounding box center [4, 155] width 6 height 6
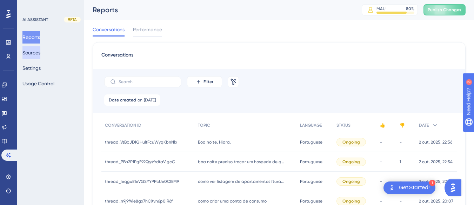
click at [36, 51] on button "Sources" at bounding box center [31, 52] width 18 height 13
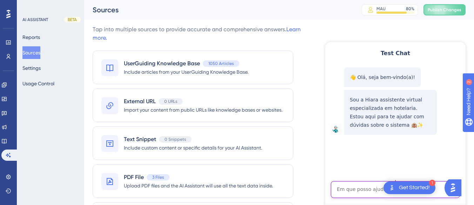
click at [344, 185] on textarea "AI Assistant Text Input" at bounding box center [395, 189] width 129 height 17
paste textarea "como consigo adicionar pessoa extra na acomodação?"
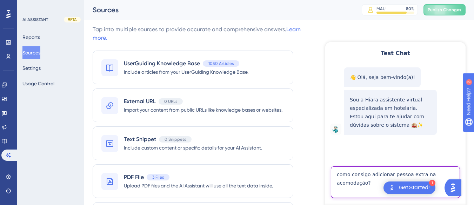
type textarea "como consigo adicionar pessoa extra na acomodação?"
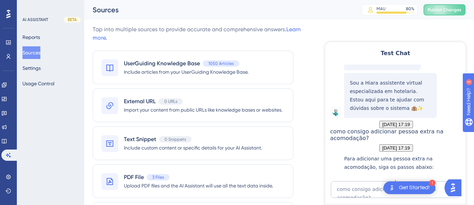
scroll to position [209, 0]
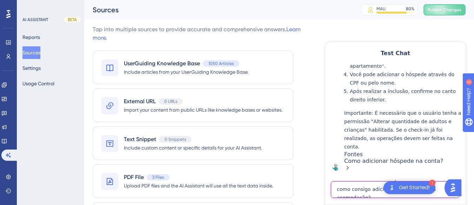
click at [356, 189] on textarea "como consigo adicionar pessoa extra na acomodação?" at bounding box center [395, 189] width 129 height 17
type textarea "na reserva"
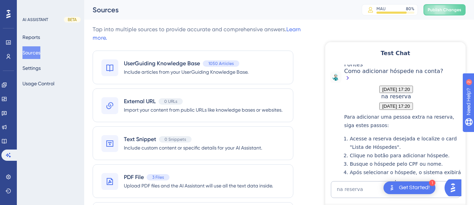
scroll to position [447, 0]
